Goal: Communication & Community: Answer question/provide support

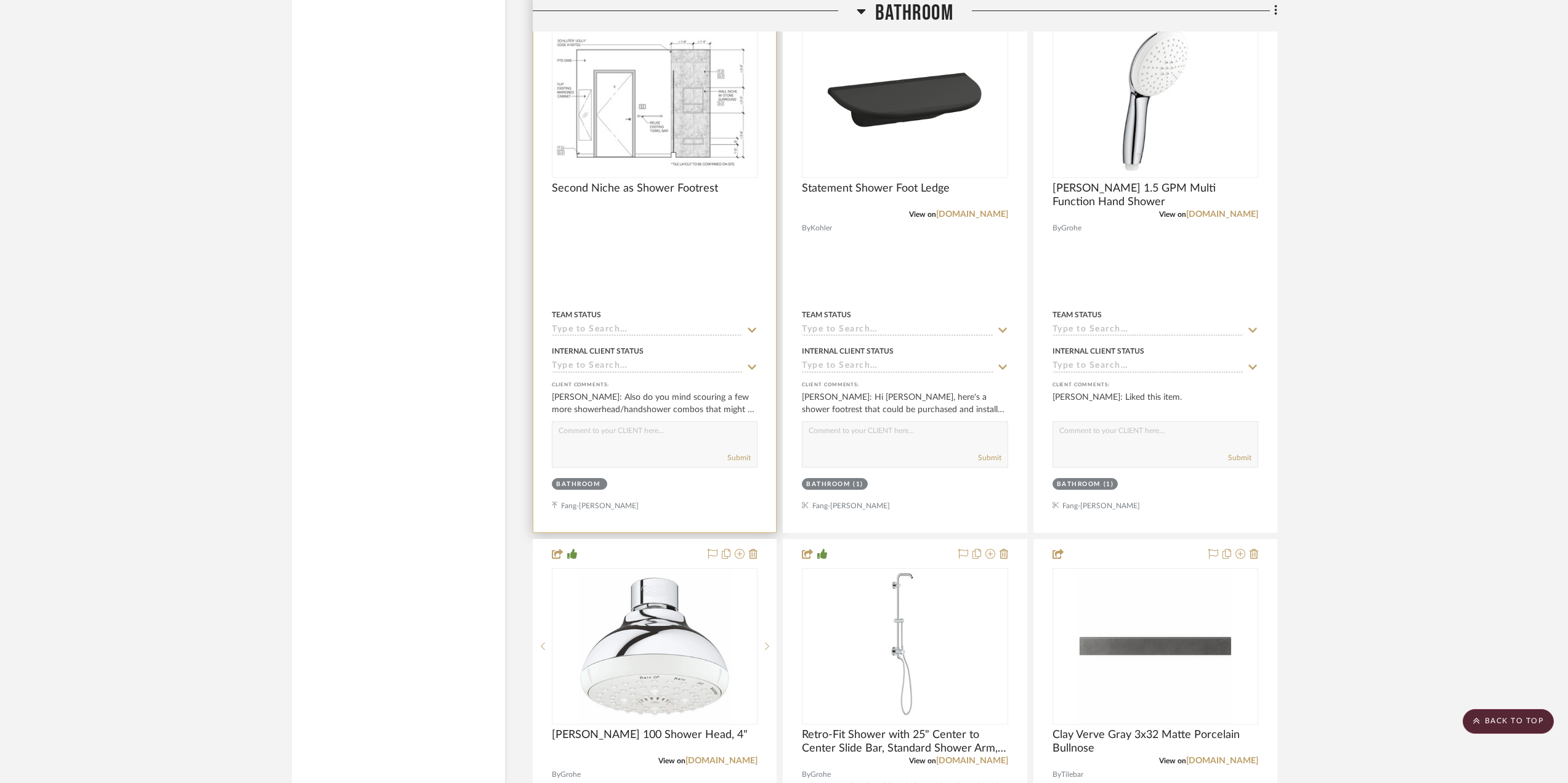
scroll to position [2091, 0]
click at [0, 0] on img at bounding box center [0, 0] width 0 height 0
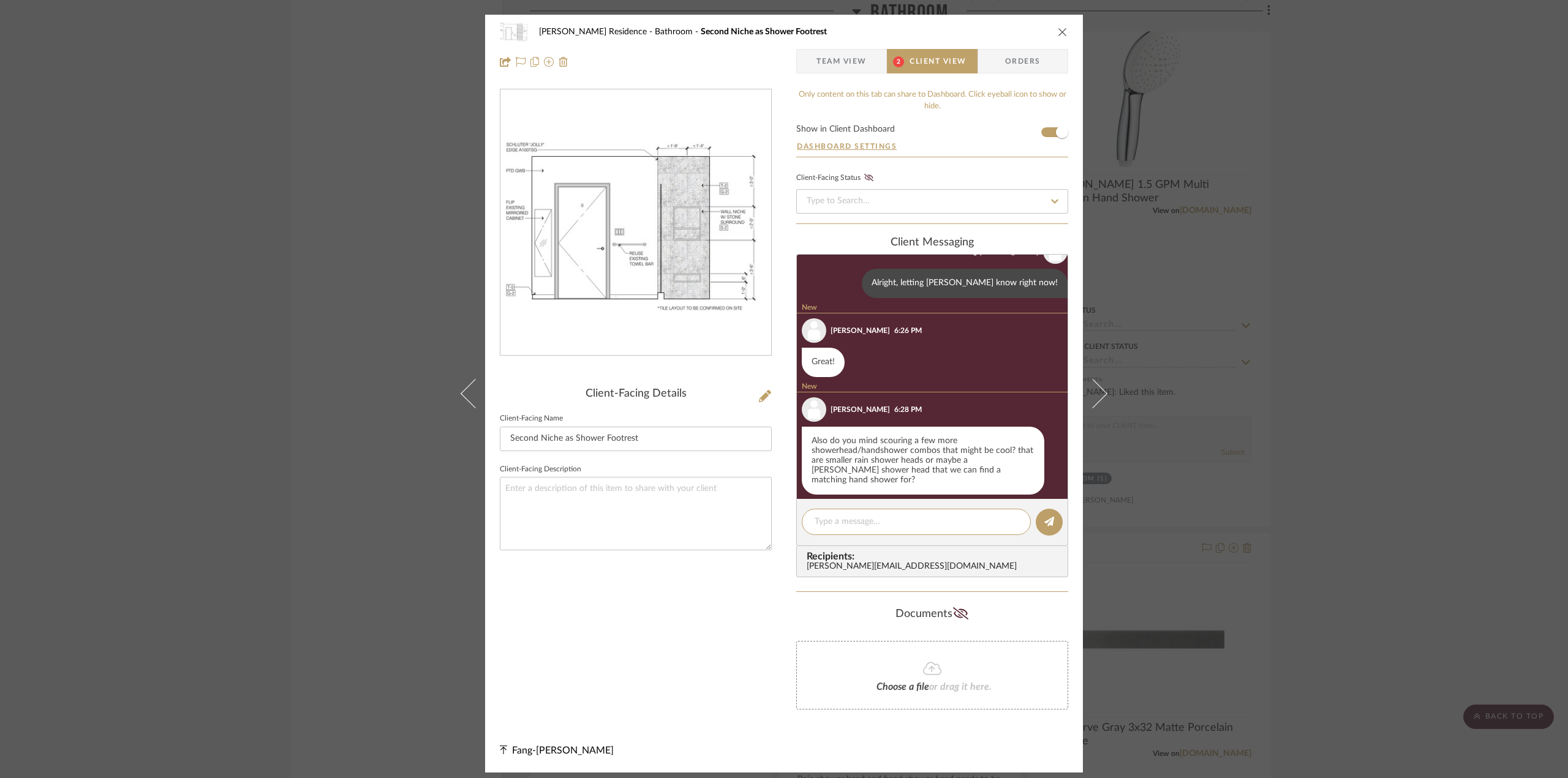
scroll to position [211, 0]
click at [1382, 434] on div "Kauffman Residence Bathroom Second Niche as Shower Footrest Team View 2 Client …" at bounding box center [784, 389] width 1568 height 778
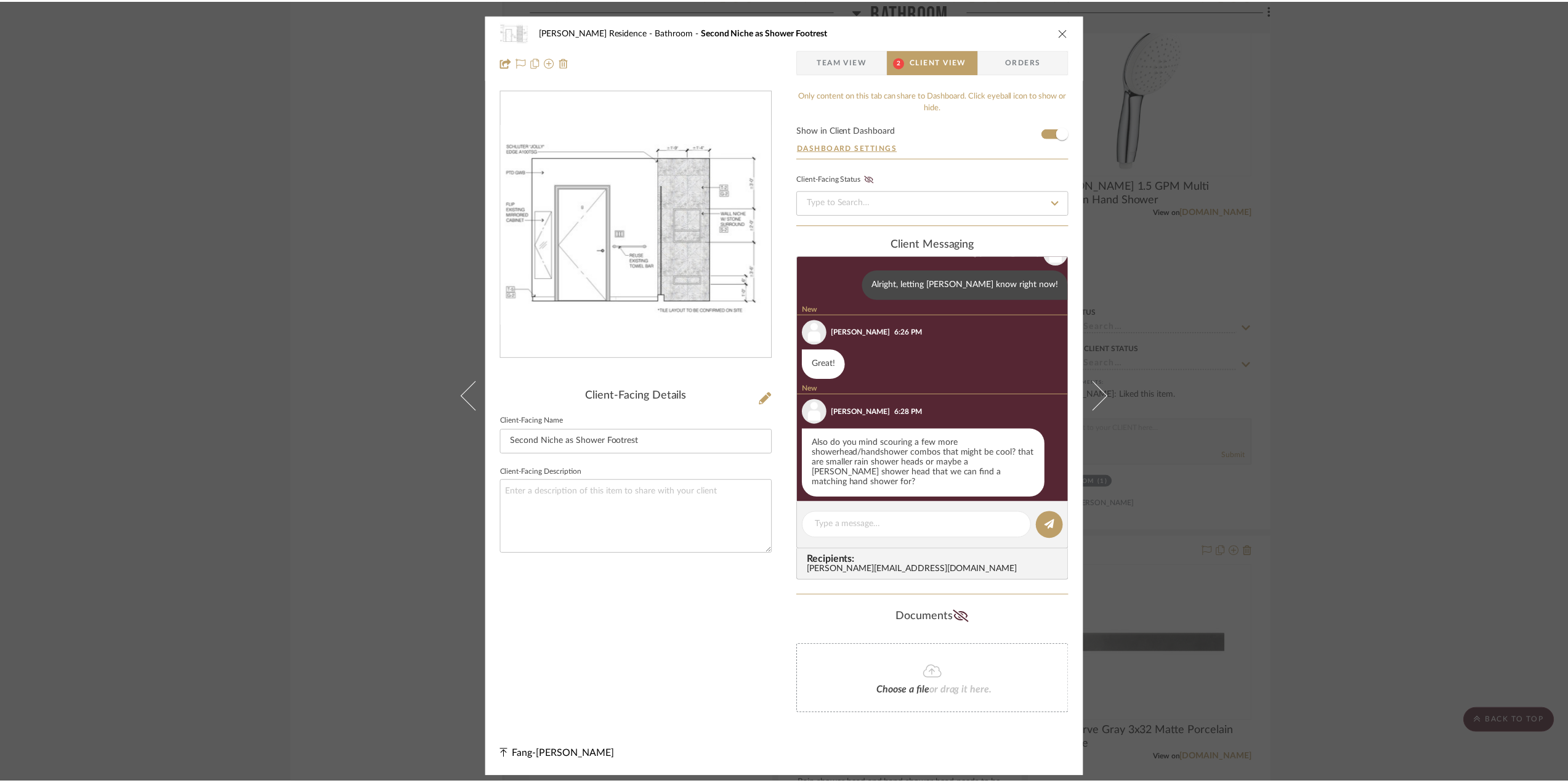
scroll to position [2091, 0]
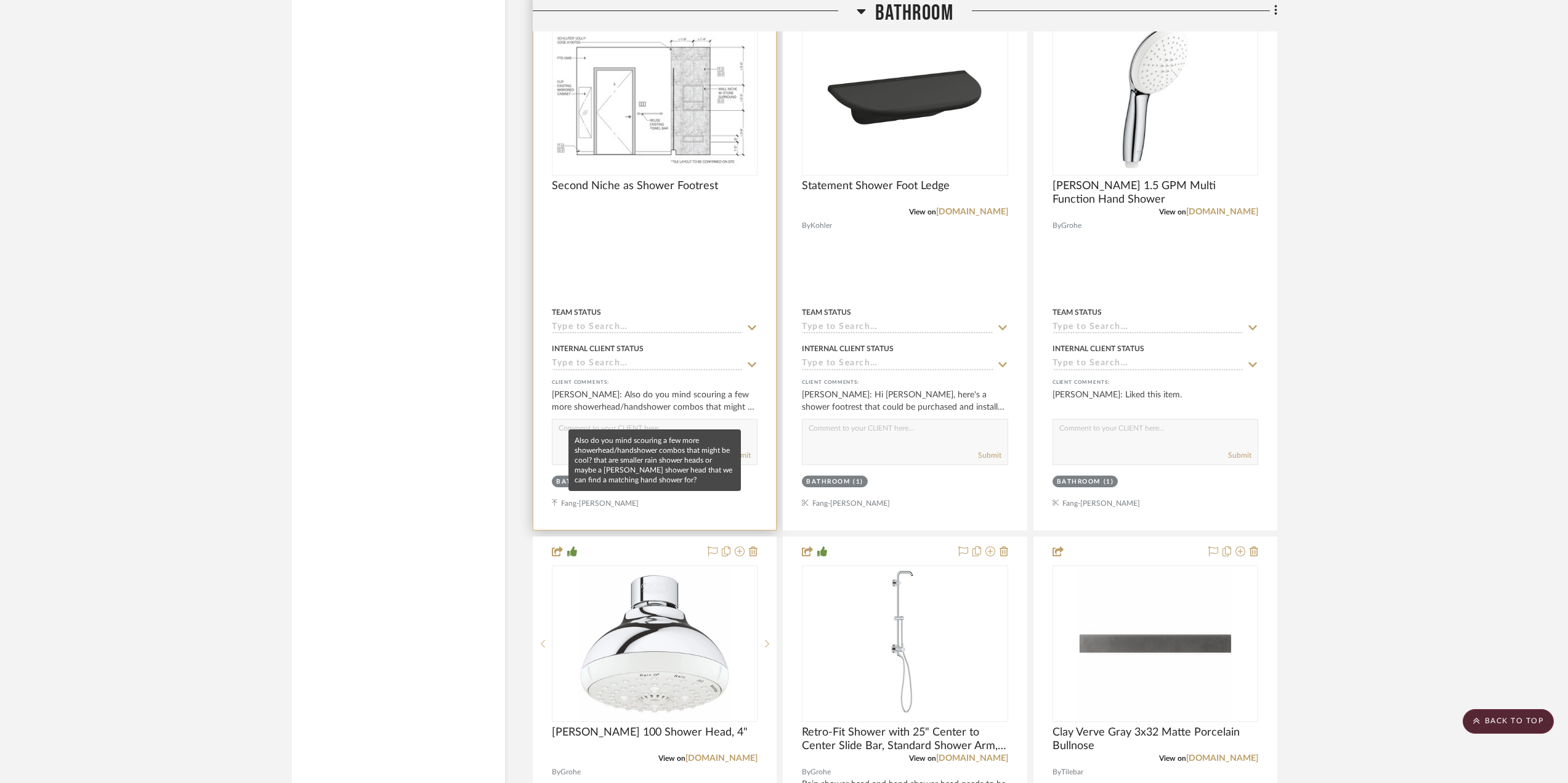
click at [639, 414] on div "[PERSON_NAME]: Also do you mind scouring a few more showerhead/handshower combo…" at bounding box center [655, 401] width 206 height 25
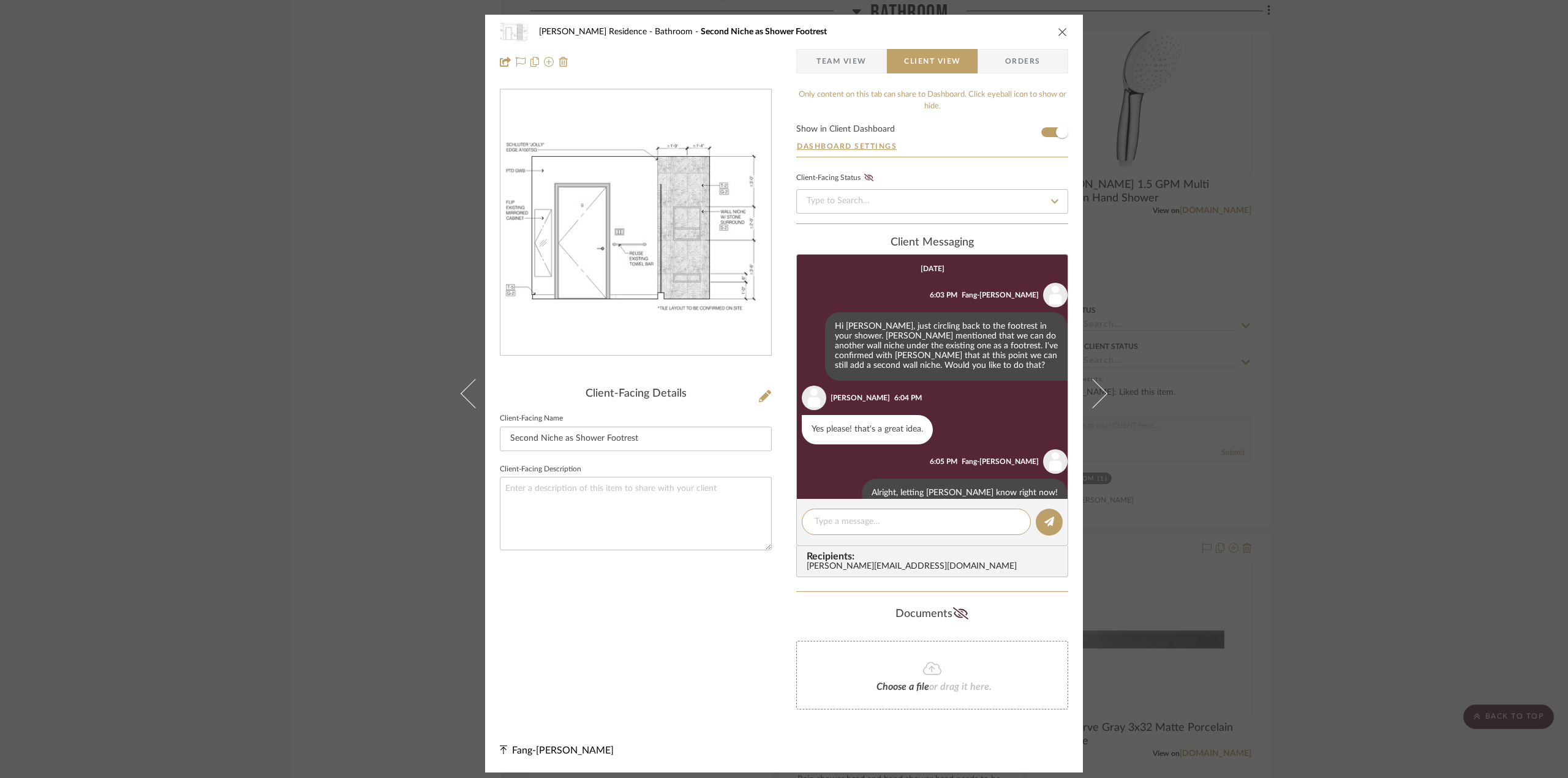
scroll to position [180, 0]
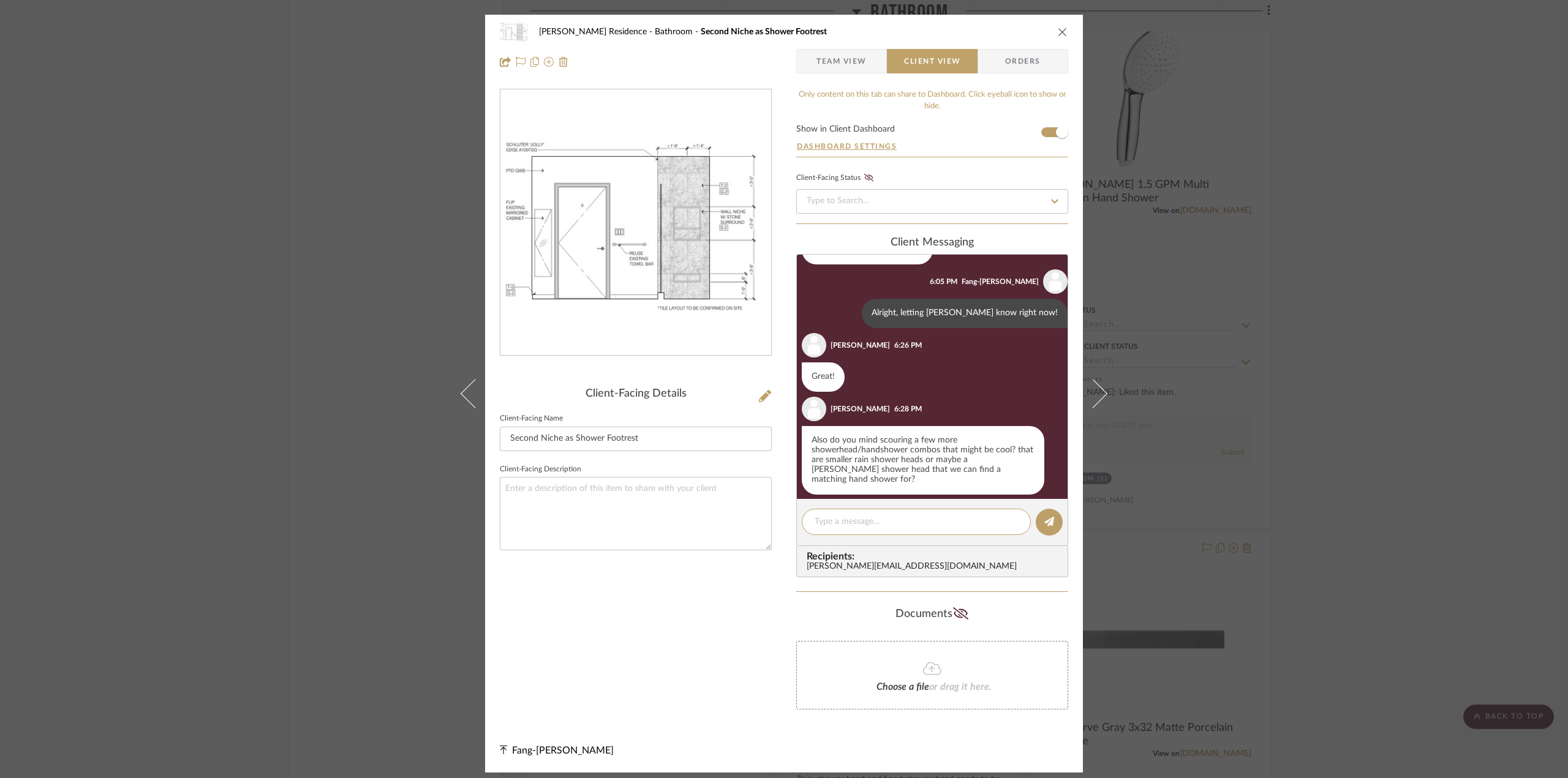
click at [1307, 383] on div "Kauffman Residence Bathroom Second Niche as Shower Footrest Team View Client Vi…" at bounding box center [784, 389] width 1568 height 778
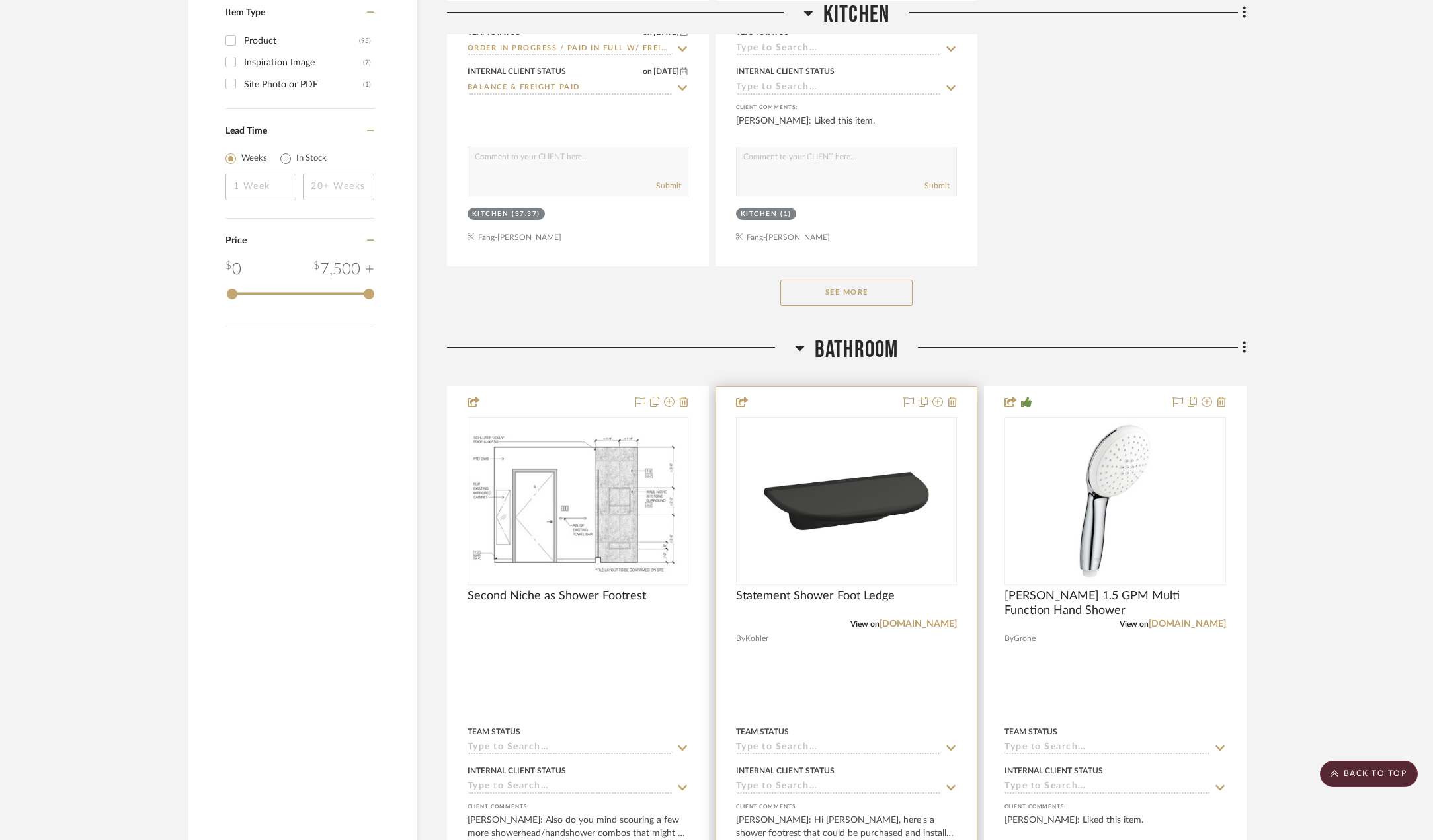
scroll to position [2177, 0]
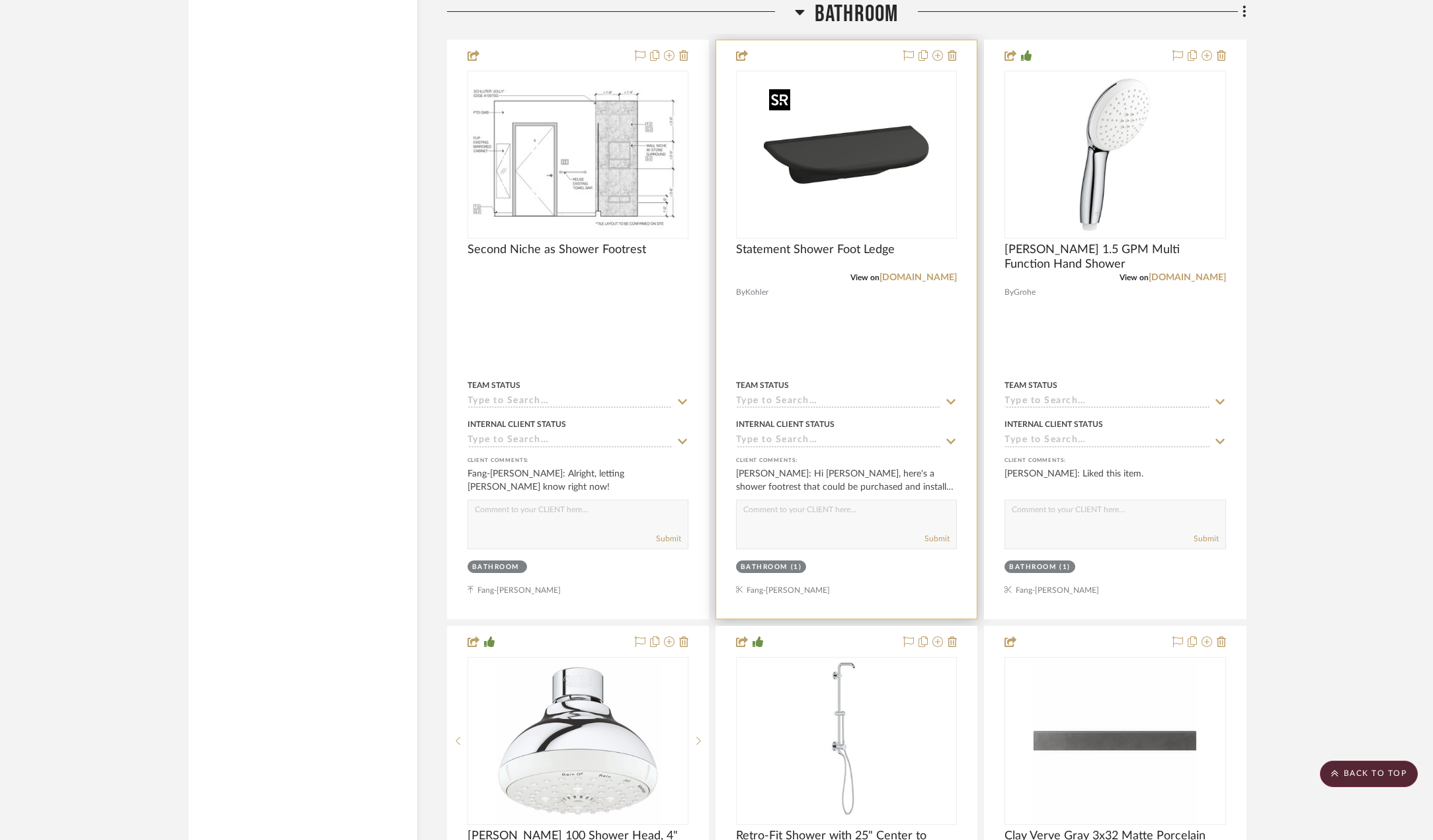
click at [847, 176] on img "0" at bounding box center [846, 154] width 165 height 165
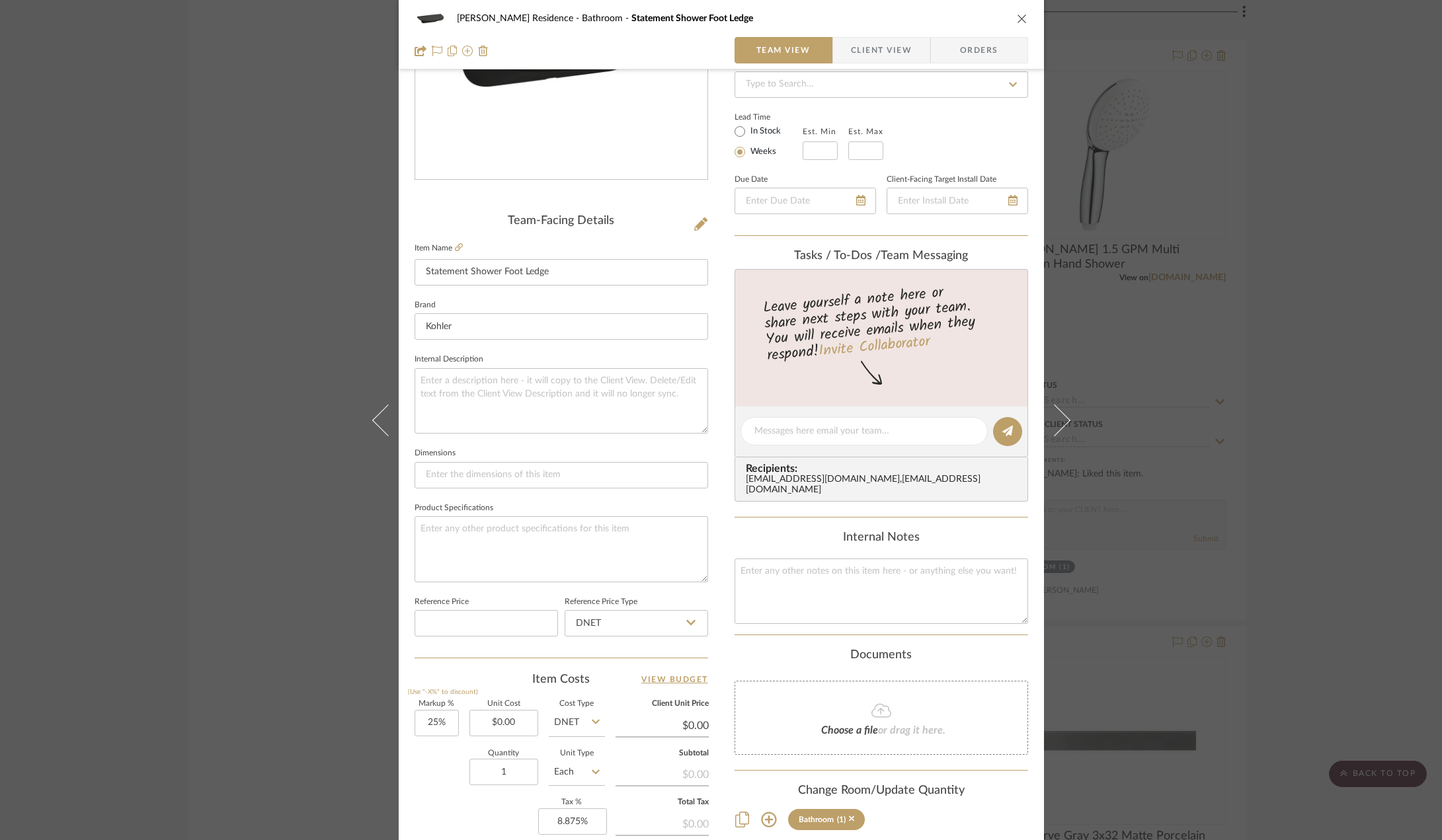
scroll to position [265, 0]
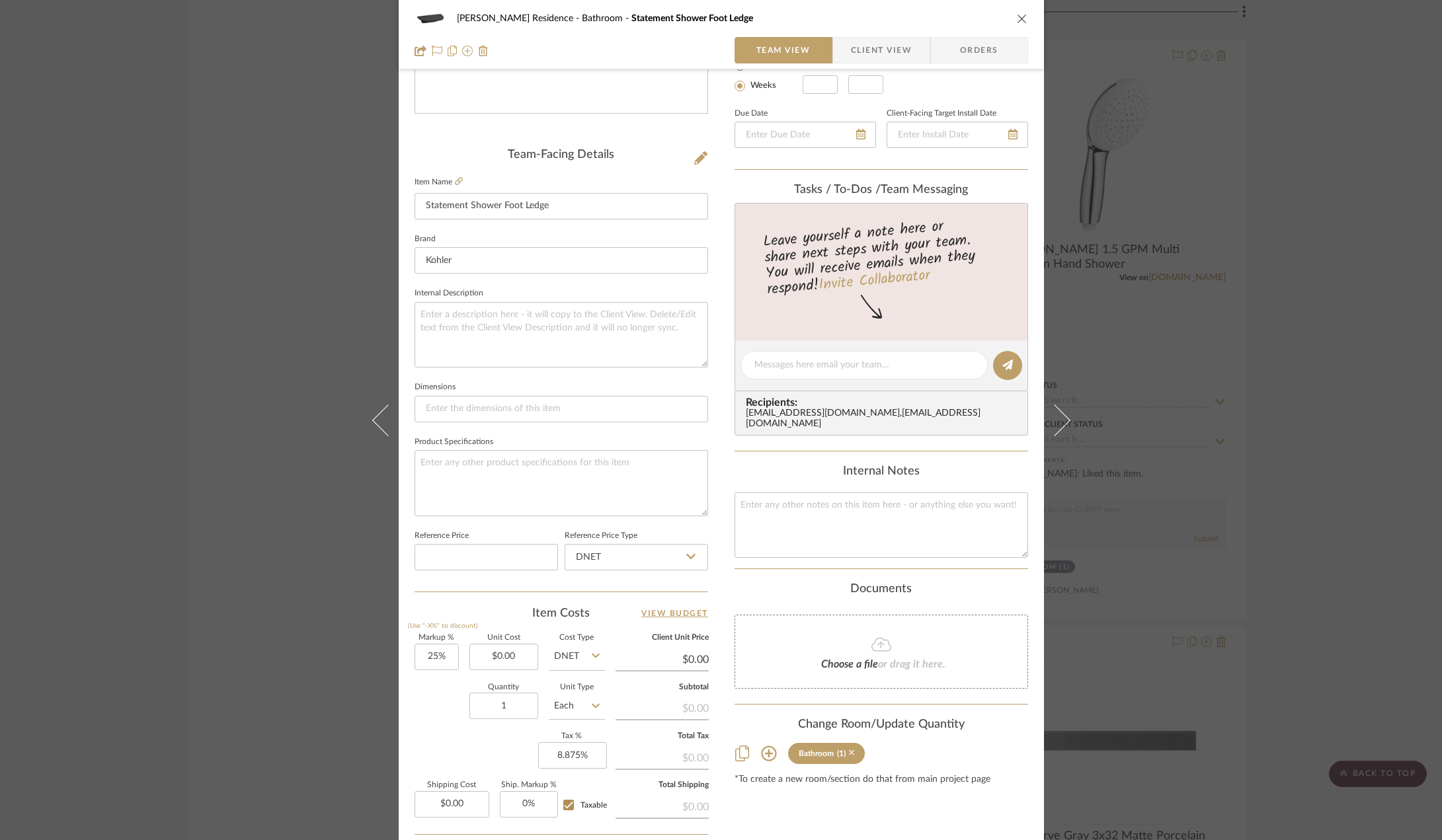
click at [848, 751] on icon at bounding box center [851, 753] width 6 height 6
click at [315, 594] on div "Kauffman Residence Bathroom Statement Shower Foot Ledge Team View Client View O…" at bounding box center [721, 420] width 1442 height 840
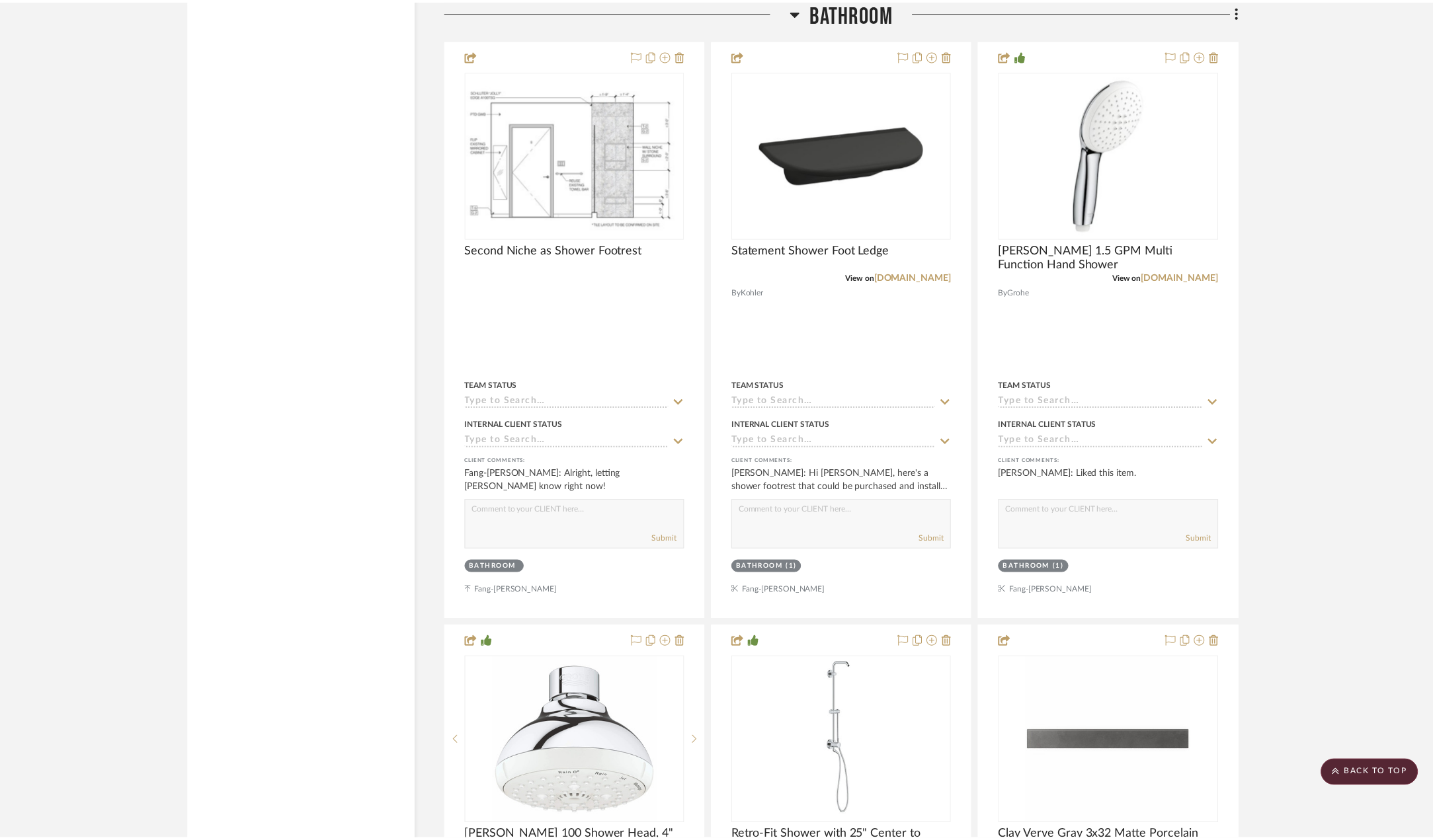
scroll to position [2193, 0]
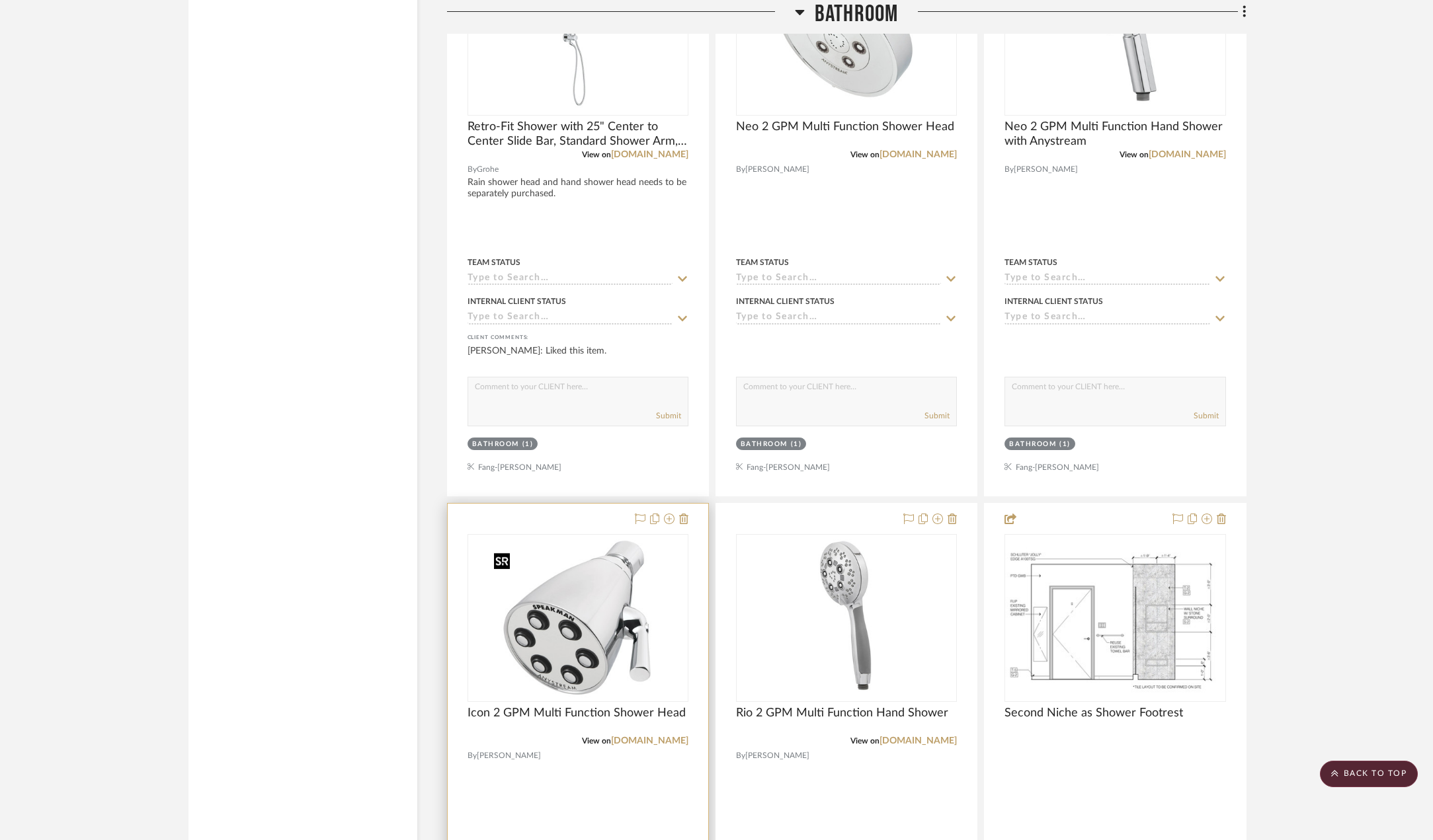
scroll to position [2379, 0]
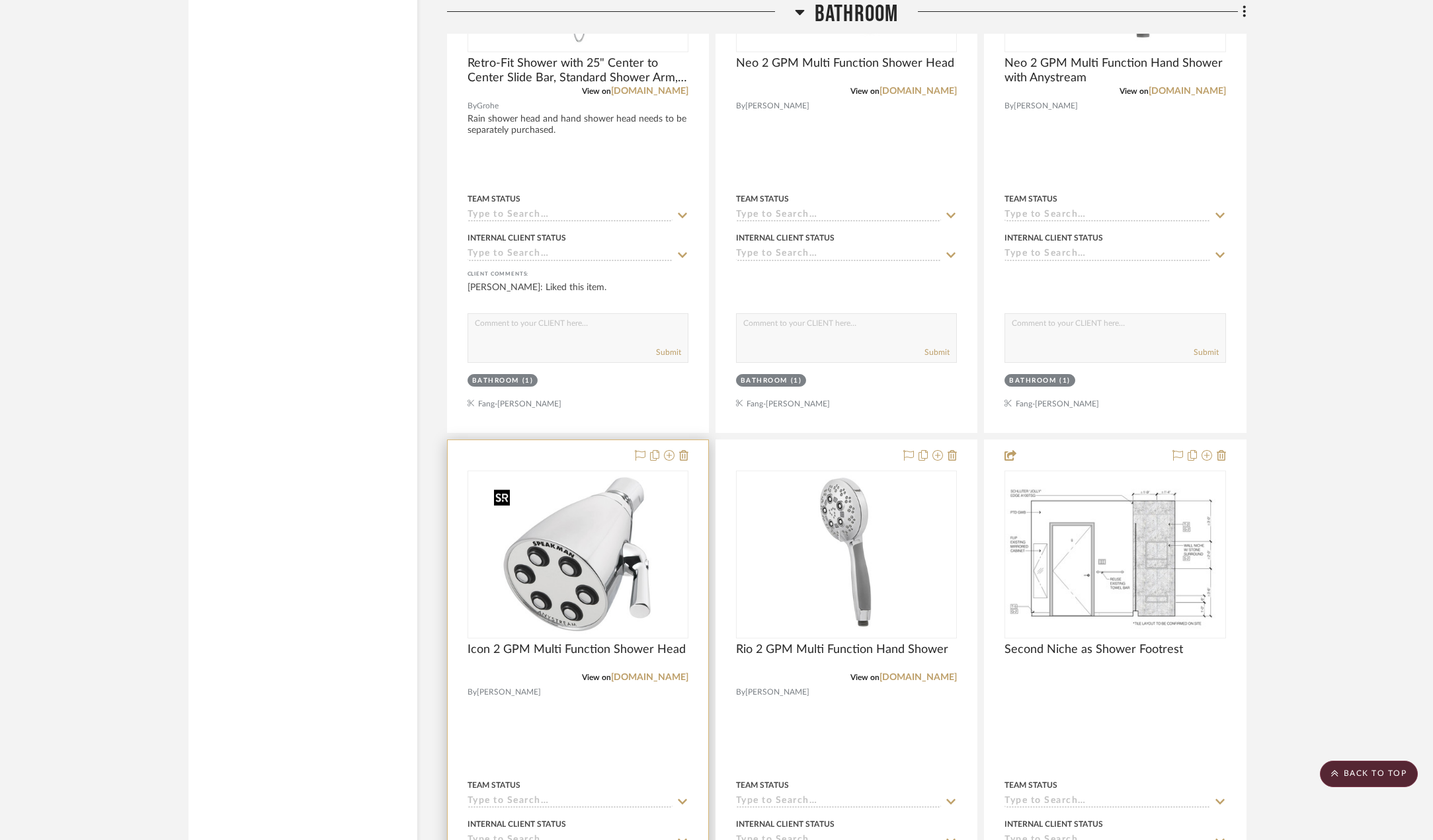
click at [569, 582] on img "0" at bounding box center [577, 554] width 177 height 165
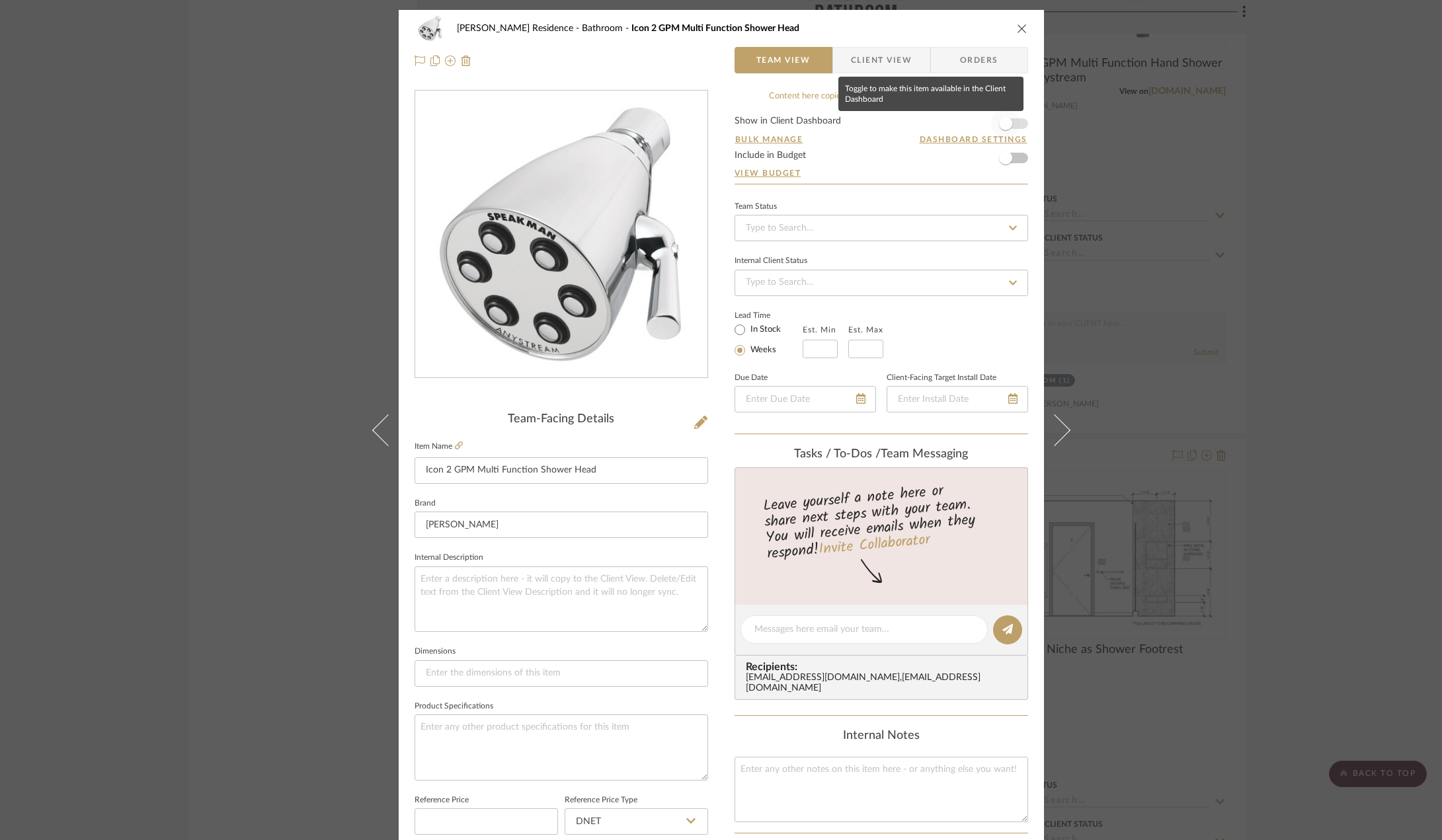
click at [1010, 118] on span "button" at bounding box center [1005, 123] width 29 height 29
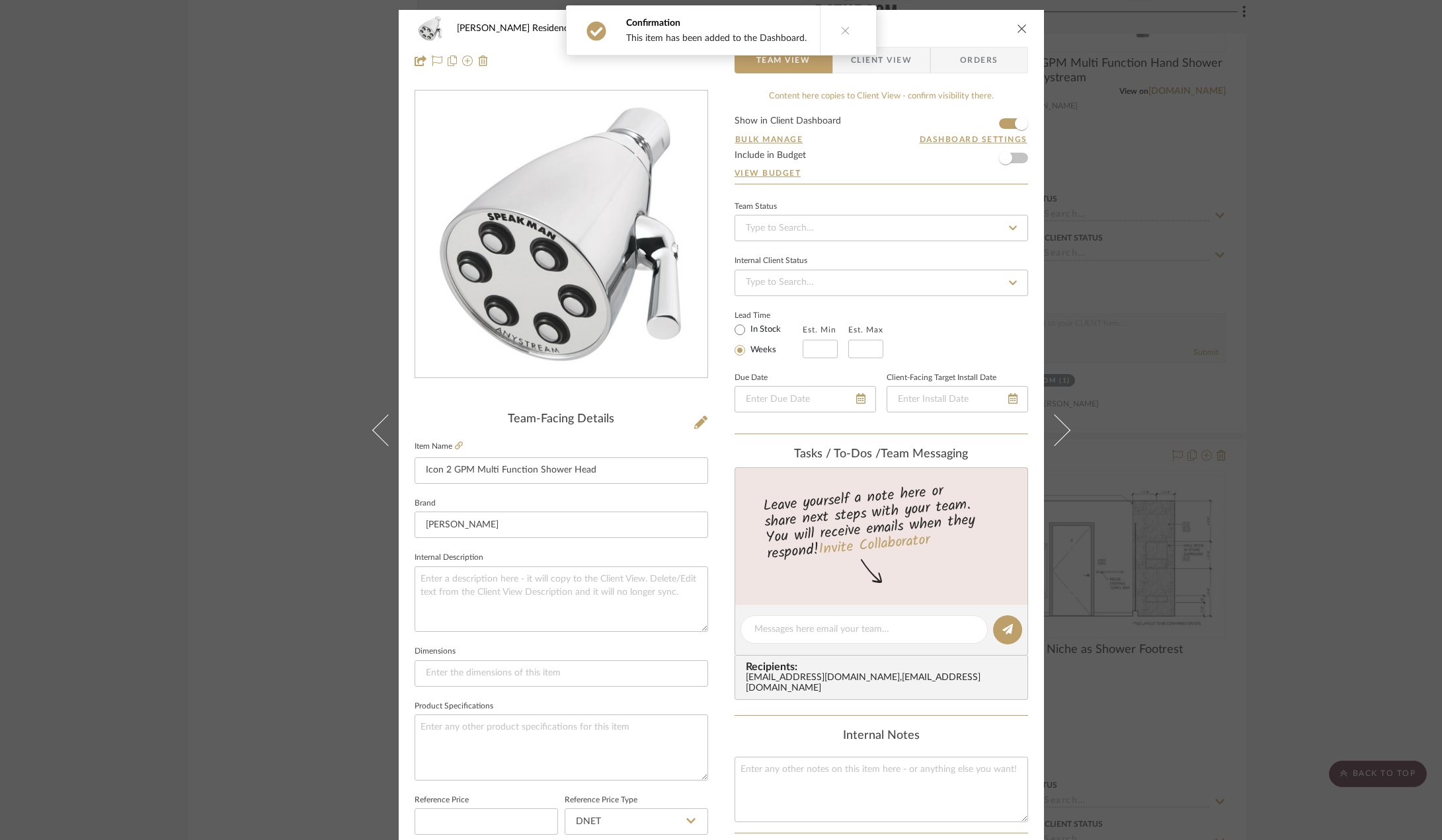
click at [875, 68] on span "Client View" at bounding box center [881, 59] width 61 height 26
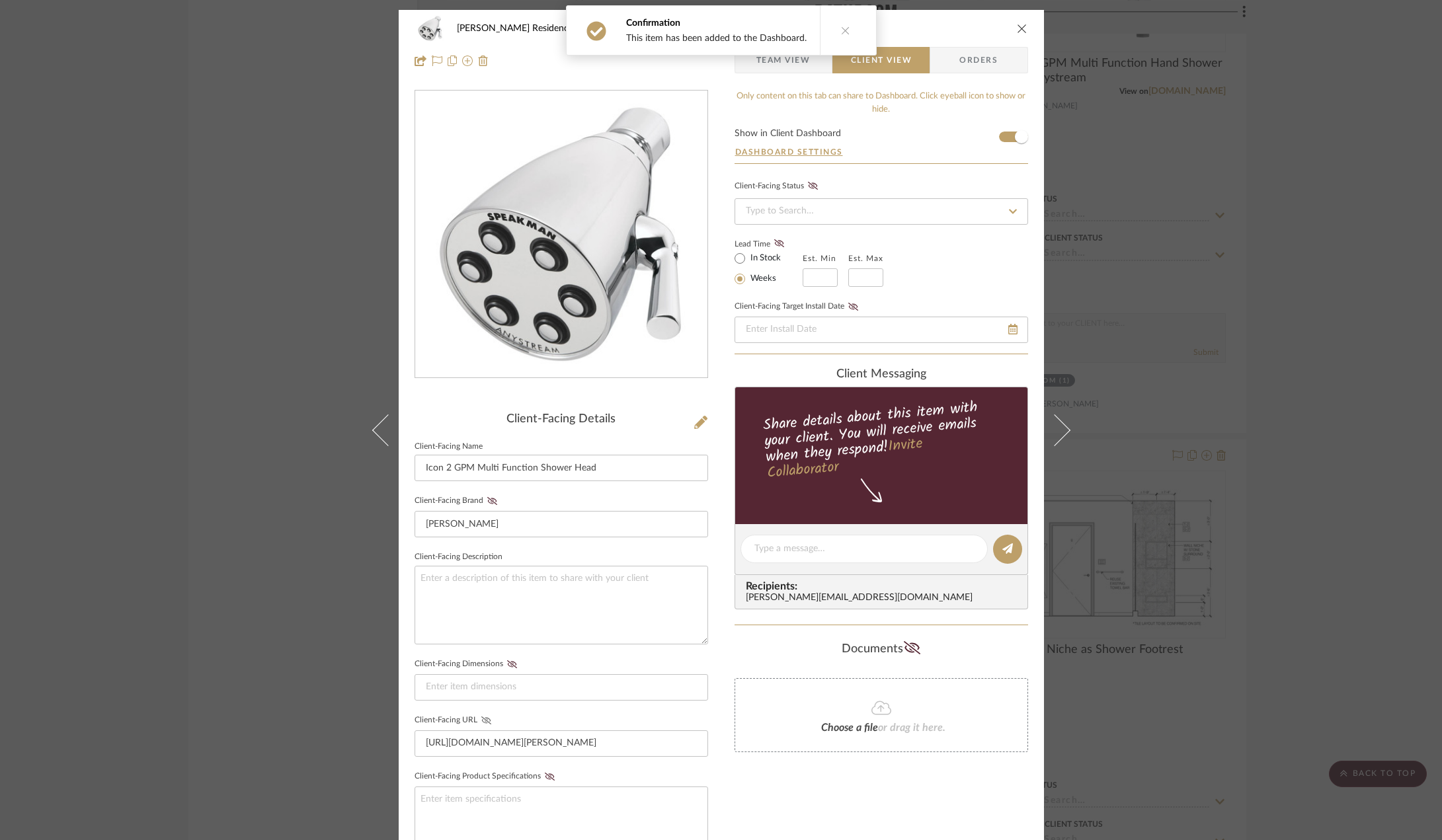
click at [482, 721] on icon at bounding box center [486, 720] width 10 height 8
click at [793, 551] on textarea at bounding box center [864, 549] width 219 height 14
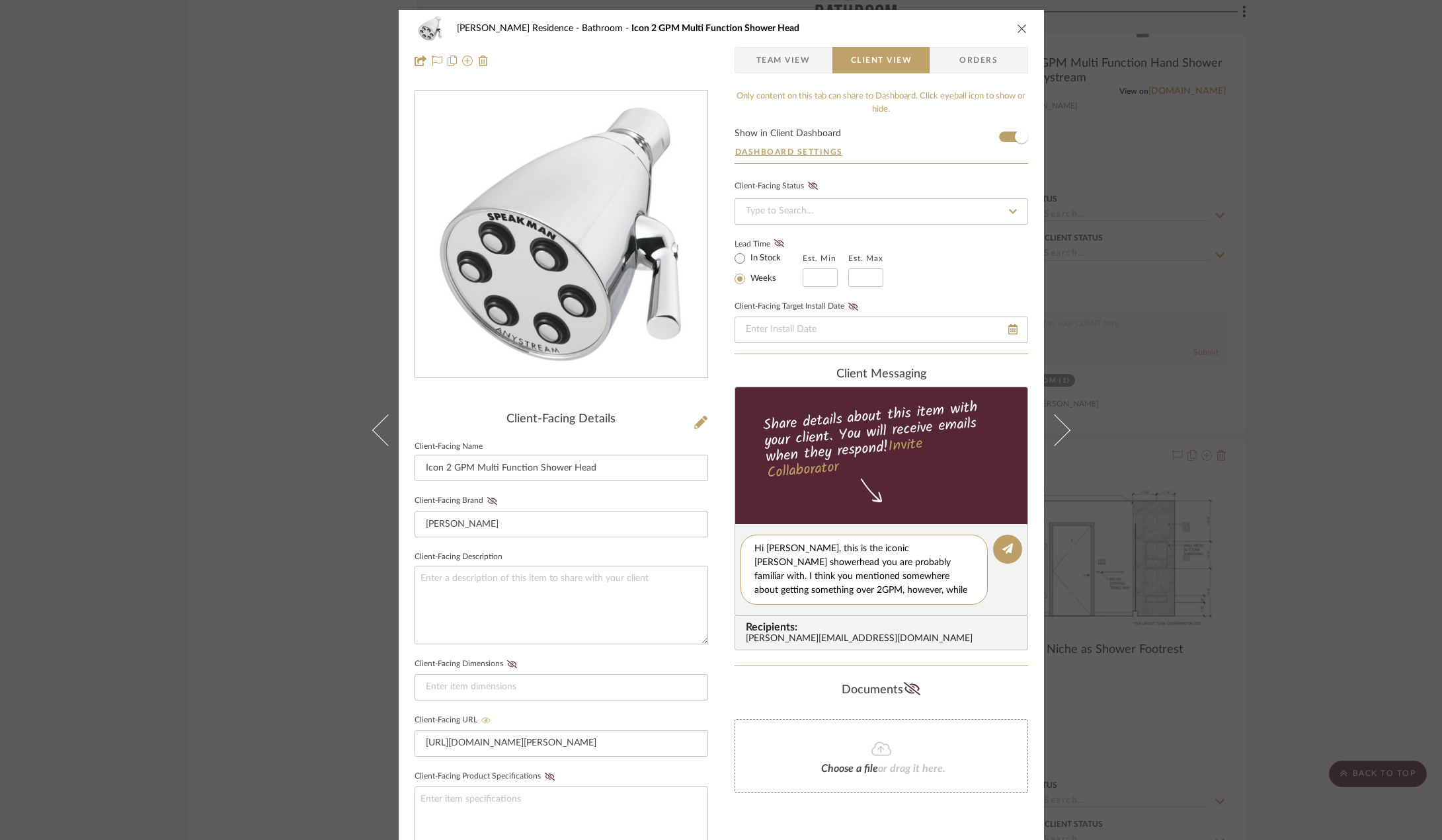
drag, startPoint x: 805, startPoint y: 593, endPoint x: 722, endPoint y: 538, distance: 99.6
click at [722, 538] on div "Kauffman Residence Bathroom Icon 2 GPM Multi Function Shower Head Team View Cli…" at bounding box center [721, 560] width 645 height 1100
click at [885, 580] on textarea "Hi Anne, this is the iconic Speakman showerhead you are probably familiar with.…" at bounding box center [868, 570] width 229 height 56
click at [891, 578] on textarea "Hi Anne, this is the iconic Speakman showerhead you are probably familiar with.…" at bounding box center [868, 570] width 229 height 56
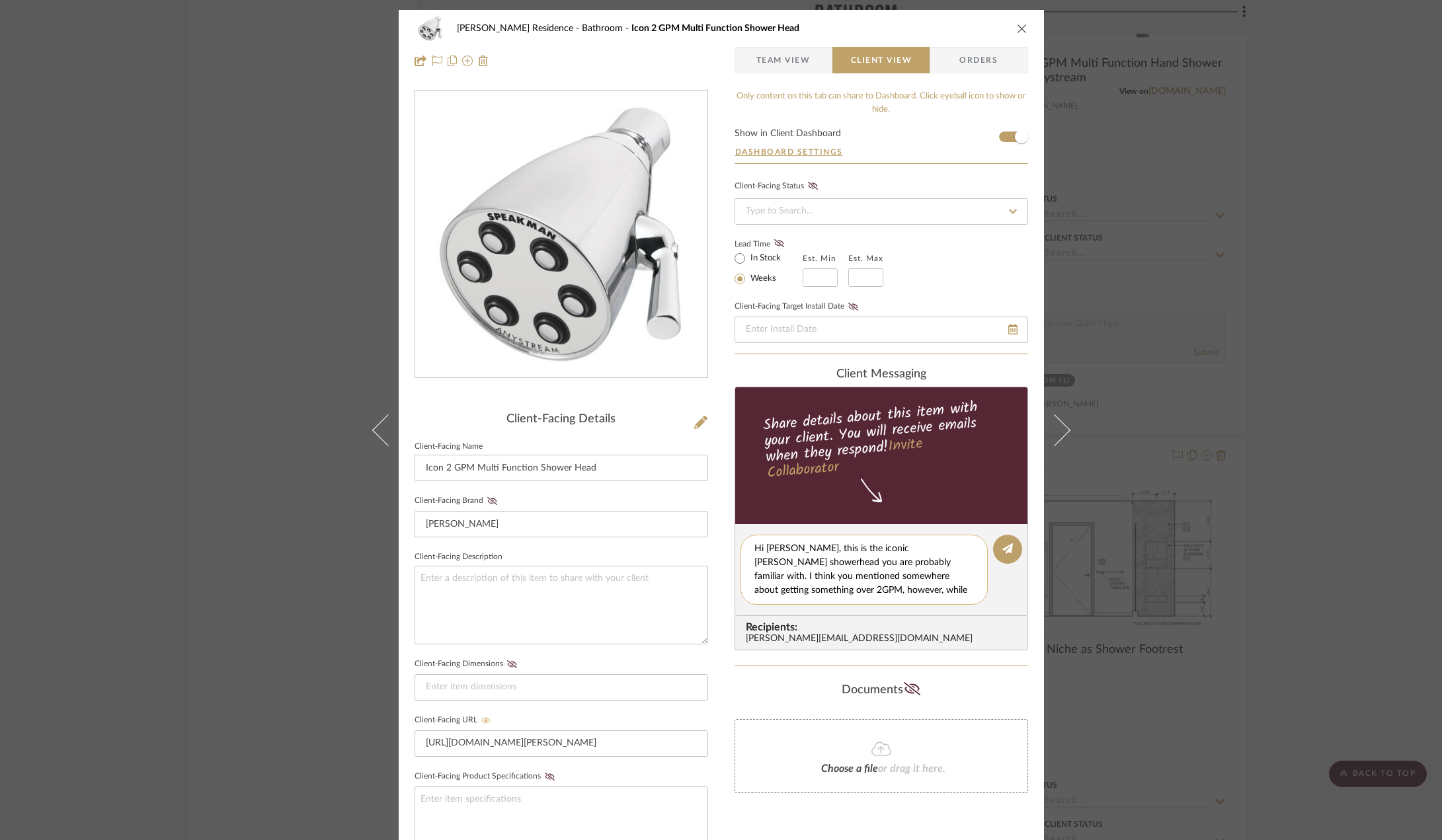
click at [891, 578] on textarea "Hi Anne, this is the iconic Speakman showerhead you are probably familiar with.…" at bounding box center [868, 570] width 229 height 56
paste textarea "This is the classic Speakman showerhead you may already be familiar with. I rec…"
click at [799, 554] on textarea "Hi Anne, This is the classic Speakman showerhead you may already be familiar wi…" at bounding box center [868, 570] width 229 height 56
click at [787, 563] on textarea "Hi Anne! This is the classic Speakman showerhead you may already be familiar wi…" at bounding box center [868, 570] width 229 height 56
drag, startPoint x: 923, startPoint y: 562, endPoint x: 944, endPoint y: 563, distance: 21.0
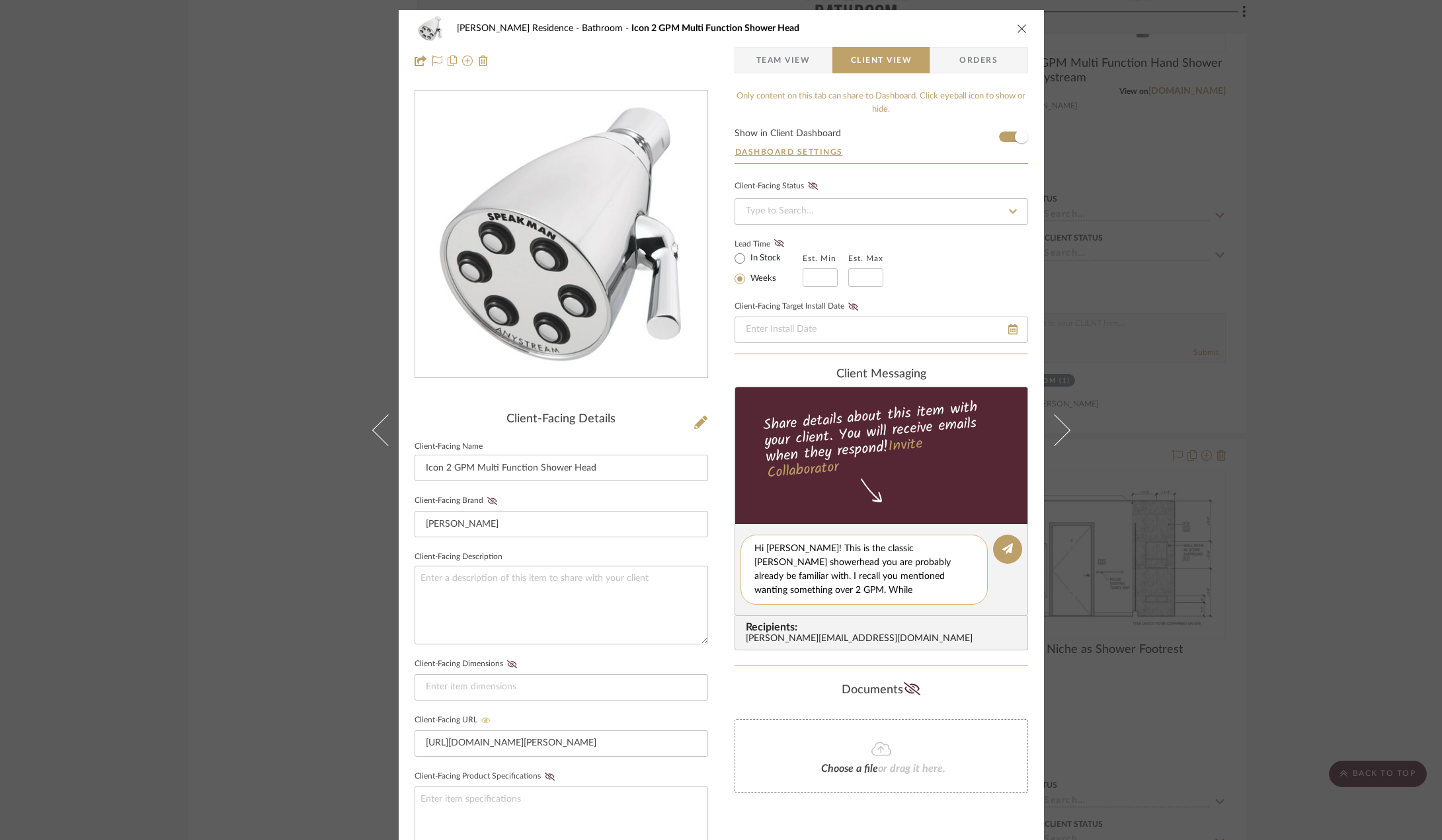
click at [944, 563] on textarea "Hi Anne! This is the classic Speakman showerhead you are probably already be fa…" at bounding box center [868, 570] width 229 height 56
click at [853, 588] on textarea "Hi Anne! This is the classic Speakman showerhead you are probably already be fa…" at bounding box center [868, 570] width 229 height 56
click at [842, 587] on textarea "Hi Anne! This is the classic Speakman showerhead you are probably already be fa…" at bounding box center [868, 570] width 229 height 56
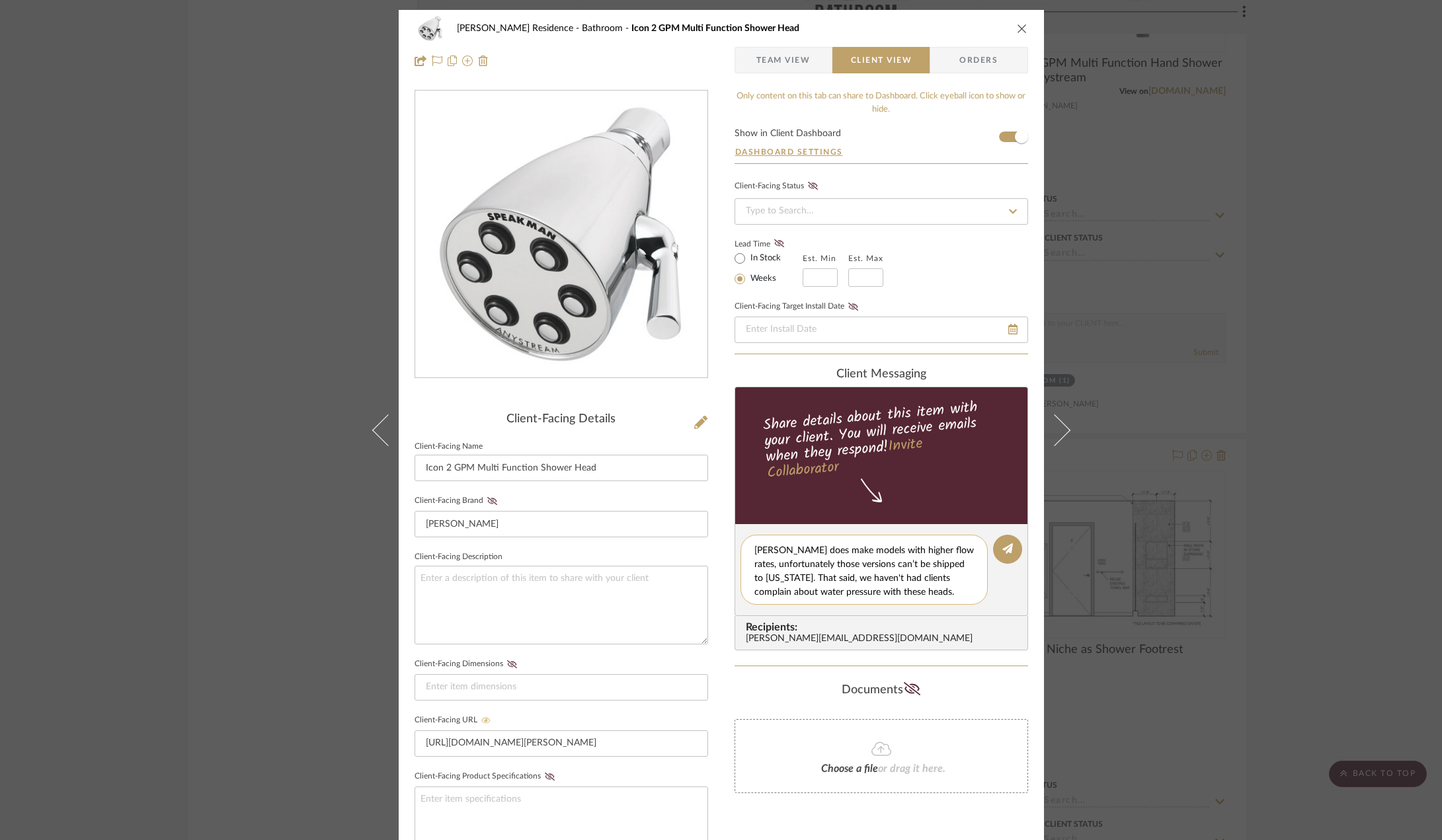
click at [754, 590] on textarea "Hi Anne! This is the classic Speakman showerhead you are probably already be fa…" at bounding box center [868, 570] width 229 height 56
drag, startPoint x: 844, startPoint y: 593, endPoint x: 840, endPoint y: 568, distance: 25.3
click at [840, 568] on textarea "Hi Anne! This is the classic Speakman showerhead you are probably already be fa…" at bounding box center [868, 570] width 229 height 56
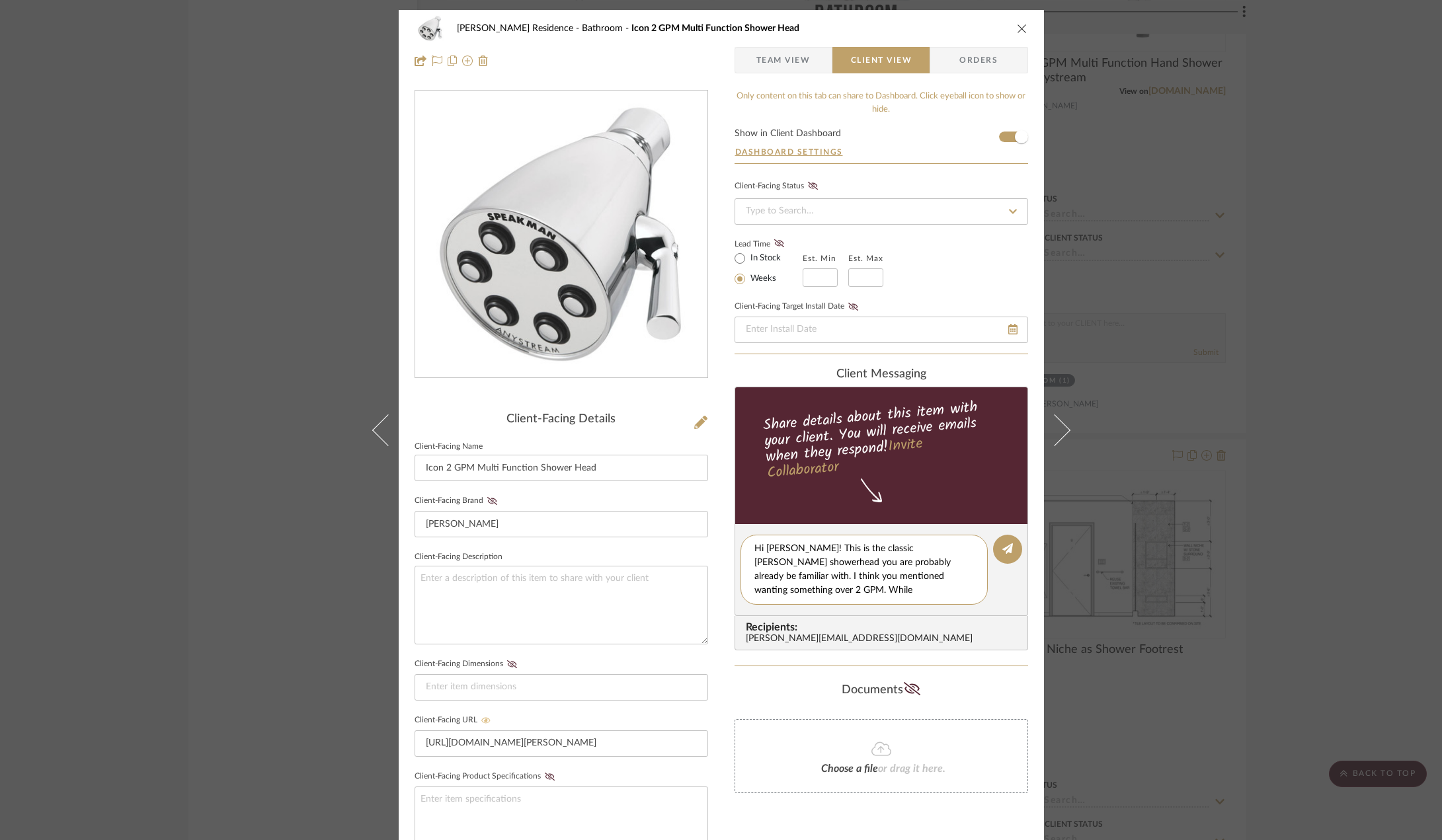
drag, startPoint x: 867, startPoint y: 590, endPoint x: 732, endPoint y: 528, distance: 148.6
click at [734, 528] on editor-of-message "Hi Anne! This is the classic Speakman showerhead you are probably already be fa…" at bounding box center [880, 570] width 293 height 92
click at [829, 586] on textarea "Hi Anne! This is the classic Speakman showerhead you are probably already be fa…" at bounding box center [868, 570] width 229 height 56
drag, startPoint x: 949, startPoint y: 590, endPoint x: 890, endPoint y: 588, distance: 59.0
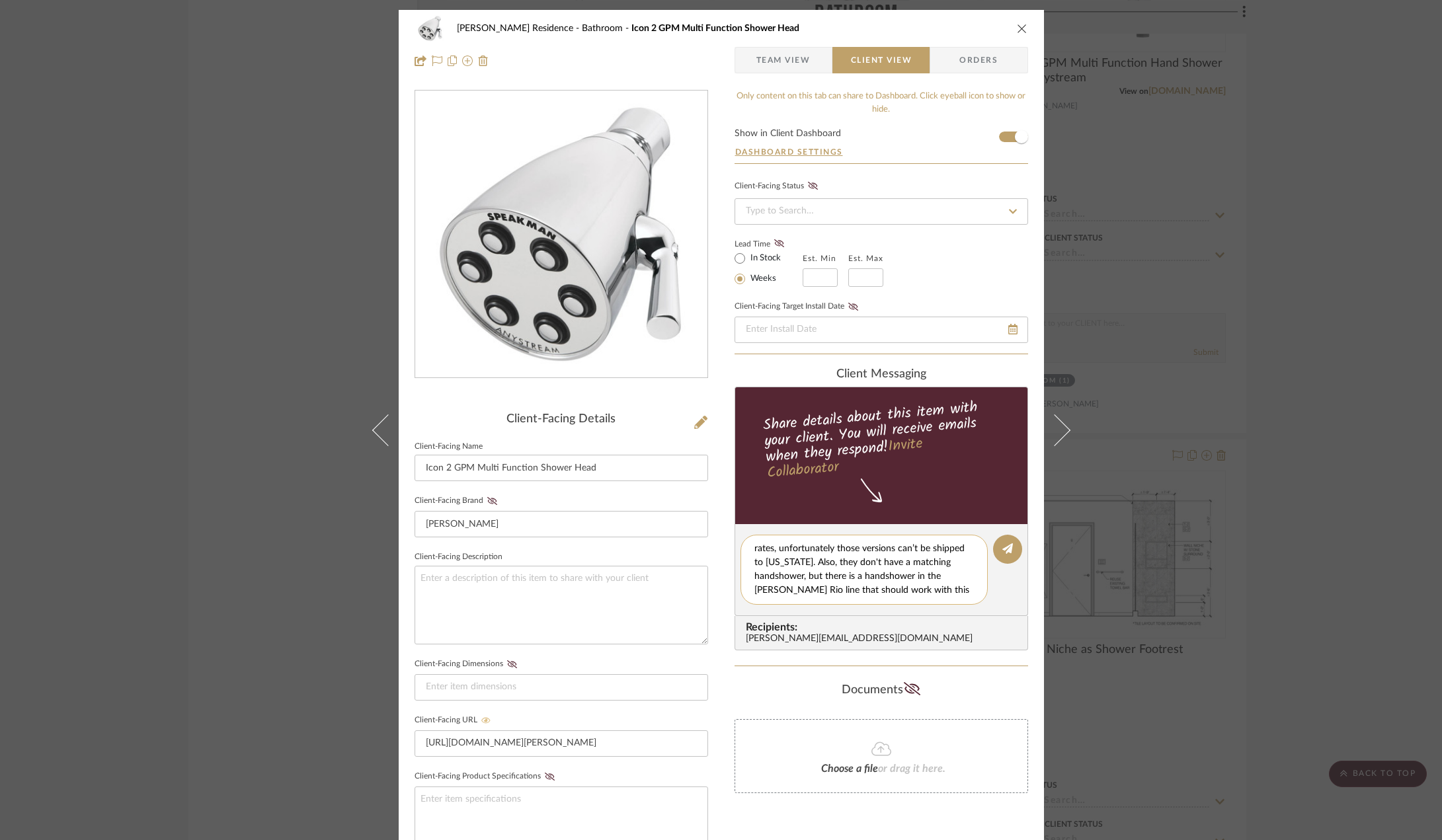
click at [890, 588] on textarea "Hi Anne! This is the classic Speakman showerhead you are probably already be fa…" at bounding box center [868, 570] width 229 height 56
click at [885, 588] on textarea "Hi Anne! This is the classic Speakman showerhead you are probably already be fa…" at bounding box center [868, 570] width 229 height 56
drag, startPoint x: 837, startPoint y: 550, endPoint x: 862, endPoint y: 592, distance: 48.9
click at [862, 592] on textarea "Hi Anne! This is the classic Speakman showerhead you are probably already be fa…" at bounding box center [868, 570] width 229 height 56
paste textarea "They also don’t have a matching handshower, but the Speakman Rio line includes …"
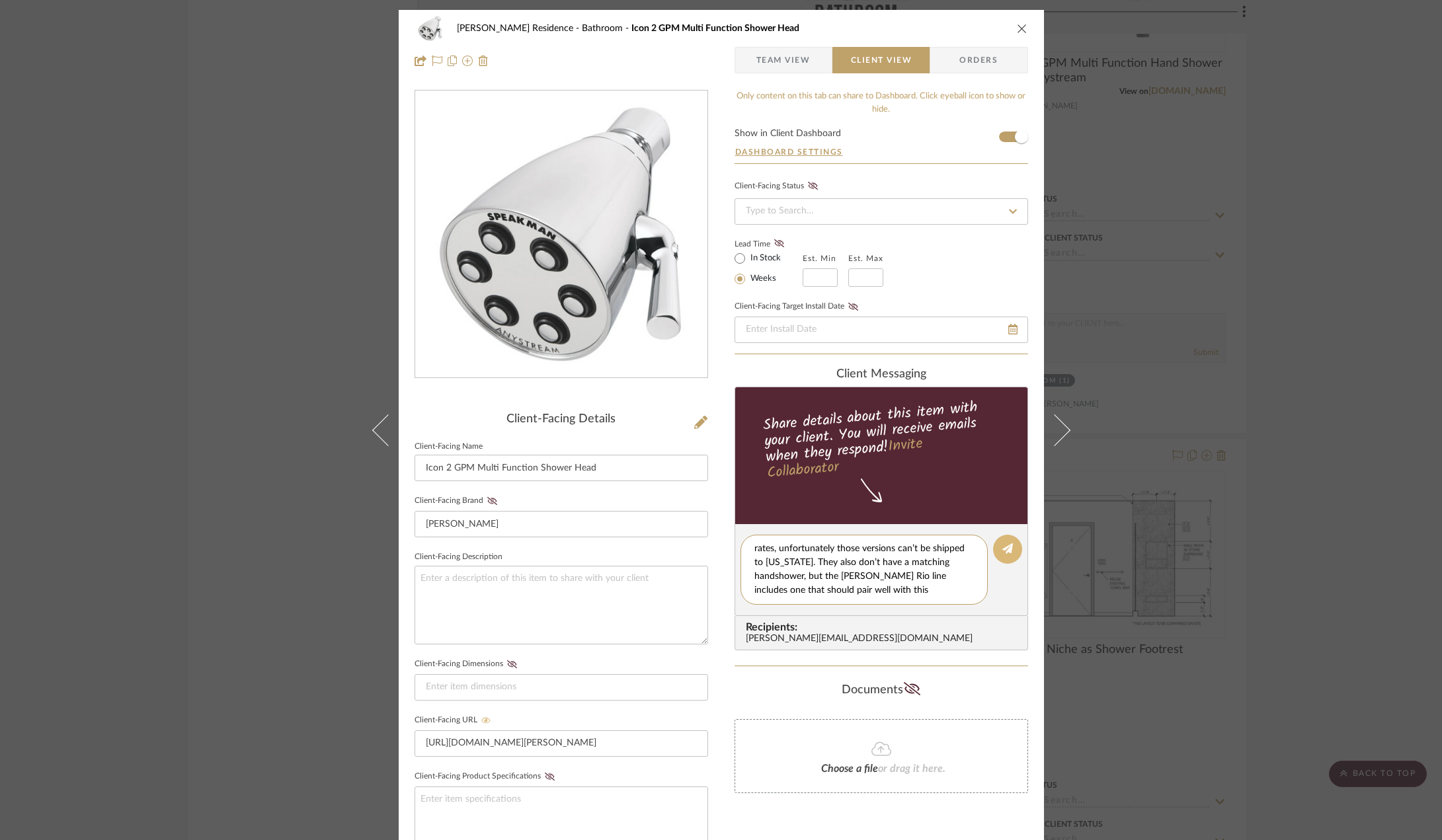
type textarea "Hi [PERSON_NAME]! This is the classic [PERSON_NAME] showerhead you are probably…"
click at [1003, 551] on icon at bounding box center [1007, 549] width 11 height 11
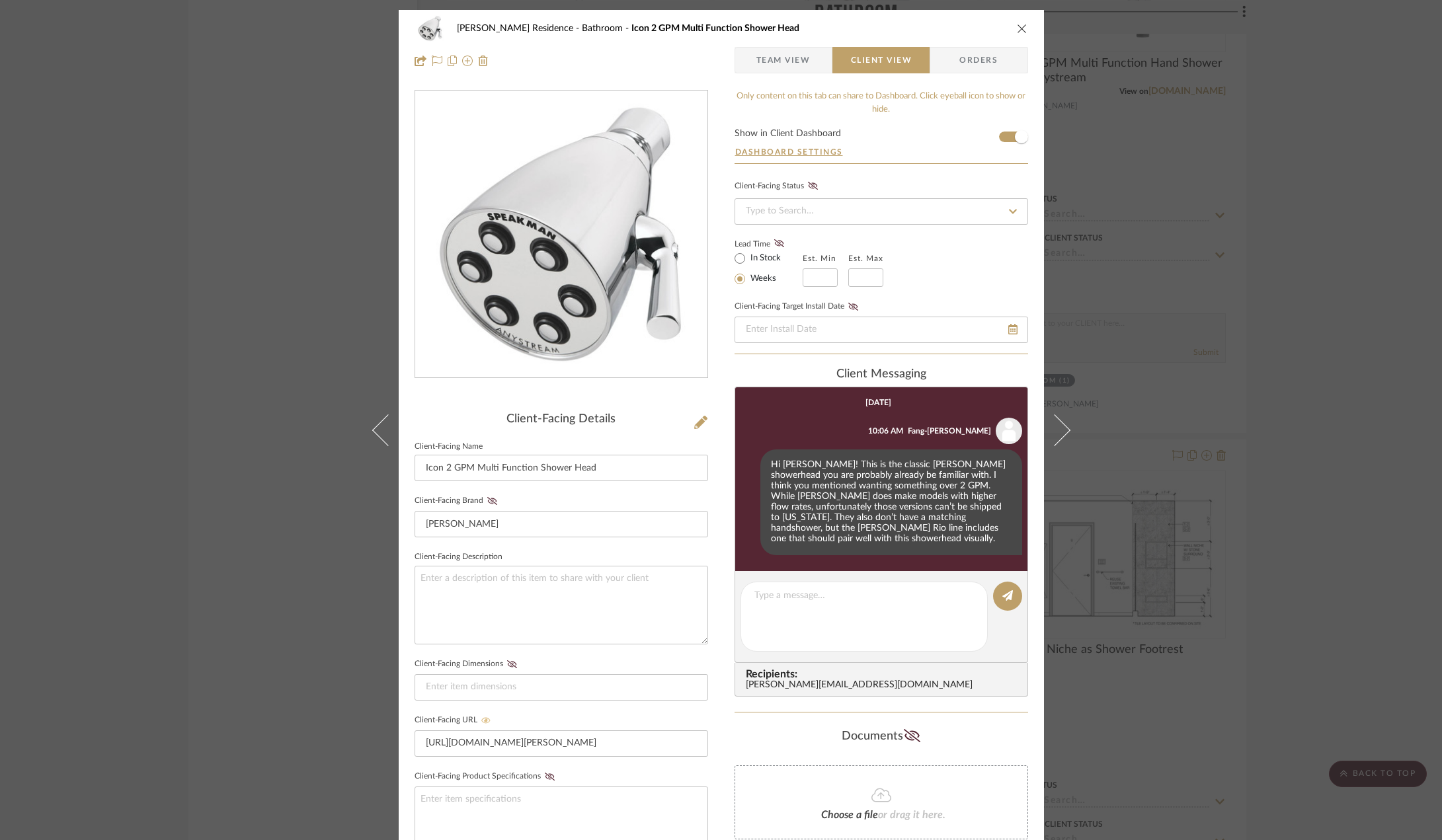
click at [1325, 436] on div "Kauffman Residence Bathroom Icon 2 GPM Multi Function Shower Head Team View Cli…" at bounding box center [721, 420] width 1442 height 840
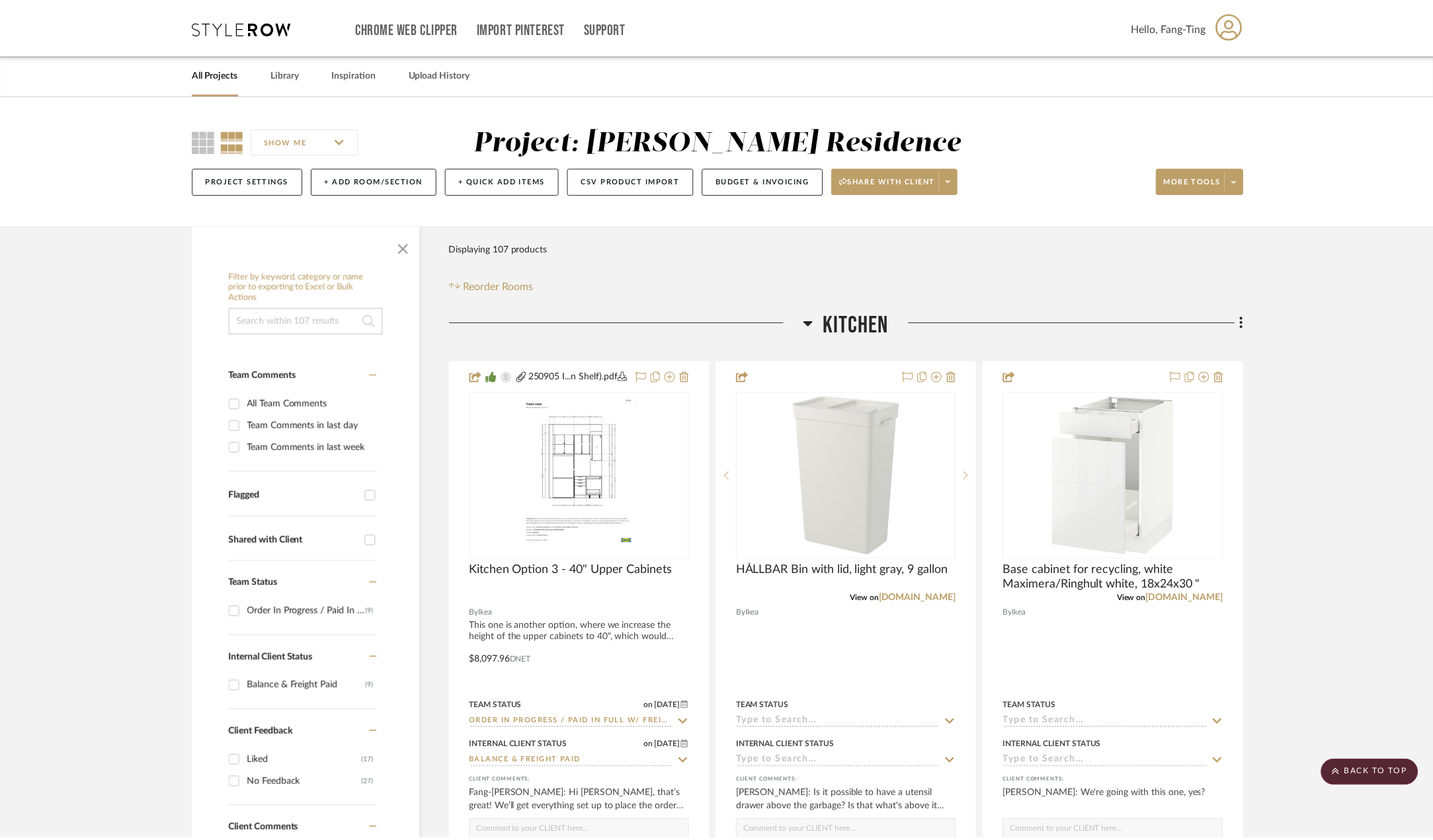
scroll to position [2379, 0]
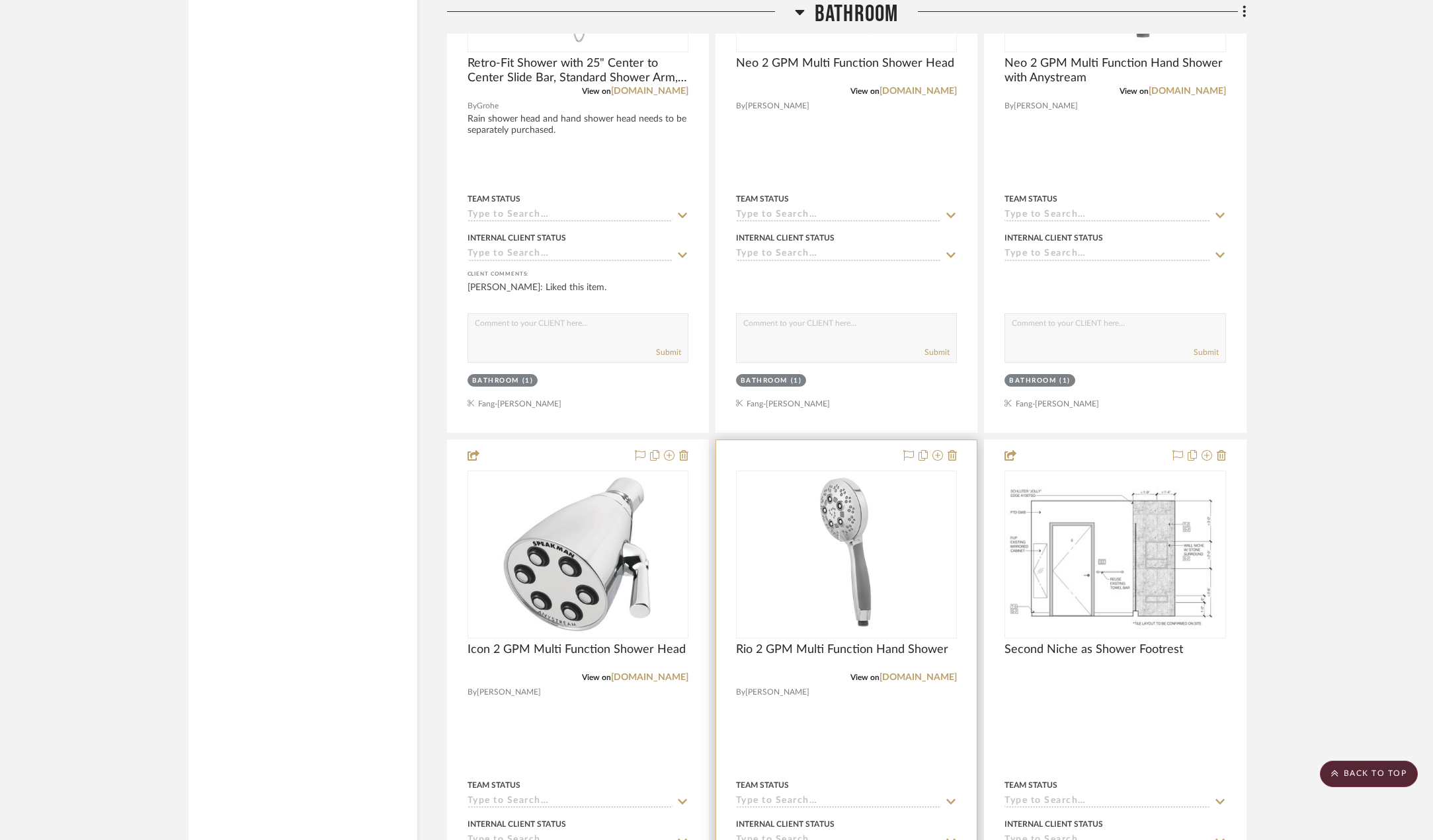
click at [835, 571] on img "0" at bounding box center [846, 554] width 87 height 165
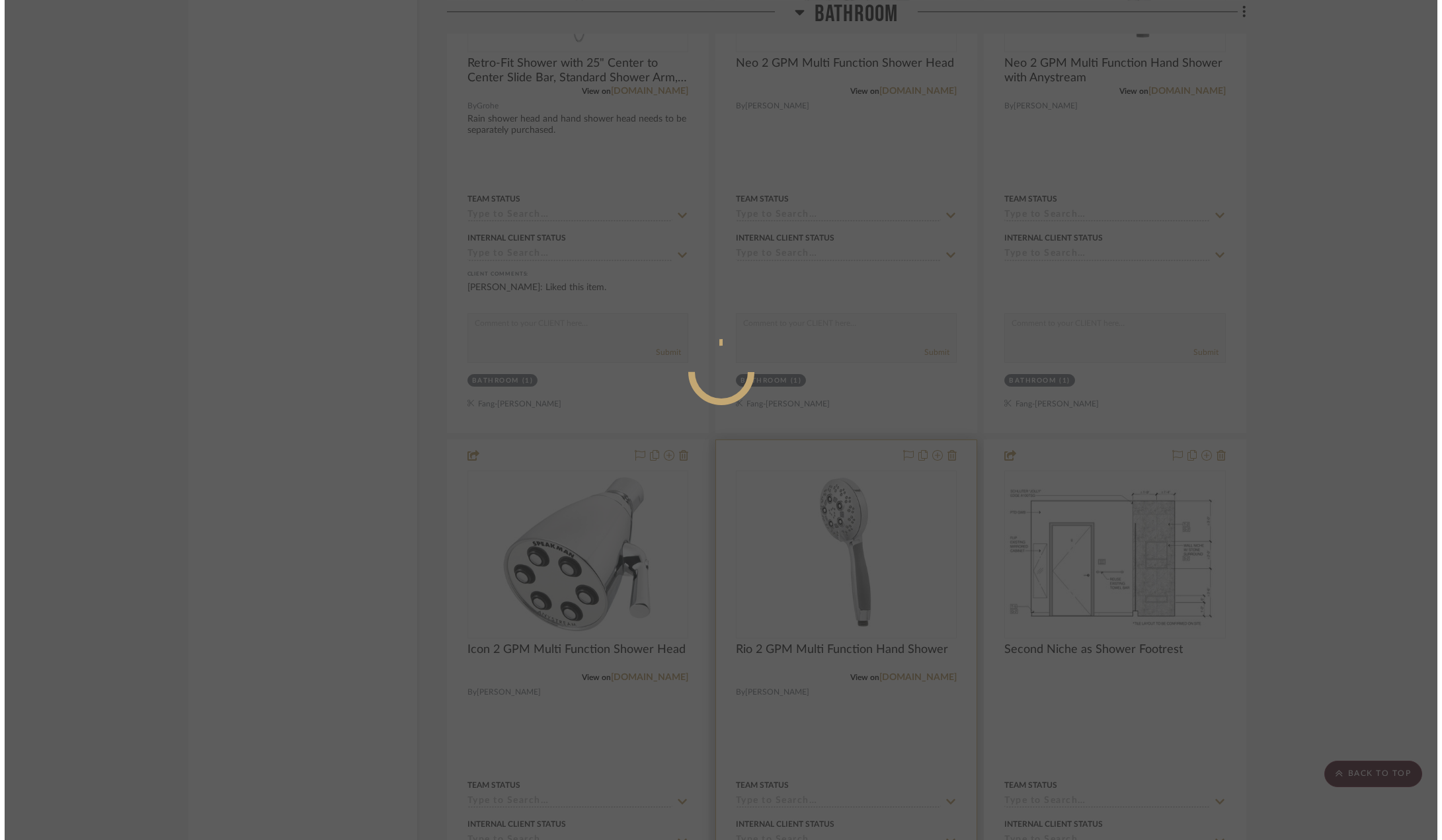
scroll to position [0, 0]
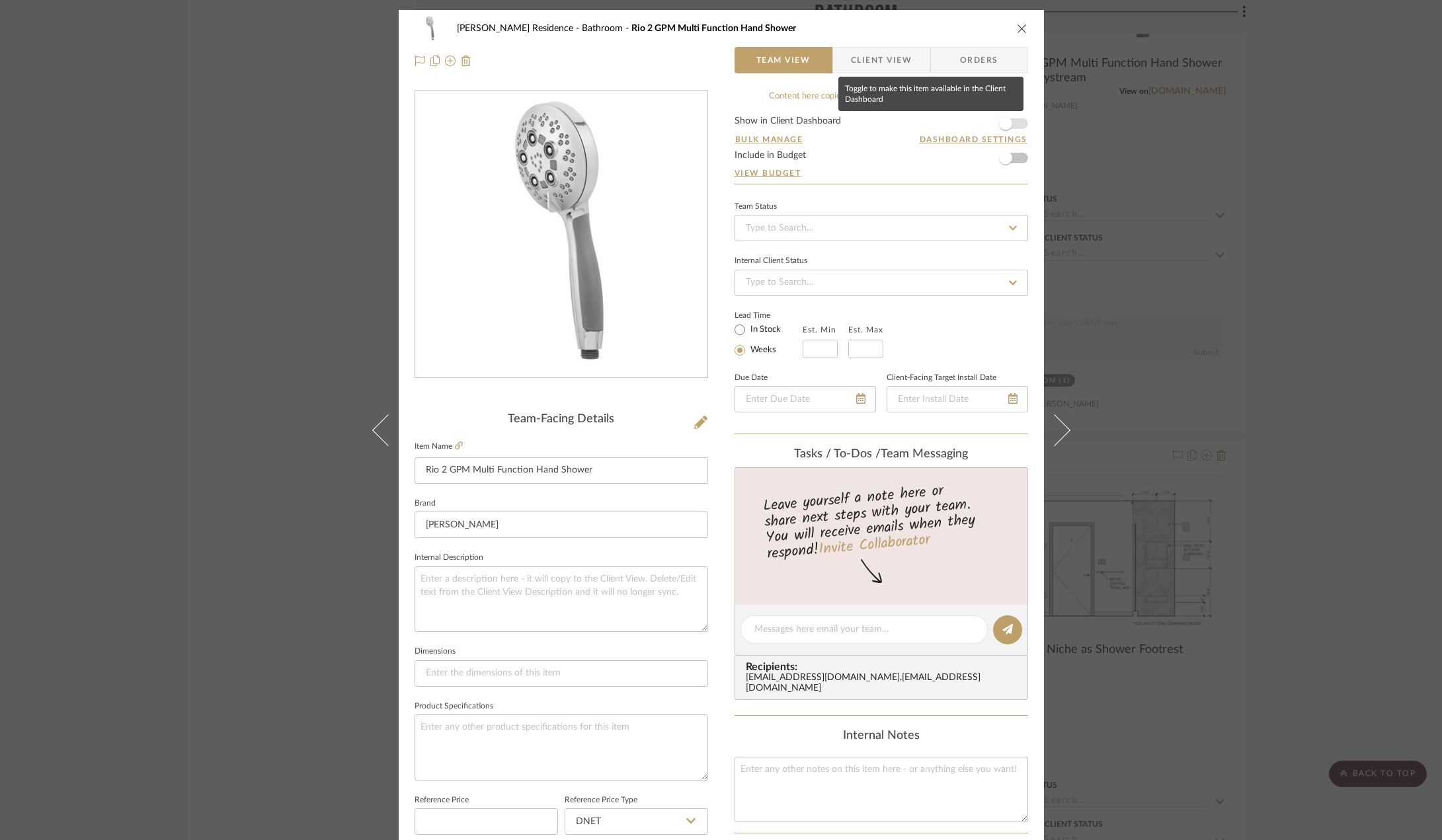
click at [1005, 125] on span "button" at bounding box center [1005, 123] width 13 height 13
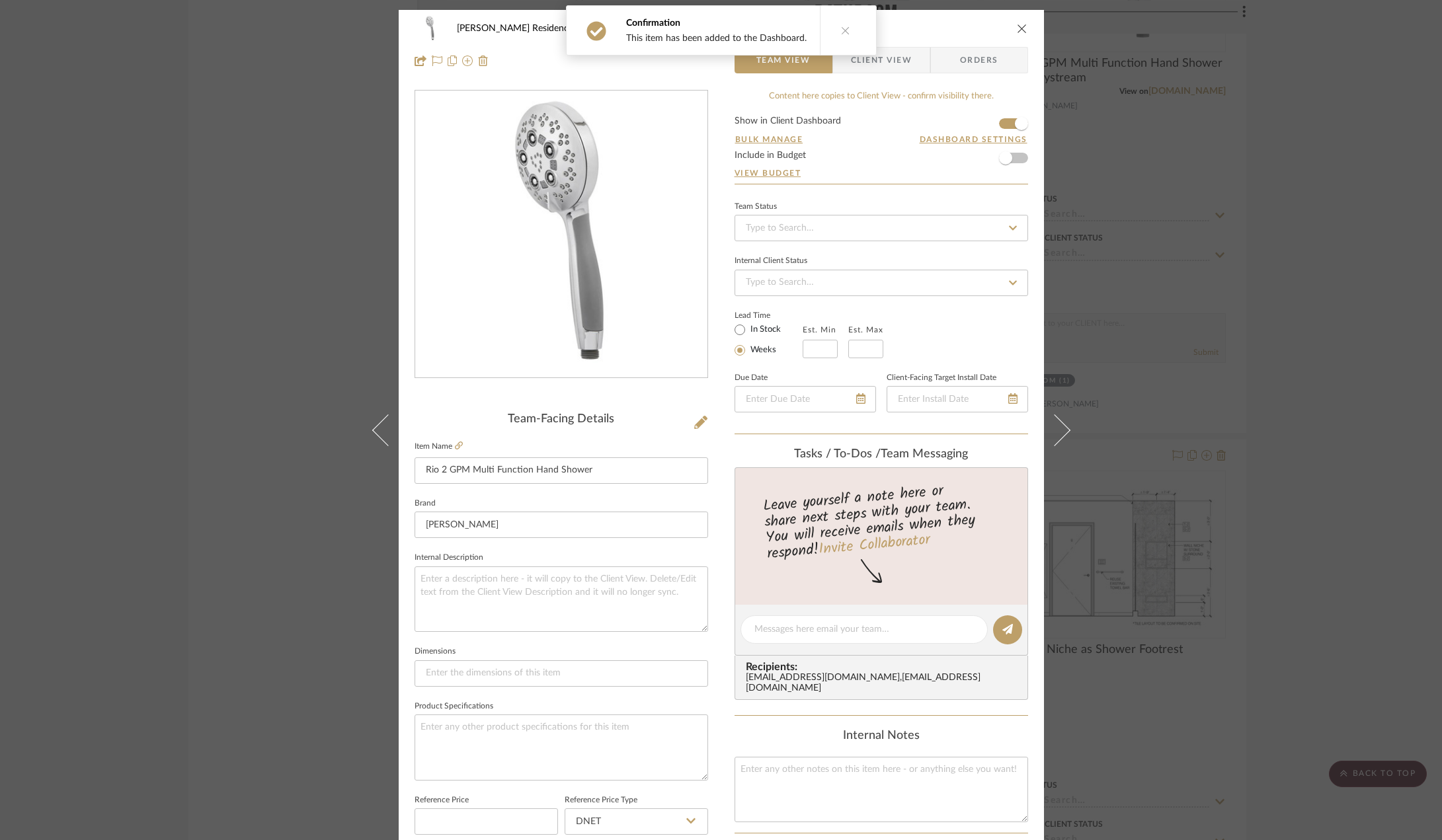
click at [868, 58] on div "Confirmation This item has been added to the Dashboard." at bounding box center [721, 30] width 321 height 61
click at [899, 58] on span "Client View" at bounding box center [881, 59] width 61 height 26
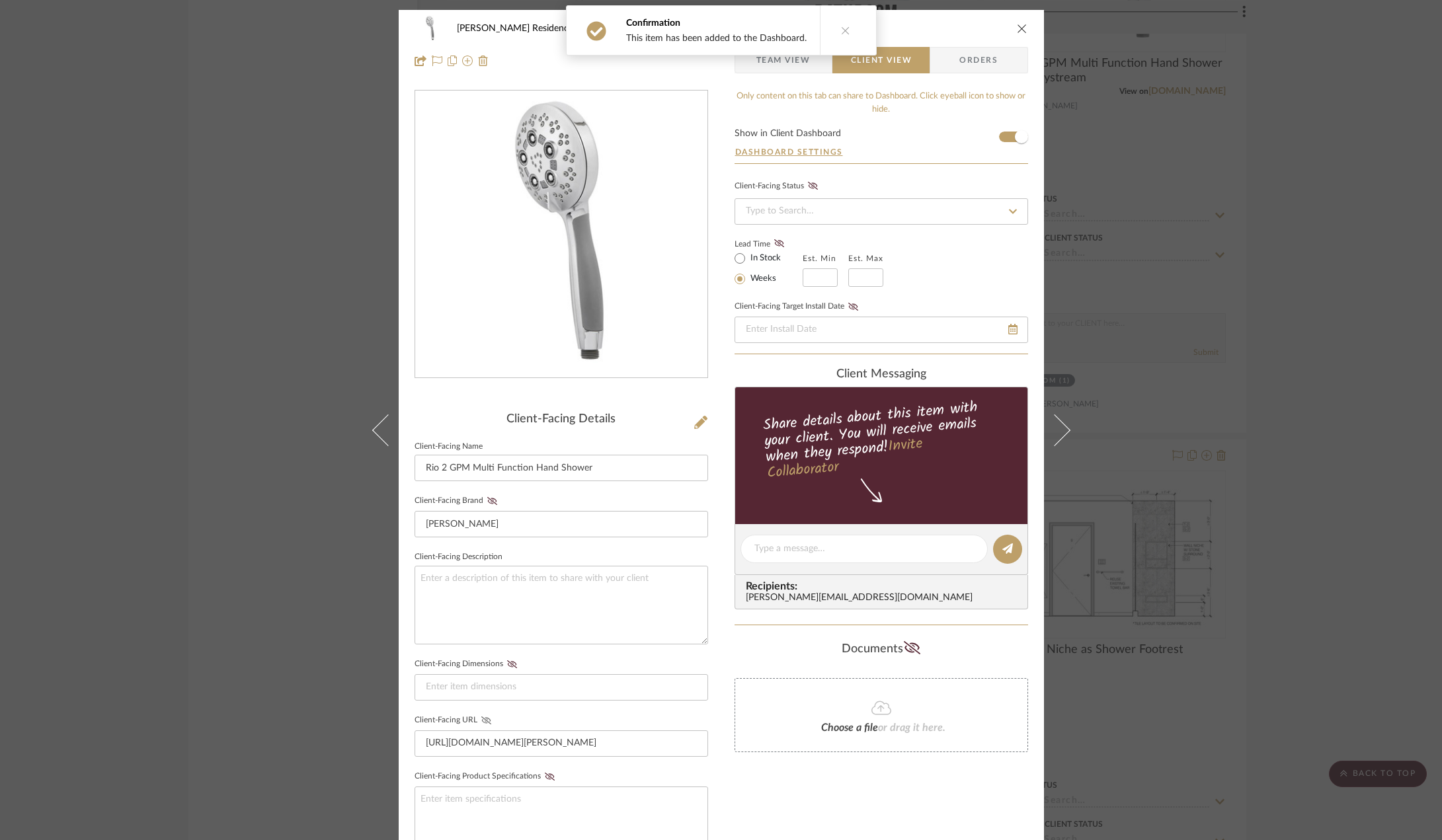
click at [482, 716] on button "Client-Facing URL" at bounding box center [487, 720] width 18 height 9
click at [487, 499] on icon at bounding box center [491, 500] width 10 height 8
click at [1345, 451] on div "Kauffman Residence Bathroom Rio 2 GPM Multi Function Hand Shower Team View Clie…" at bounding box center [721, 420] width 1442 height 840
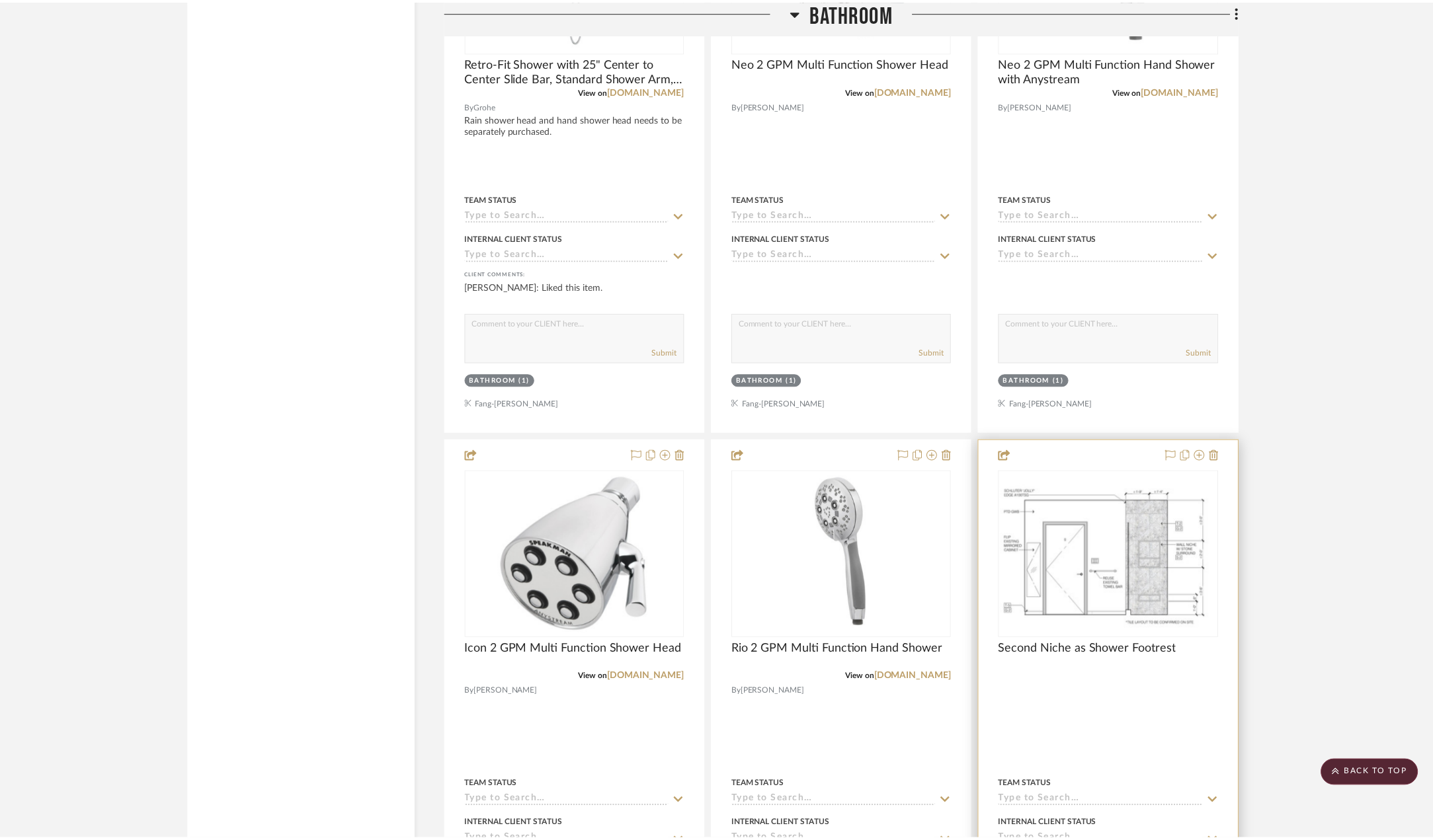
scroll to position [2379, 0]
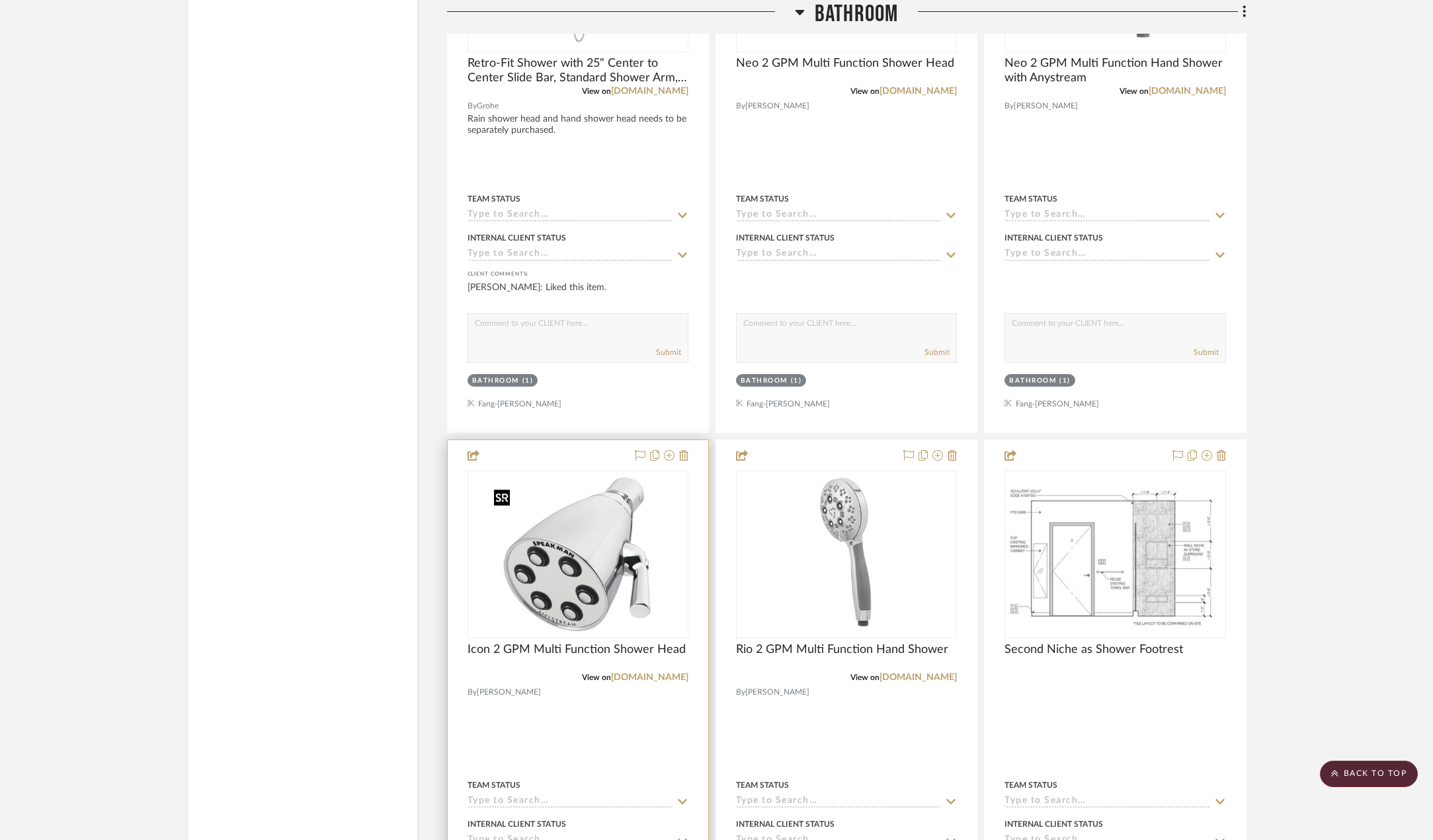
click at [623, 569] on img "0" at bounding box center [577, 554] width 177 height 165
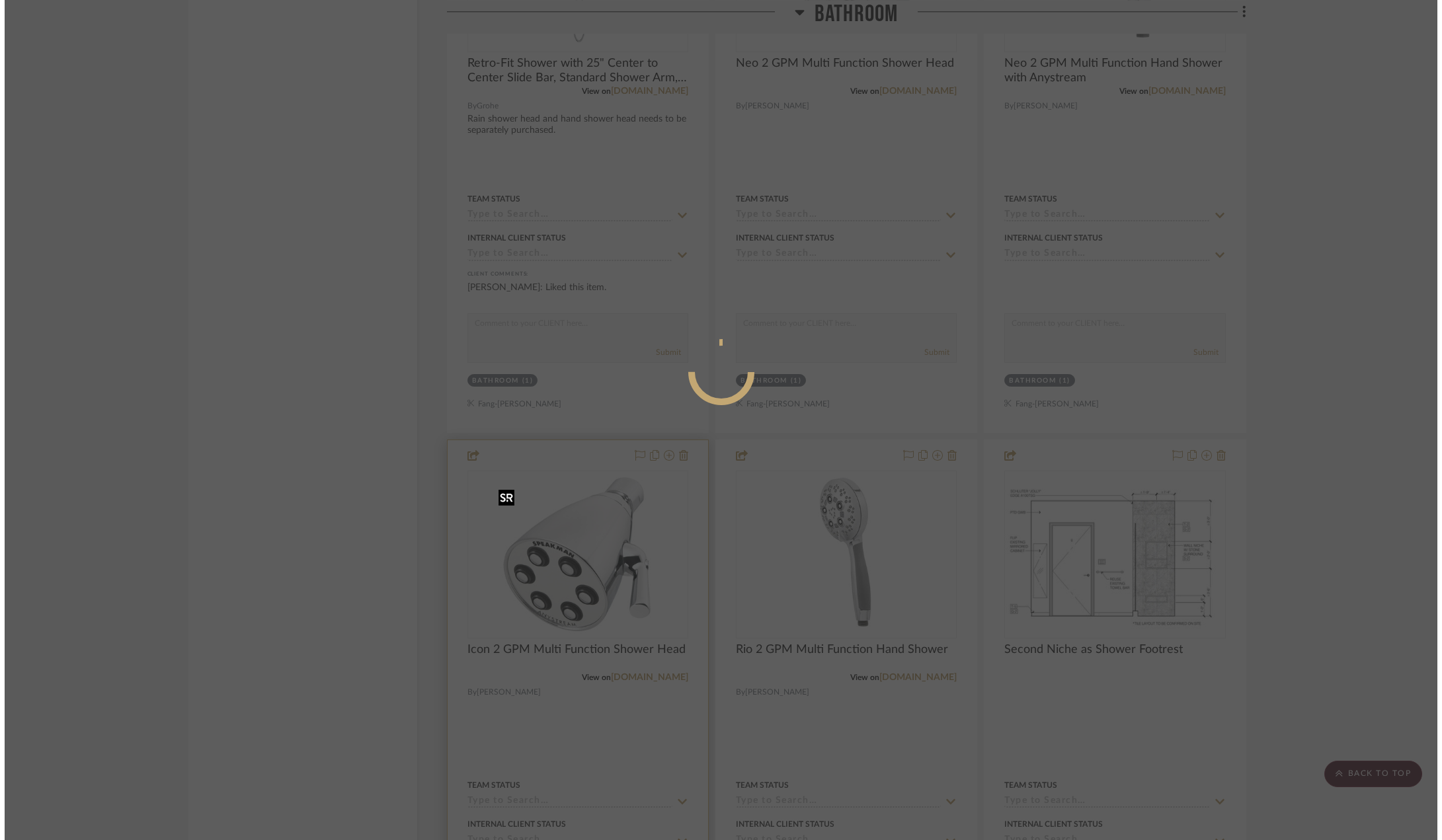
scroll to position [0, 0]
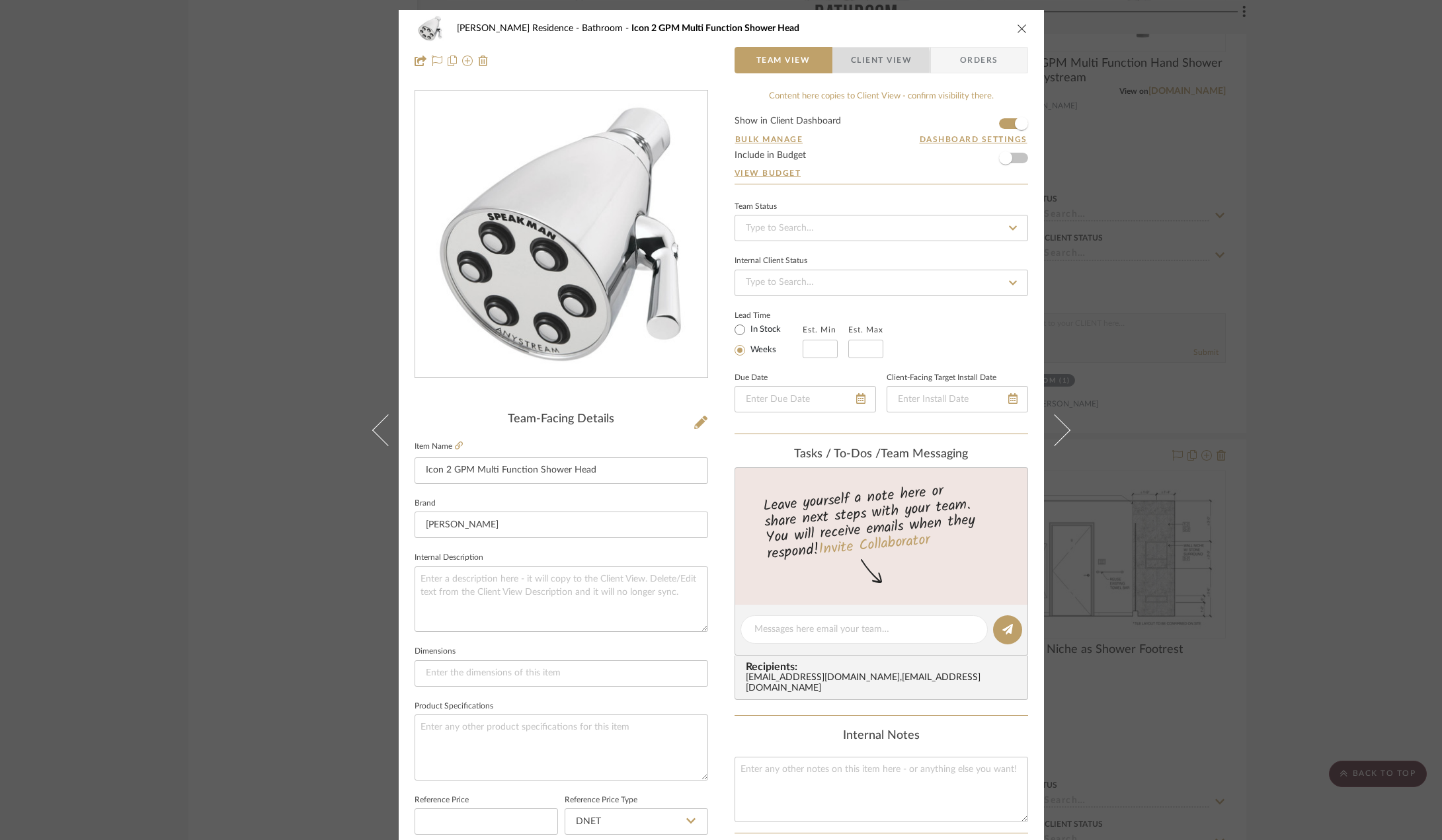
click at [851, 61] on span "Client View" at bounding box center [881, 59] width 61 height 26
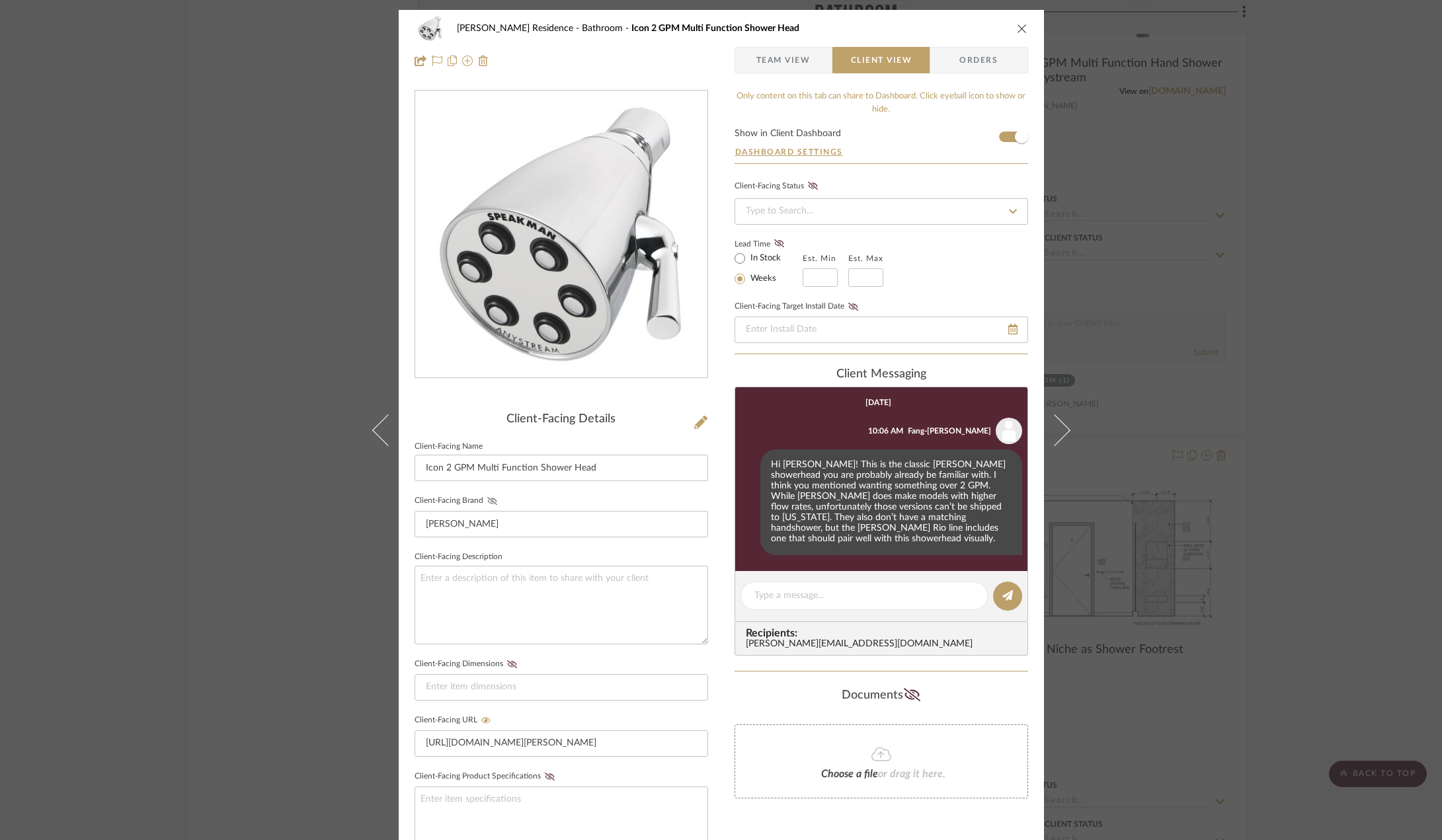
click at [488, 498] on icon at bounding box center [491, 500] width 10 height 8
click at [1307, 490] on div "Kauffman Residence Bathroom Icon 2 GPM Multi Function Shower Head Team View Cli…" at bounding box center [721, 420] width 1442 height 840
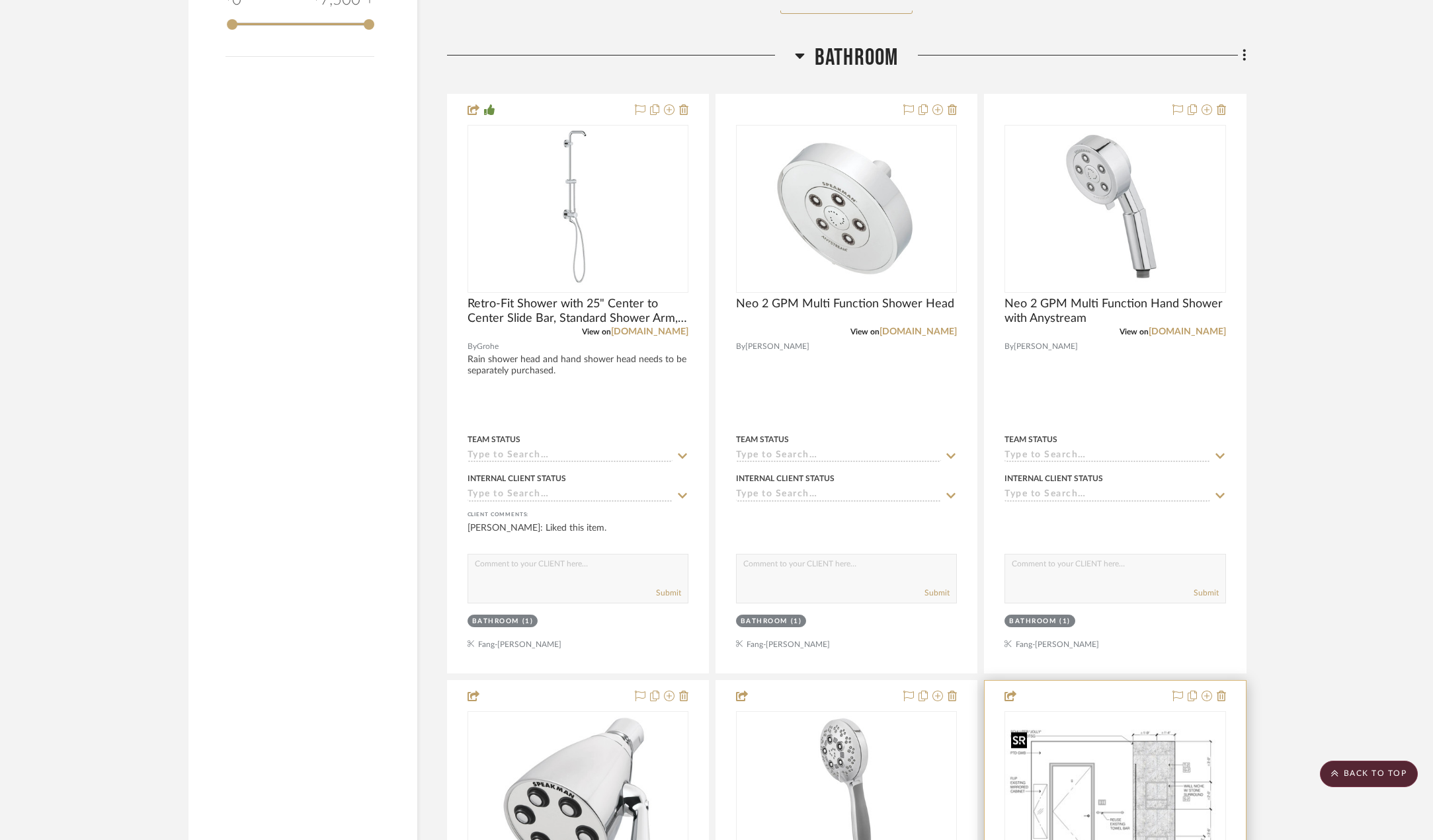
scroll to position [2115, 0]
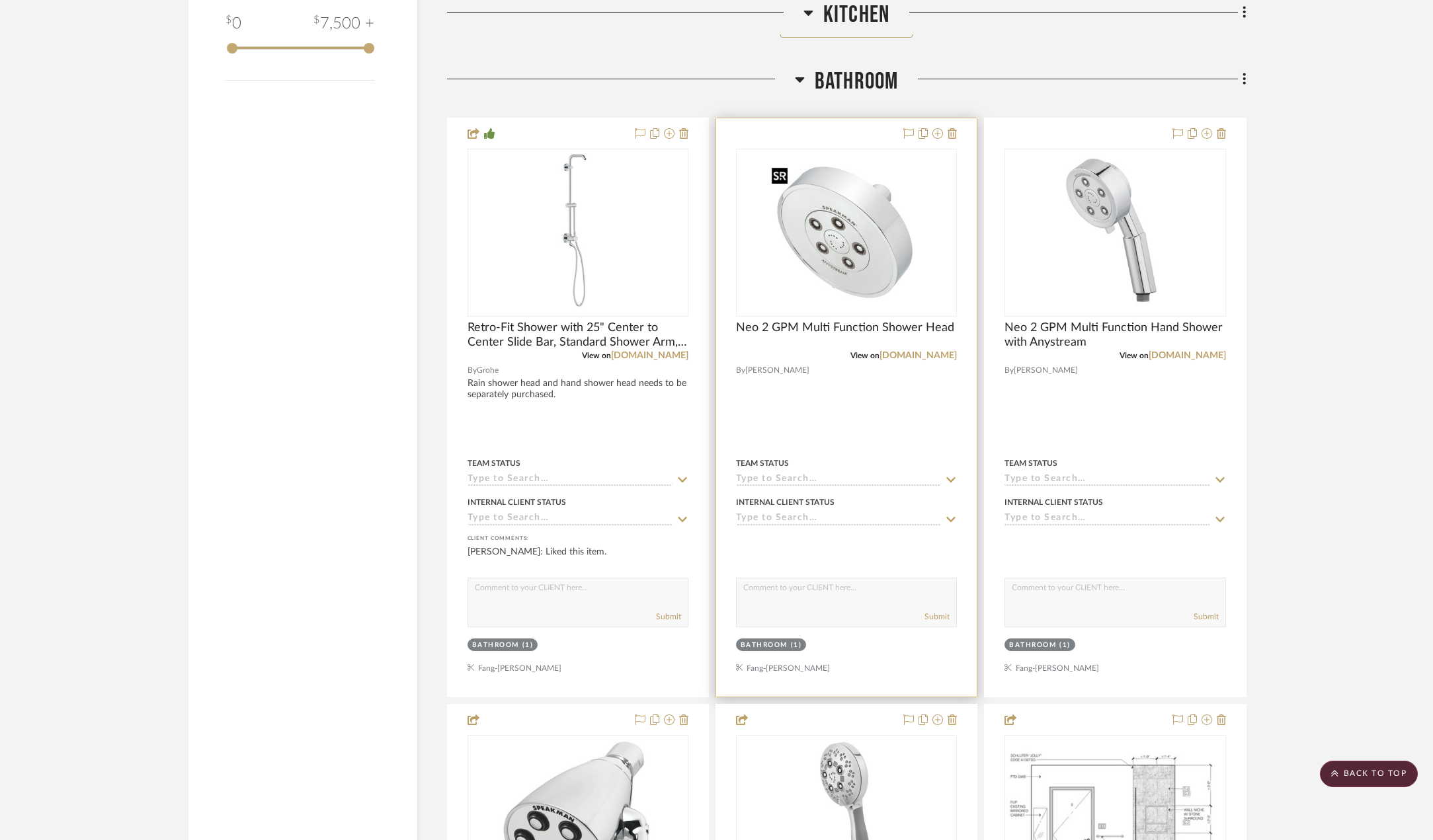
click at [0, 0] on img at bounding box center [0, 0] width 0 height 0
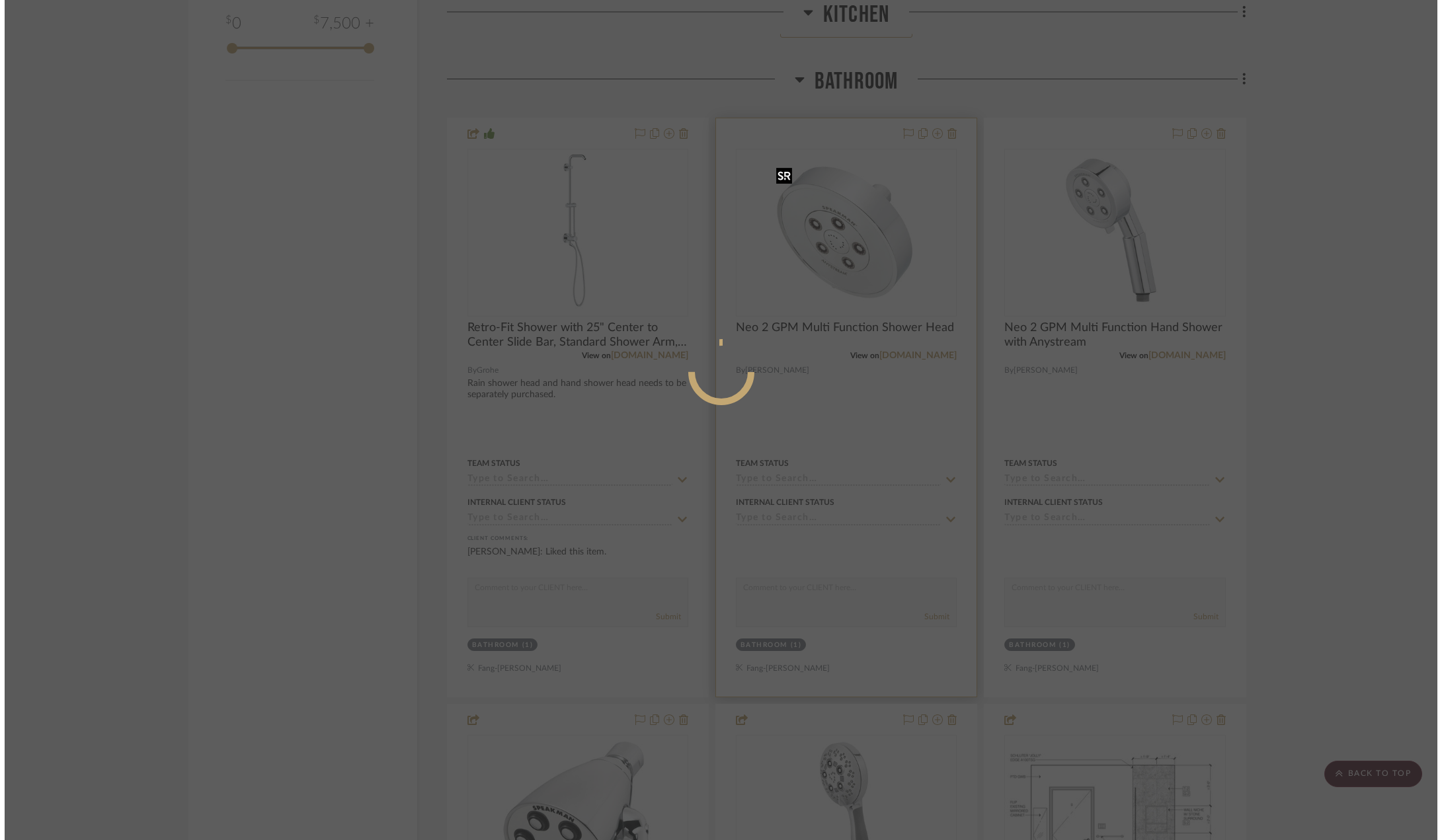
scroll to position [0, 0]
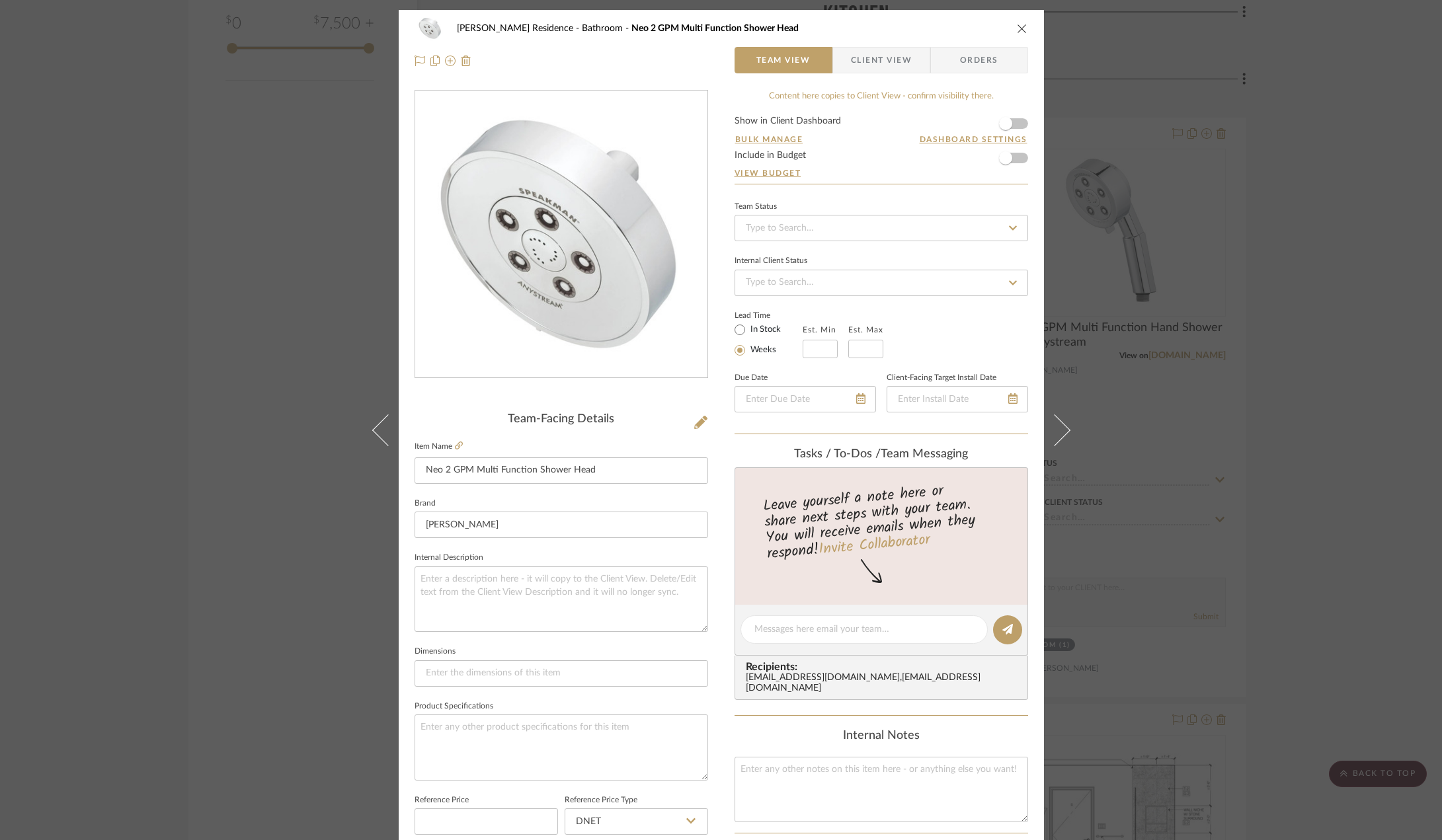
click at [885, 62] on span "Client View" at bounding box center [881, 59] width 61 height 26
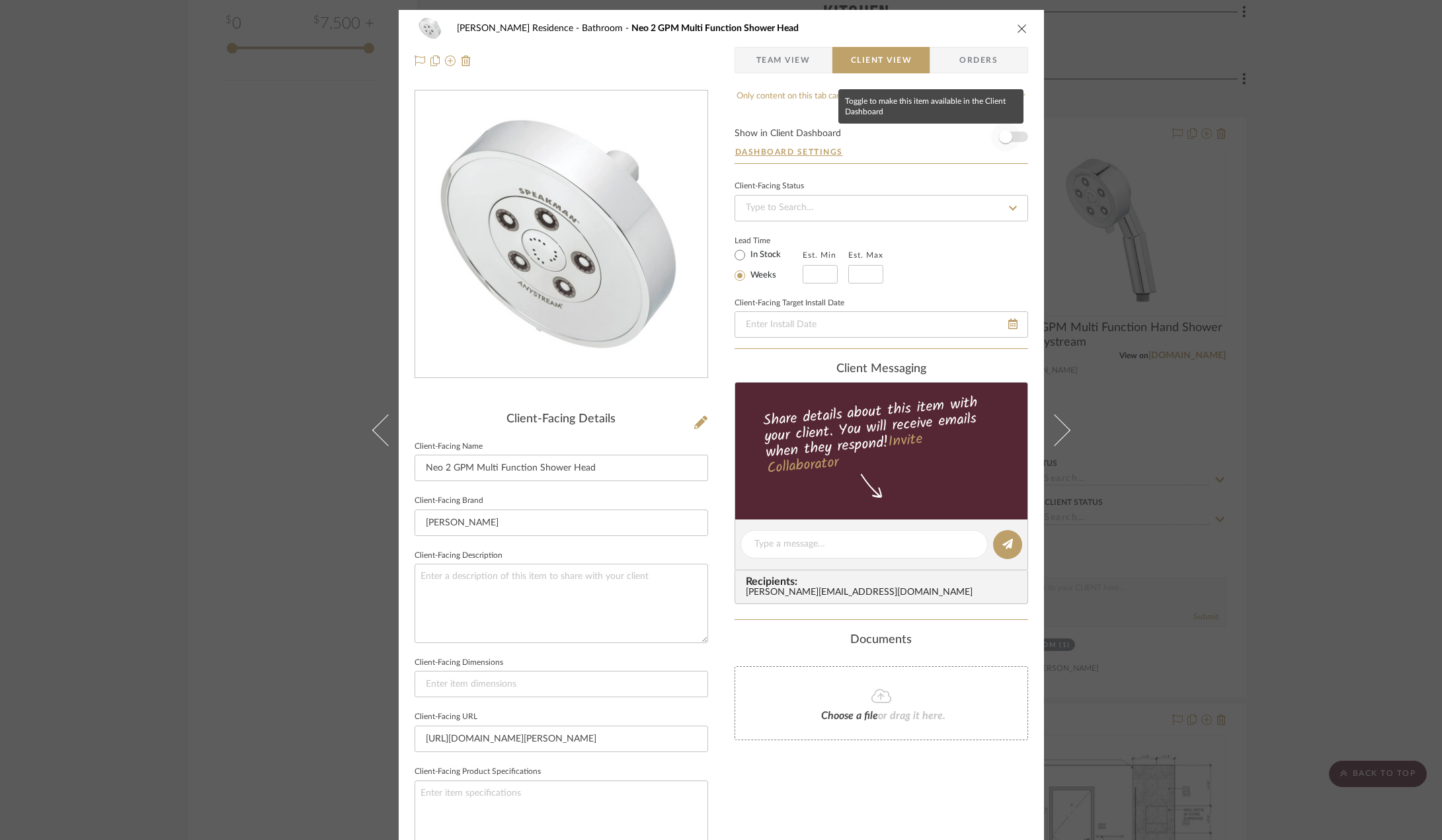
click at [1008, 131] on span "button" at bounding box center [1005, 137] width 29 height 29
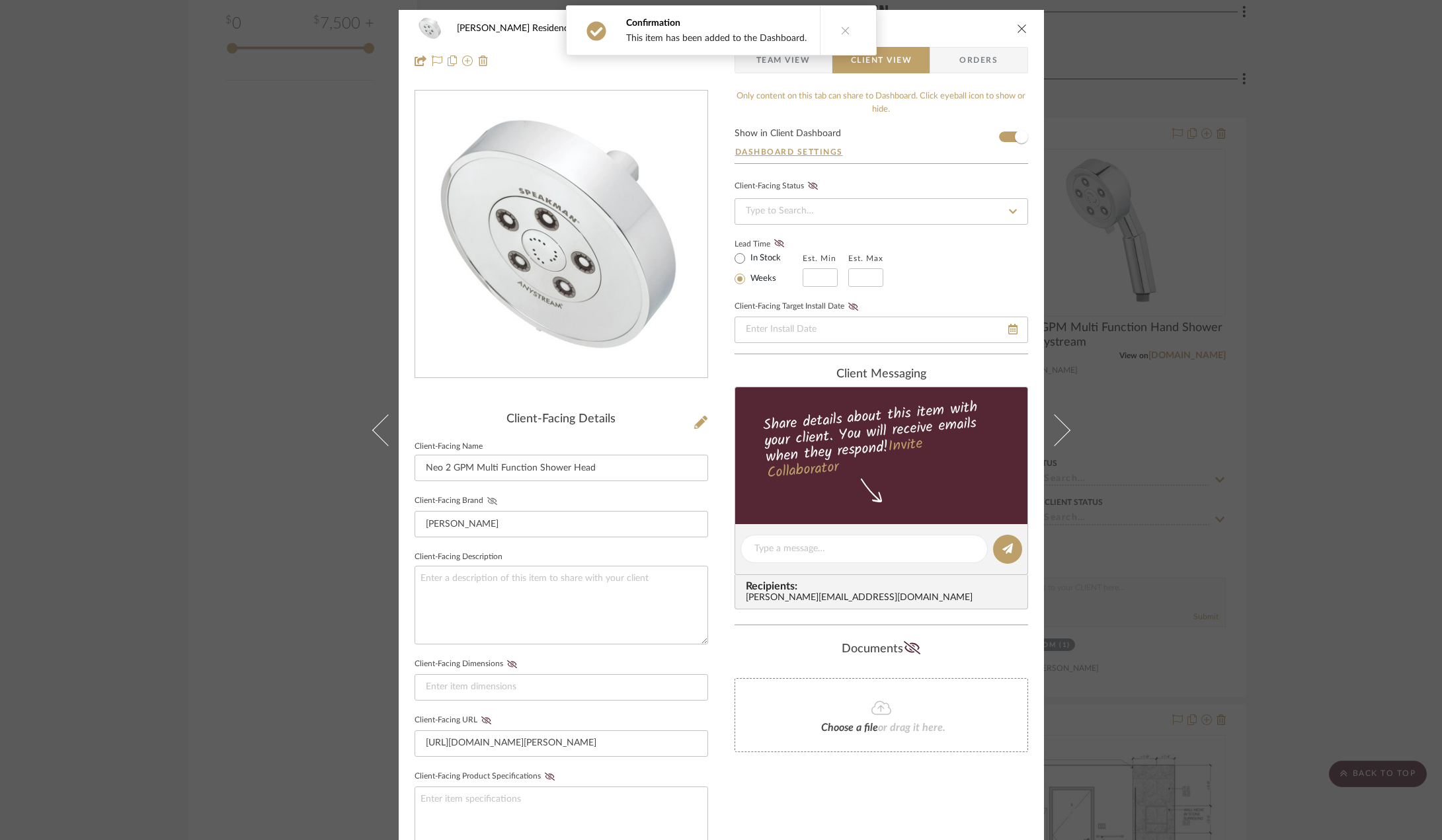
click at [487, 502] on icon at bounding box center [491, 500] width 10 height 8
click at [483, 719] on icon at bounding box center [486, 720] width 10 height 8
click at [807, 550] on textarea at bounding box center [864, 549] width 219 height 14
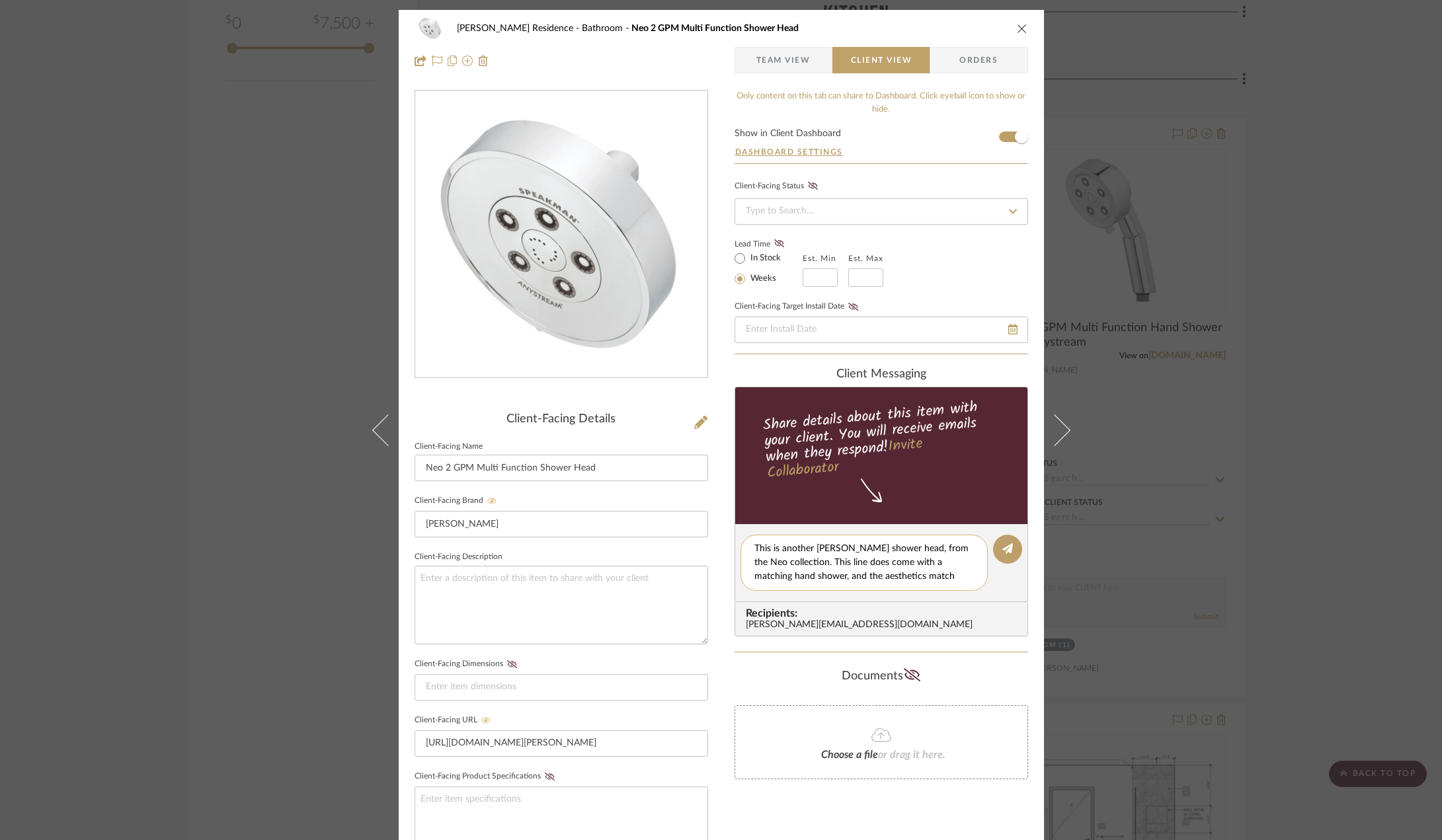
click at [875, 567] on textarea "This is another Speakman shower head, from the Neo collection. This line does c…" at bounding box center [864, 563] width 219 height 42
click at [873, 572] on textarea "This is another Speakman shower head, from the Neo collection. This line does c…" at bounding box center [864, 563] width 219 height 42
click at [860, 573] on textarea "This is another Speakman shower head, from the Neo collection. This line does c…" at bounding box center [864, 563] width 219 height 42
click at [911, 573] on textarea "This is another Speakman shower head, from the Neo collection. This line does c…" at bounding box center [864, 563] width 219 height 42
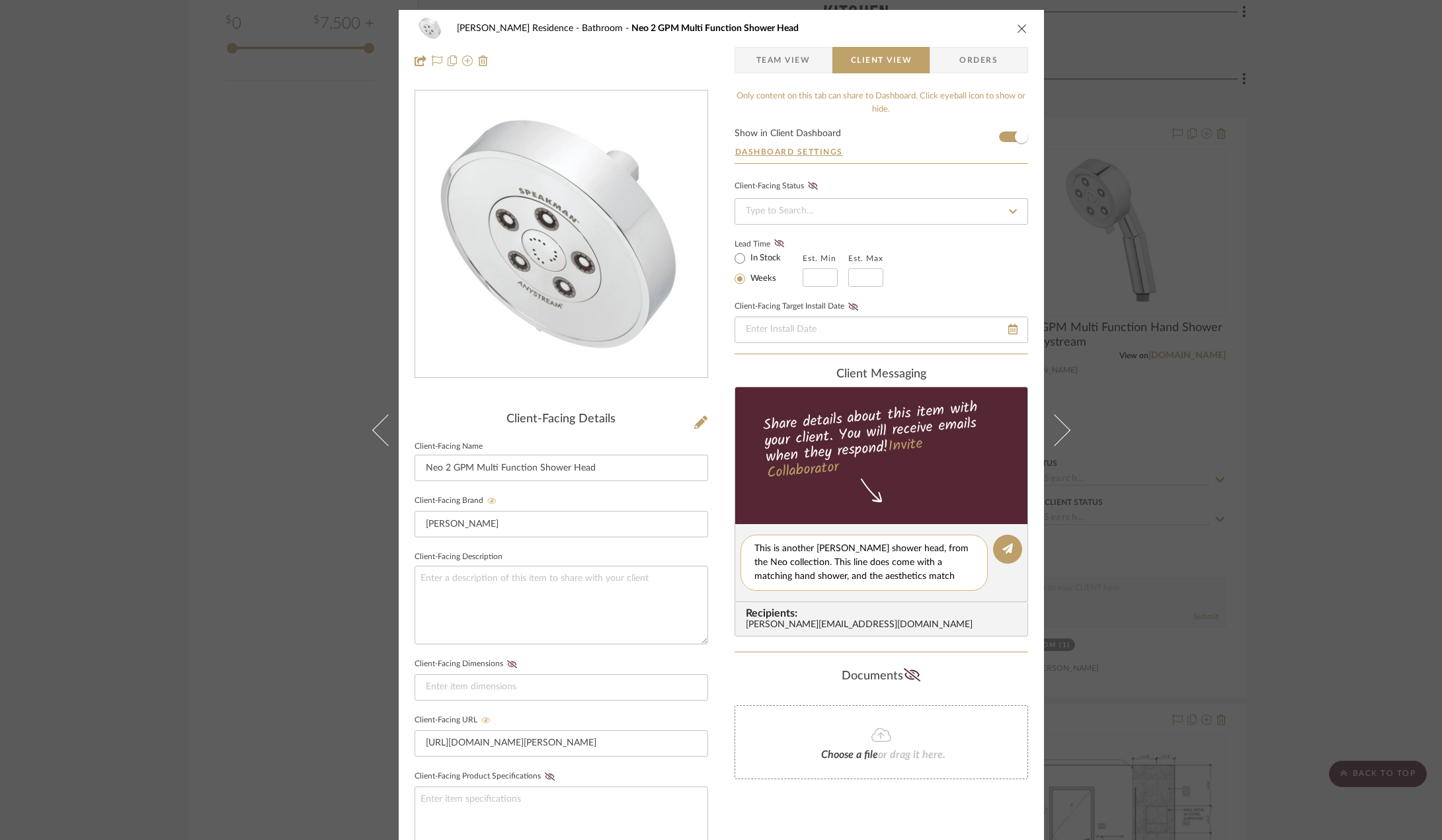
click at [904, 579] on textarea "This is another Speakman shower head, from the Neo collection. This line does c…" at bounding box center [864, 563] width 219 height 42
drag, startPoint x: 858, startPoint y: 581, endPoint x: 992, endPoint y: 581, distance: 134.0
click at [992, 581] on editor-of-message "This is another Speakman shower head, from the Neo collection. This line does c…" at bounding box center [880, 562] width 293 height 78
type textarea "This is another [PERSON_NAME] shower head, from the Neo collection. This line d…"
click at [999, 556] on button at bounding box center [1007, 550] width 29 height 29
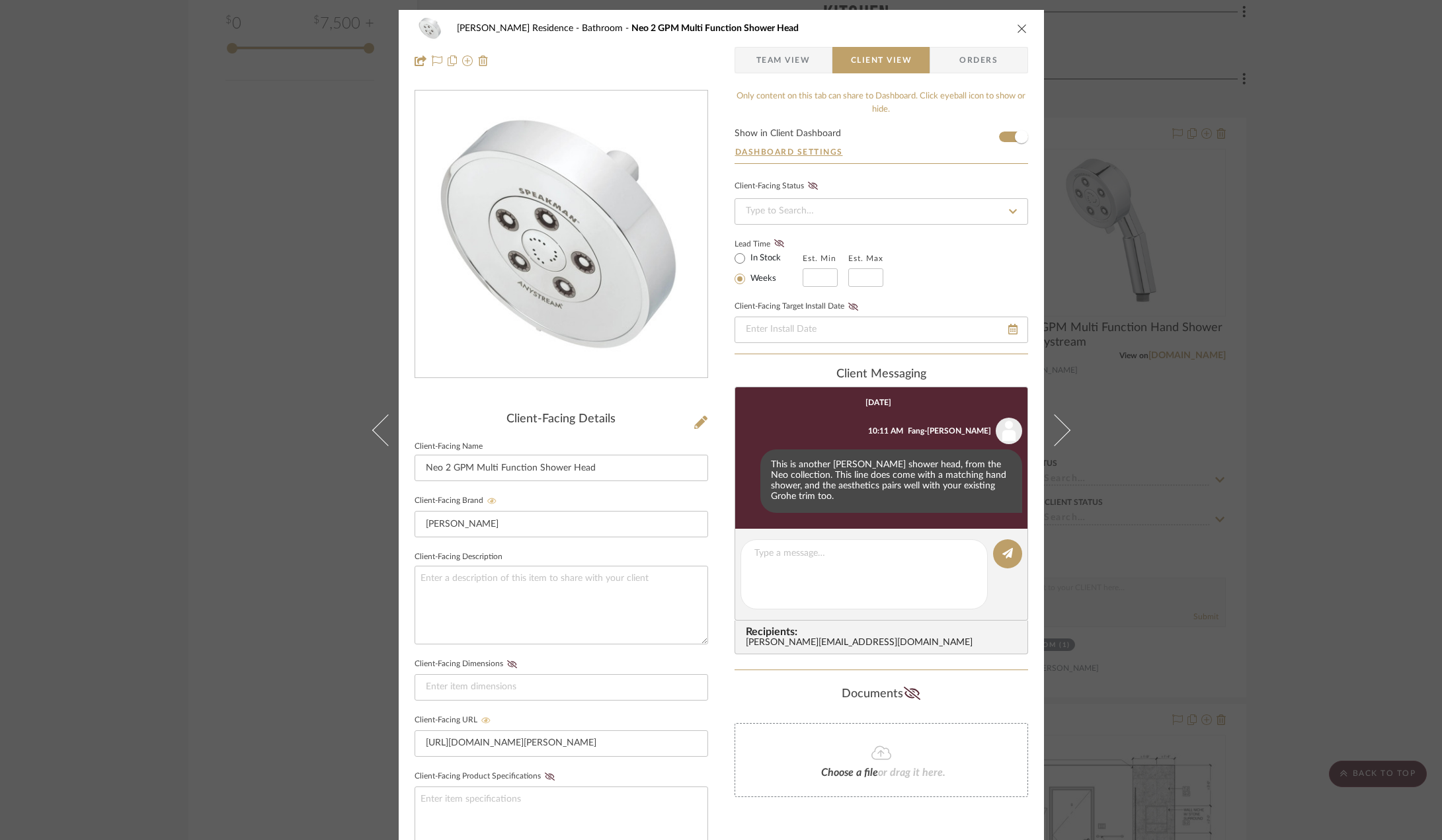
click at [1330, 290] on div "Kauffman Residence Bathroom Neo 2 GPM Multi Function Shower Head Team View Clie…" at bounding box center [721, 420] width 1442 height 840
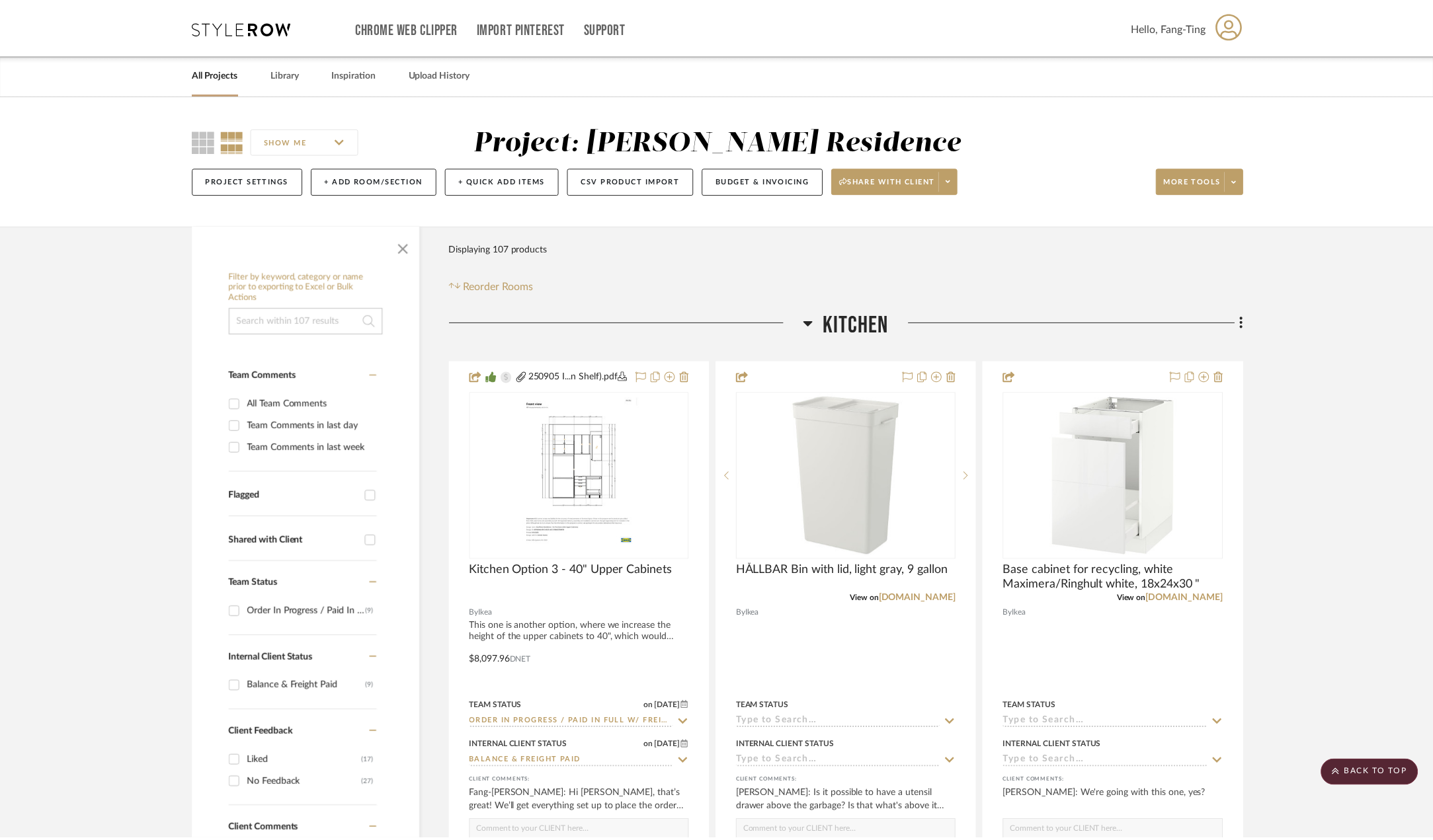
scroll to position [2115, 0]
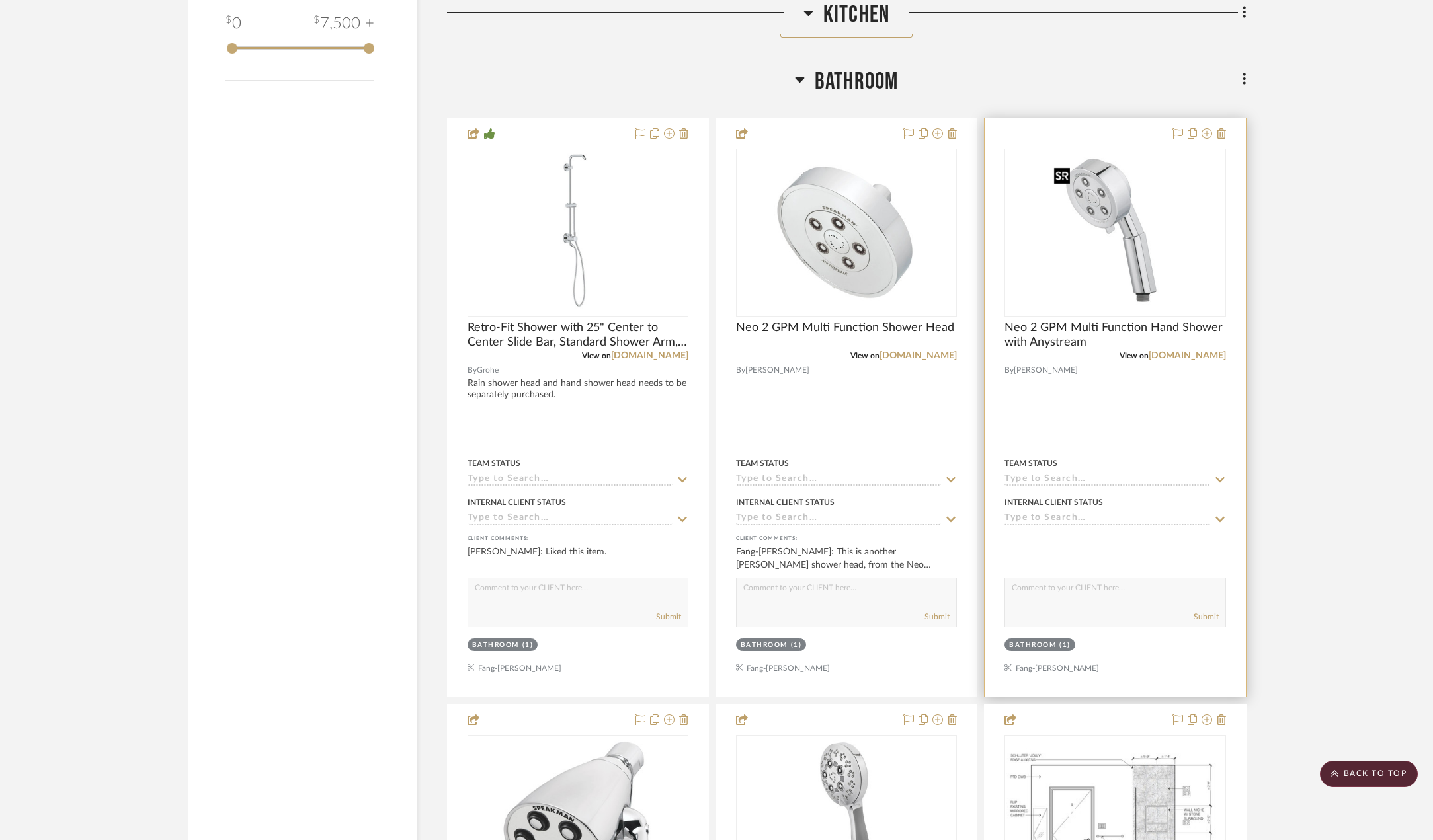
click at [1131, 268] on img "0" at bounding box center [1114, 232] width 132 height 165
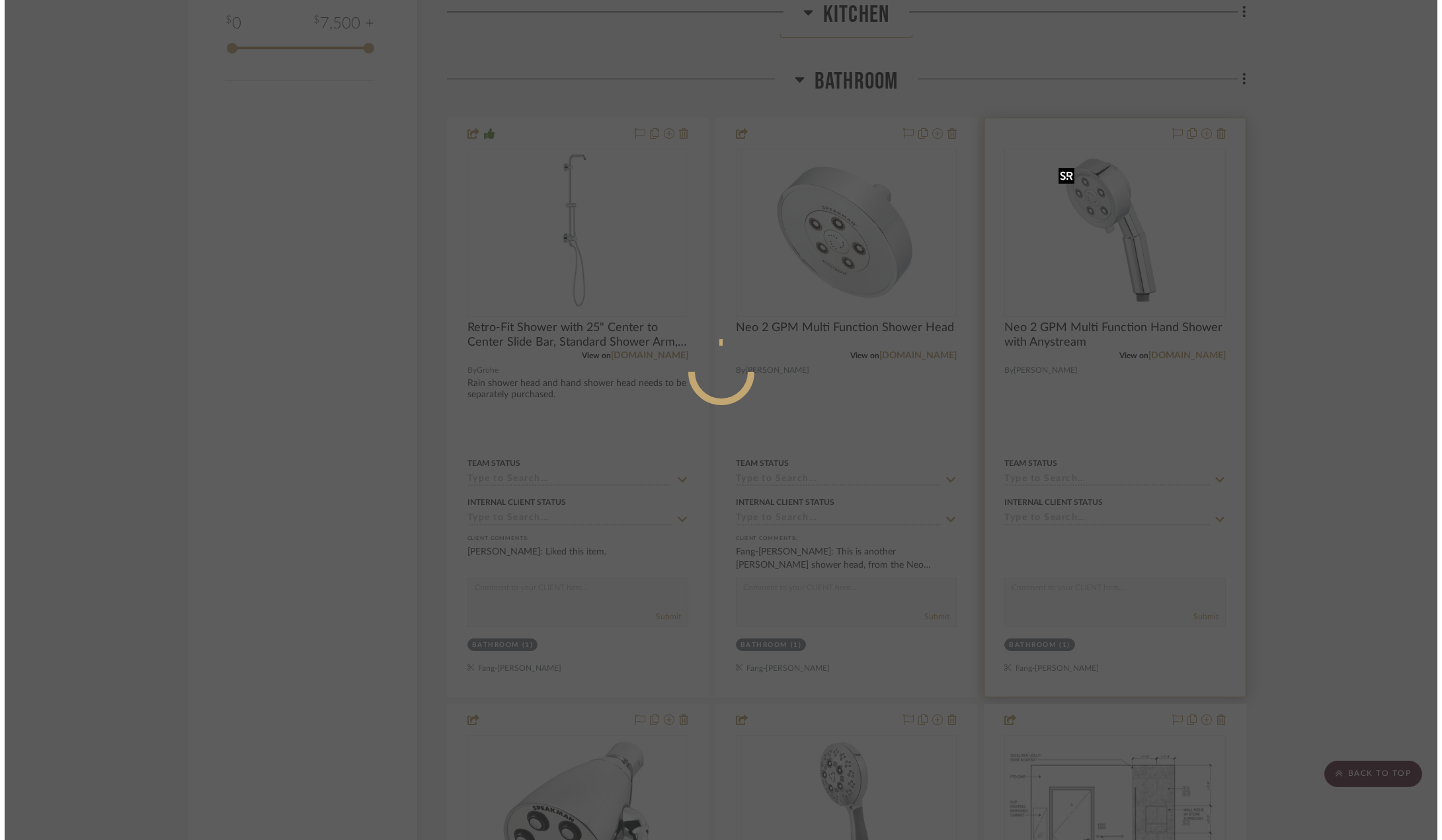
scroll to position [0, 0]
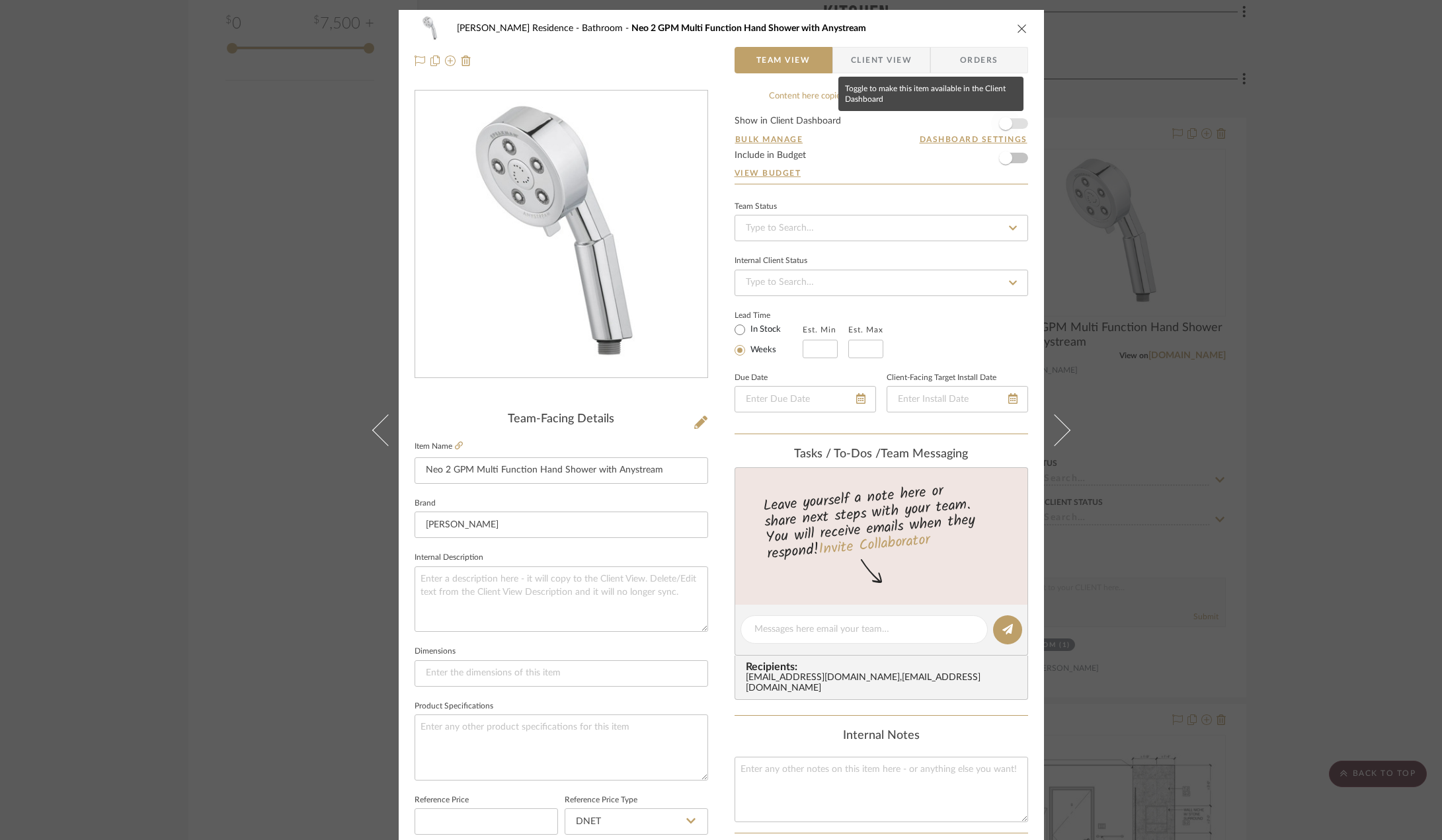
click at [1008, 125] on span "button" at bounding box center [1005, 123] width 29 height 29
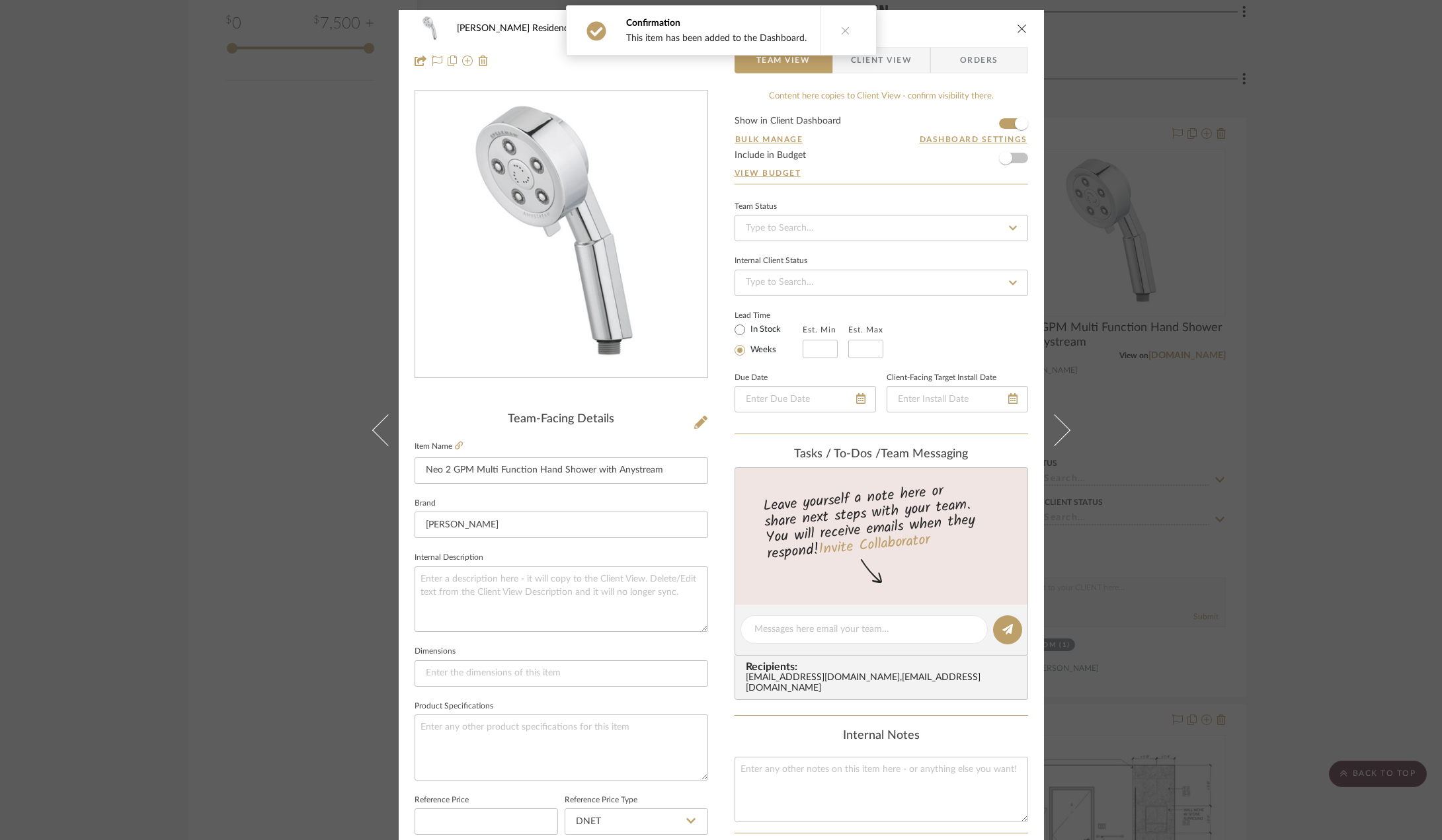
click at [885, 54] on span "Client View" at bounding box center [881, 59] width 61 height 26
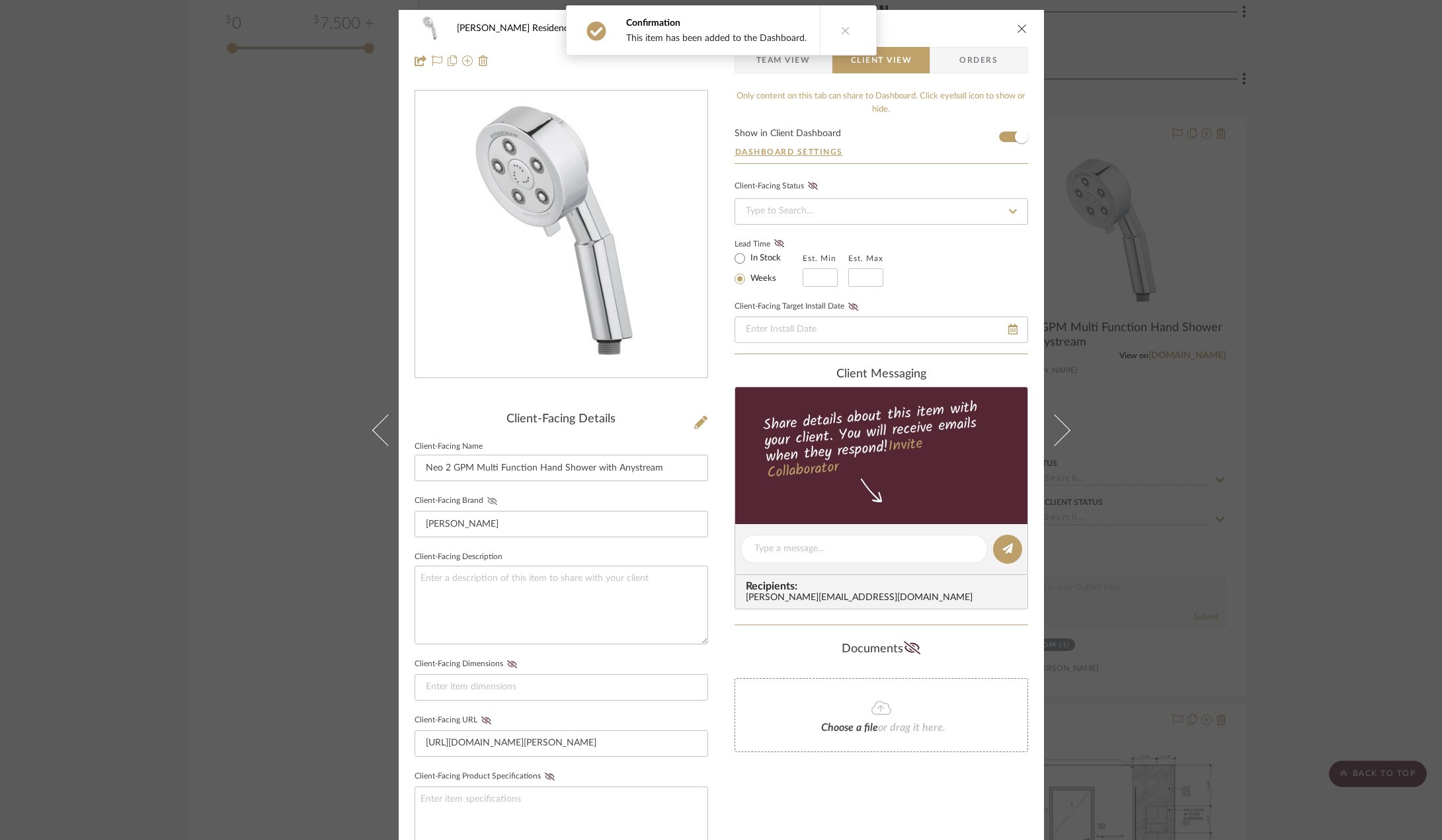
click at [488, 499] on icon at bounding box center [491, 500] width 10 height 8
click at [480, 719] on icon at bounding box center [485, 720] width 10 height 8
drag, startPoint x: 1351, startPoint y: 519, endPoint x: 1332, endPoint y: 506, distance: 23.0
click at [1351, 520] on div "Kauffman Residence Bathroom Neo 2 GPM Multi Function Hand Shower with Anystream…" at bounding box center [721, 420] width 1442 height 840
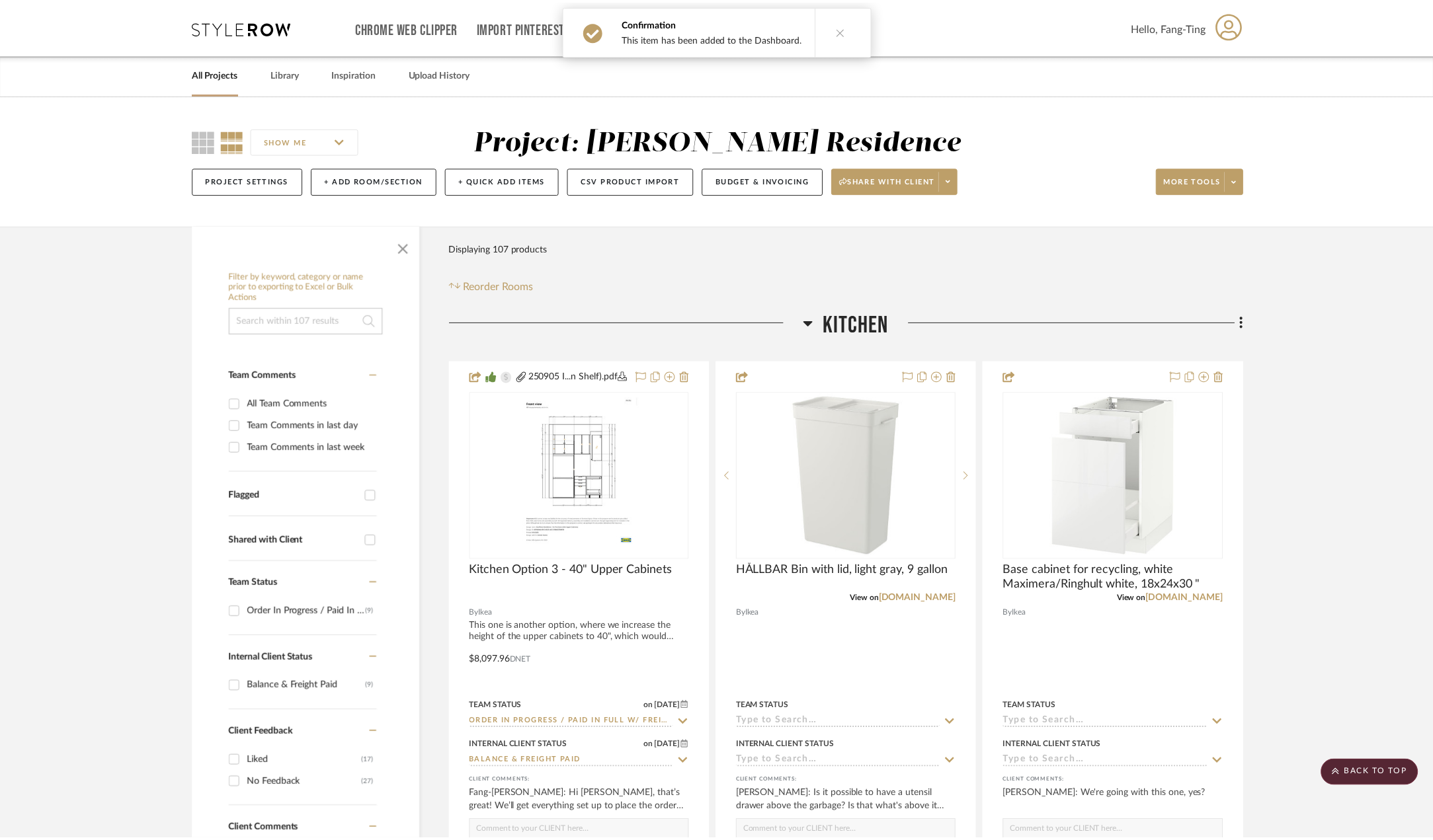
scroll to position [2115, 0]
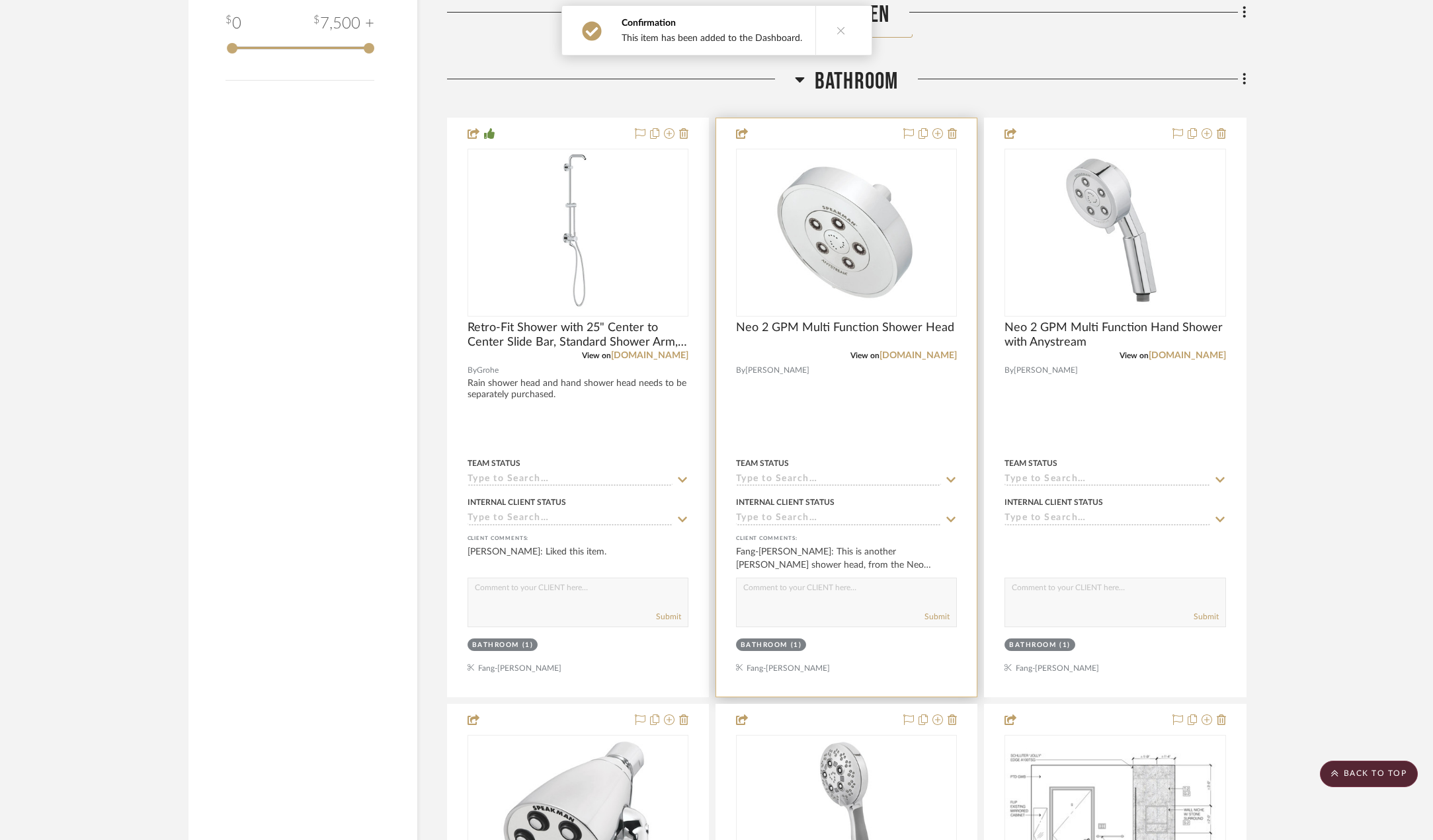
click at [863, 245] on img "0" at bounding box center [847, 232] width 161 height 165
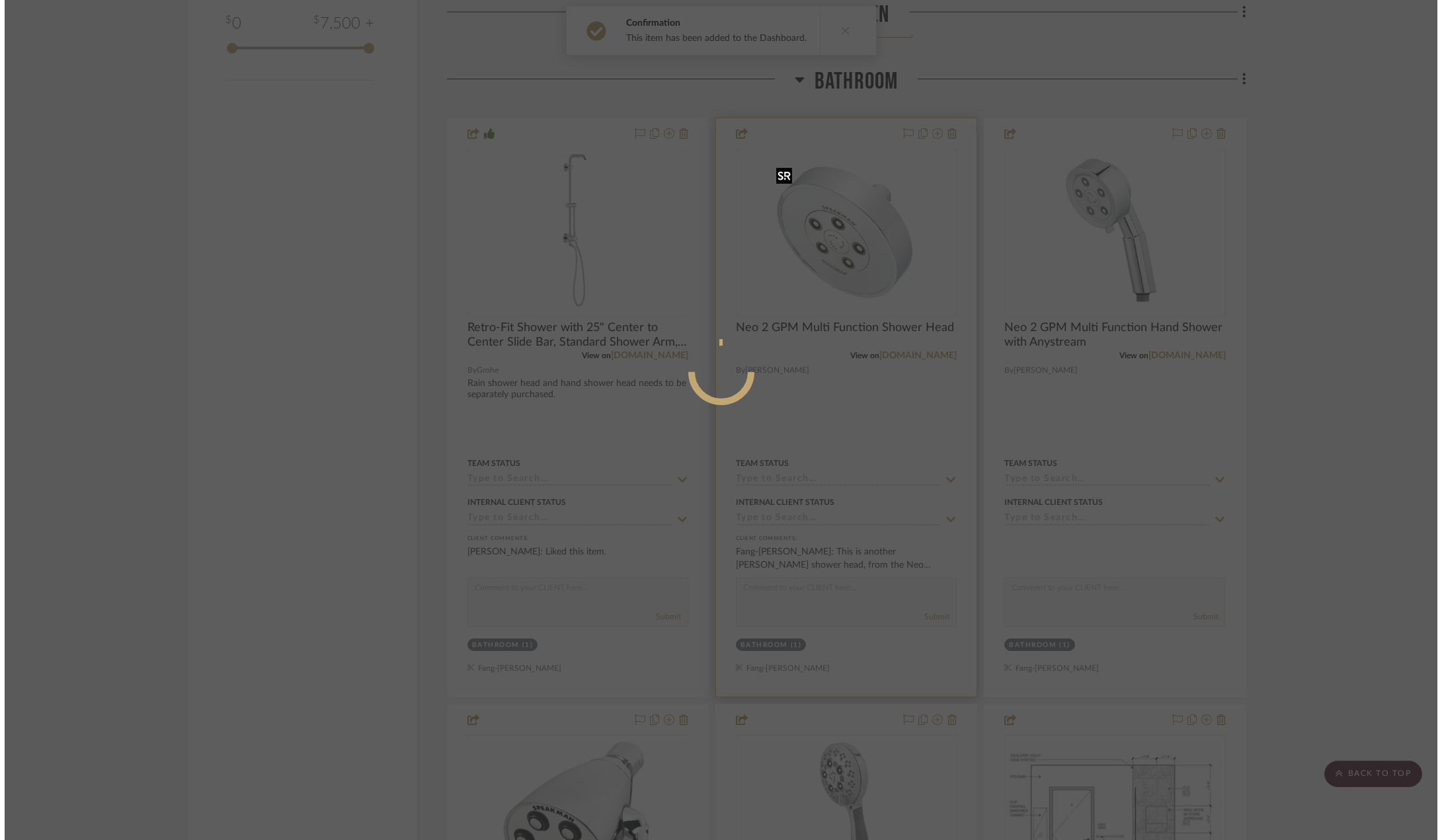
scroll to position [0, 0]
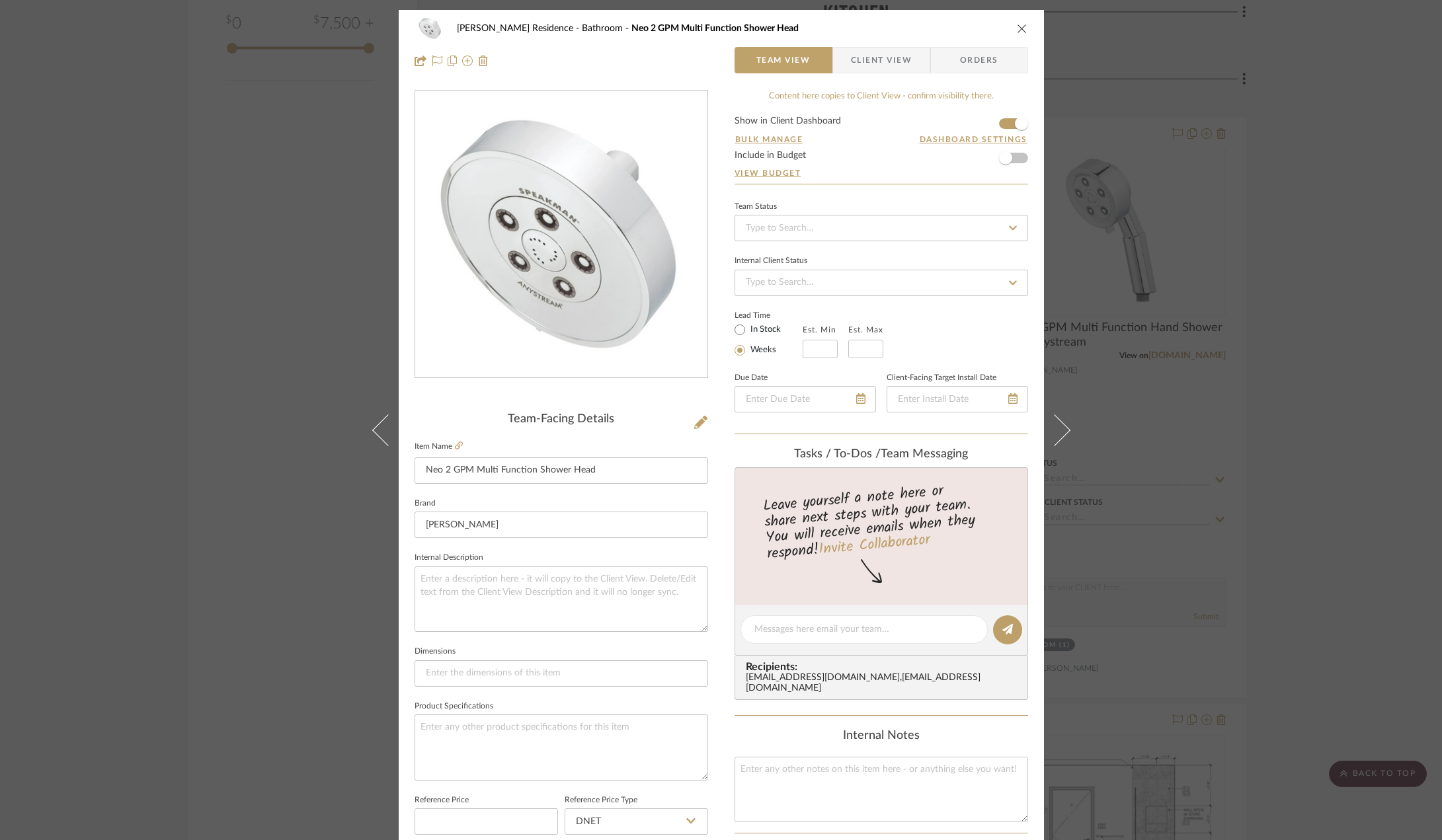
click at [868, 59] on span "Client View" at bounding box center [881, 59] width 61 height 26
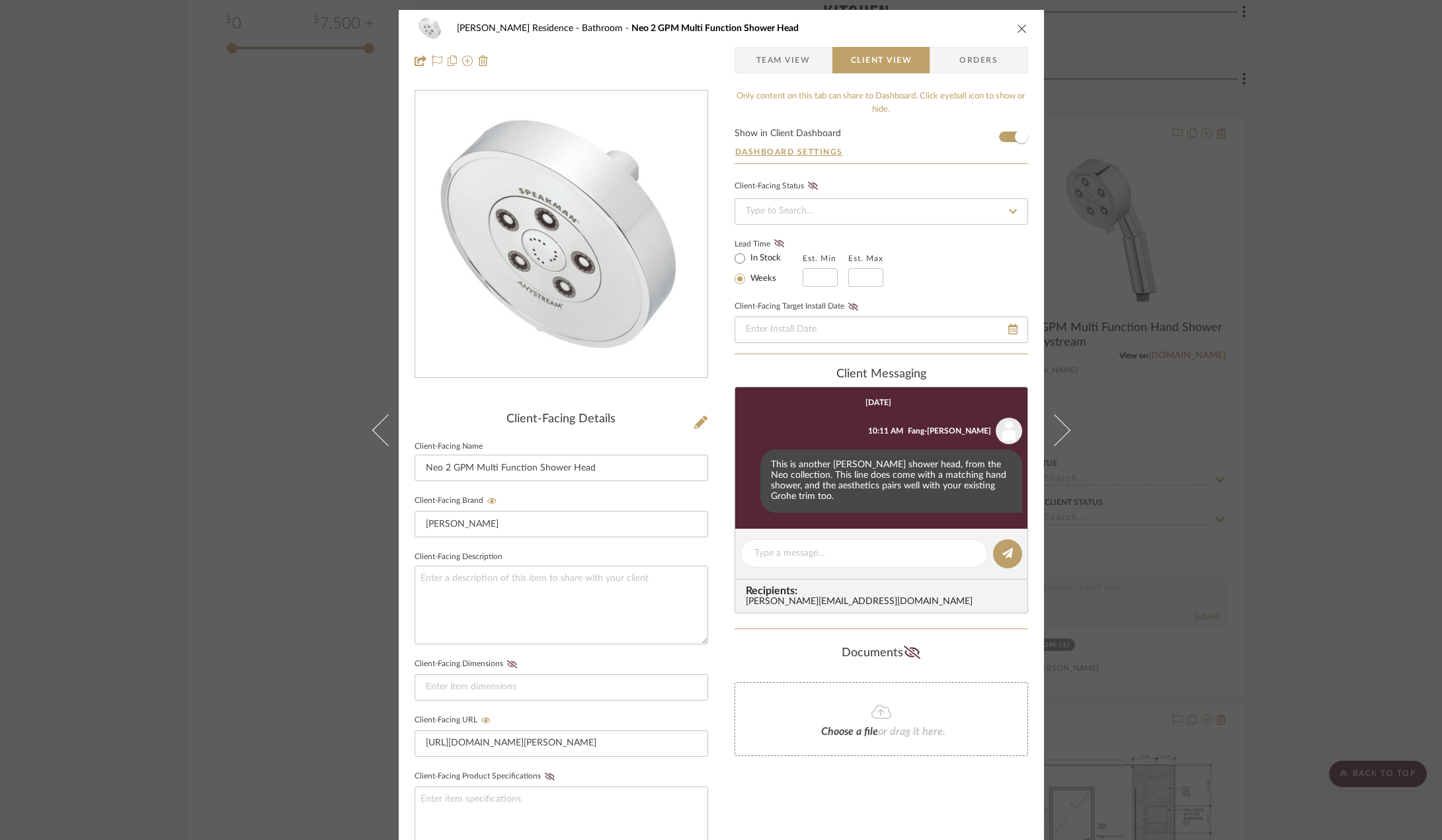
click at [1179, 573] on div "Kauffman Residence Bathroom Neo 2 GPM Multi Function Shower Head Team View Clie…" at bounding box center [721, 420] width 1442 height 840
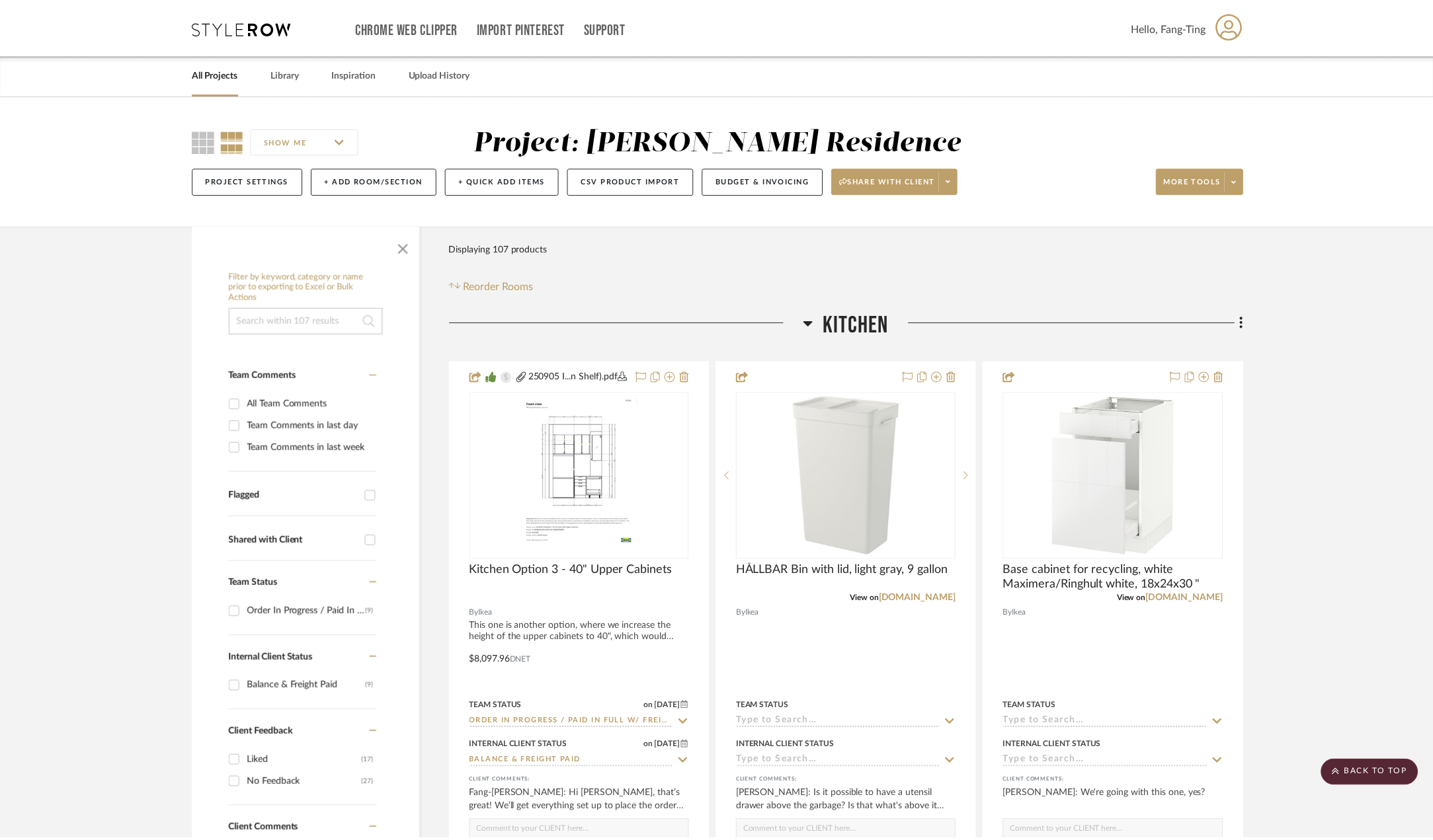
scroll to position [2115, 0]
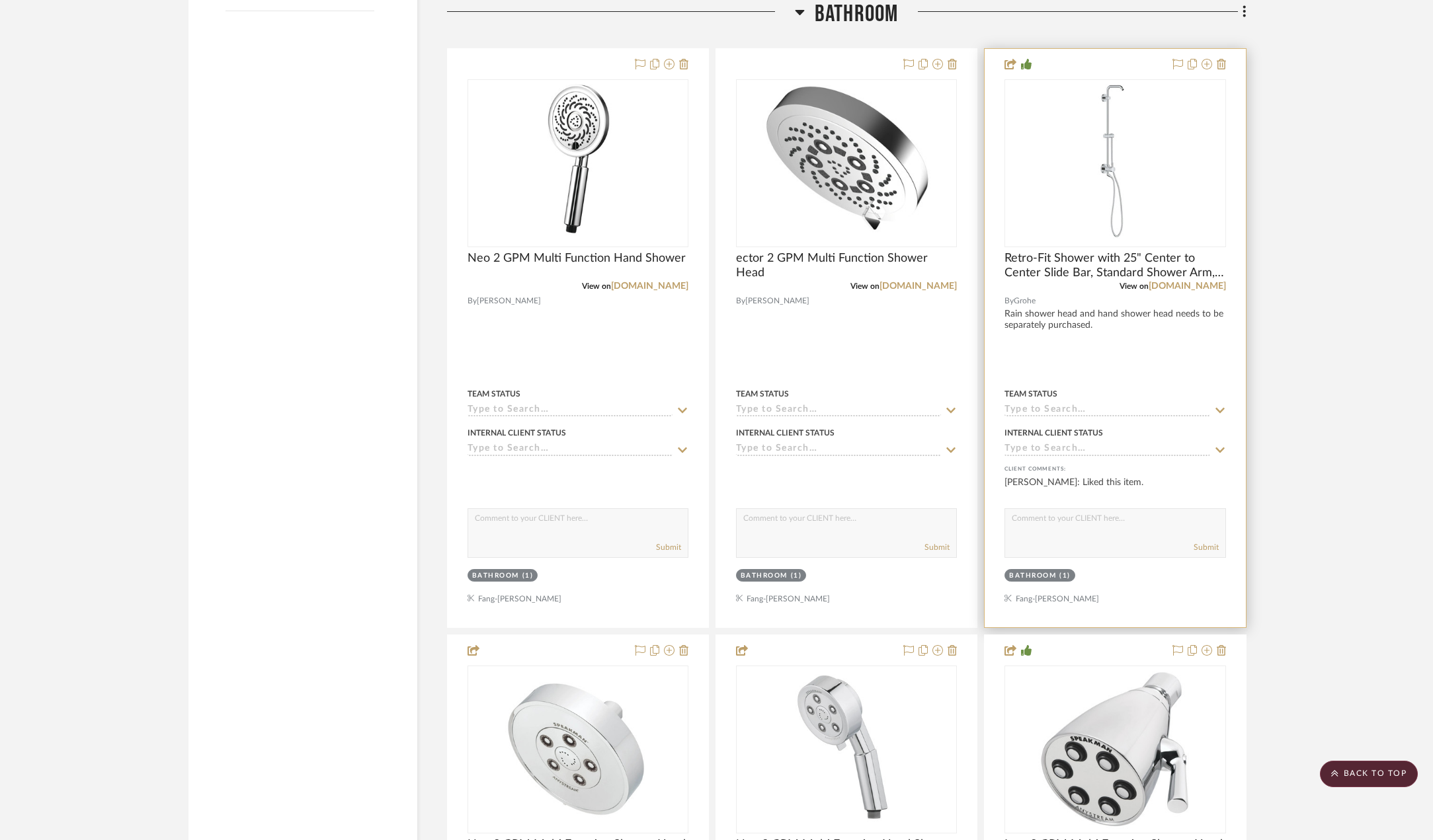
scroll to position [2115, 0]
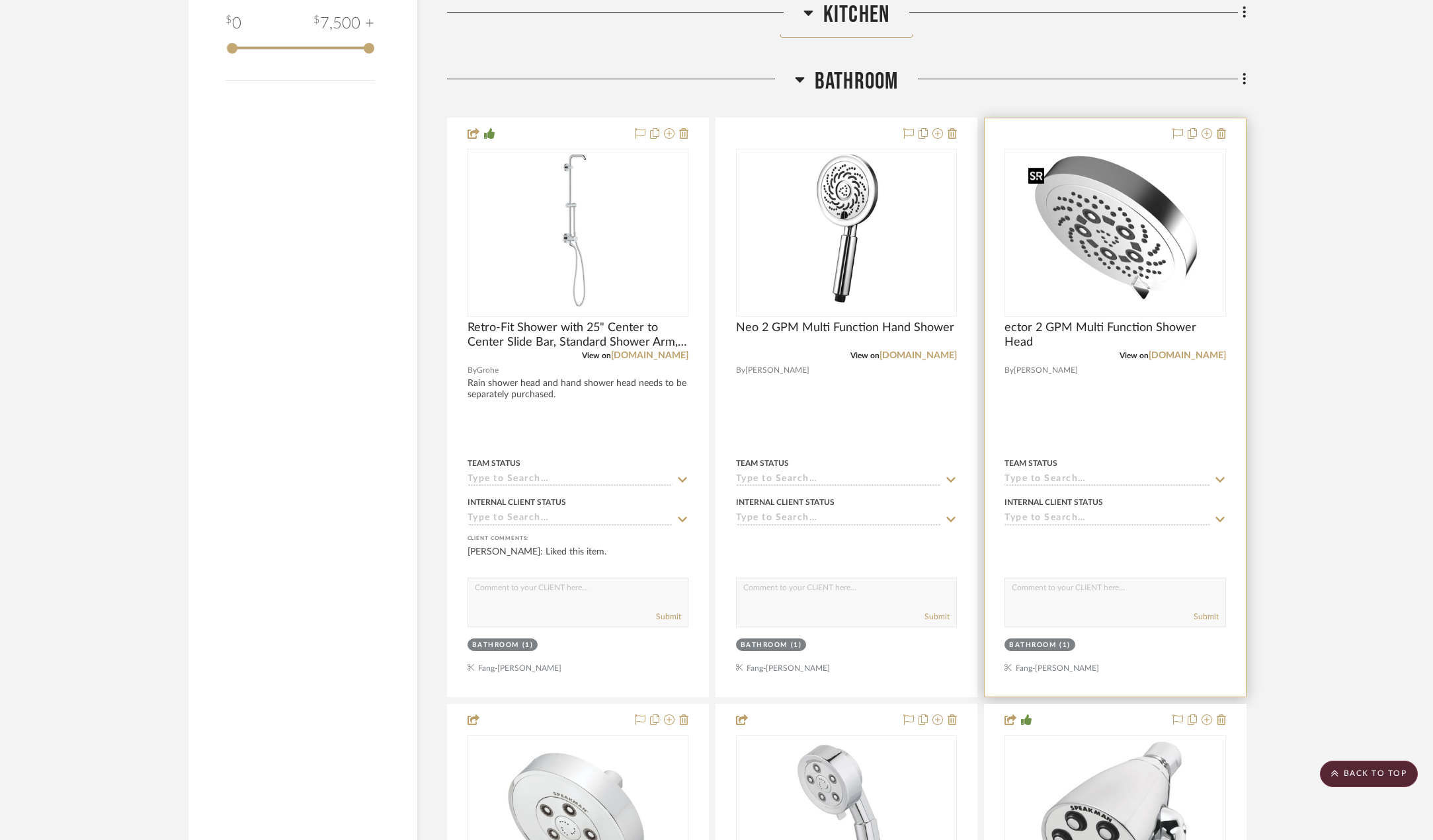
click at [1095, 260] on img "0" at bounding box center [1115, 232] width 184 height 165
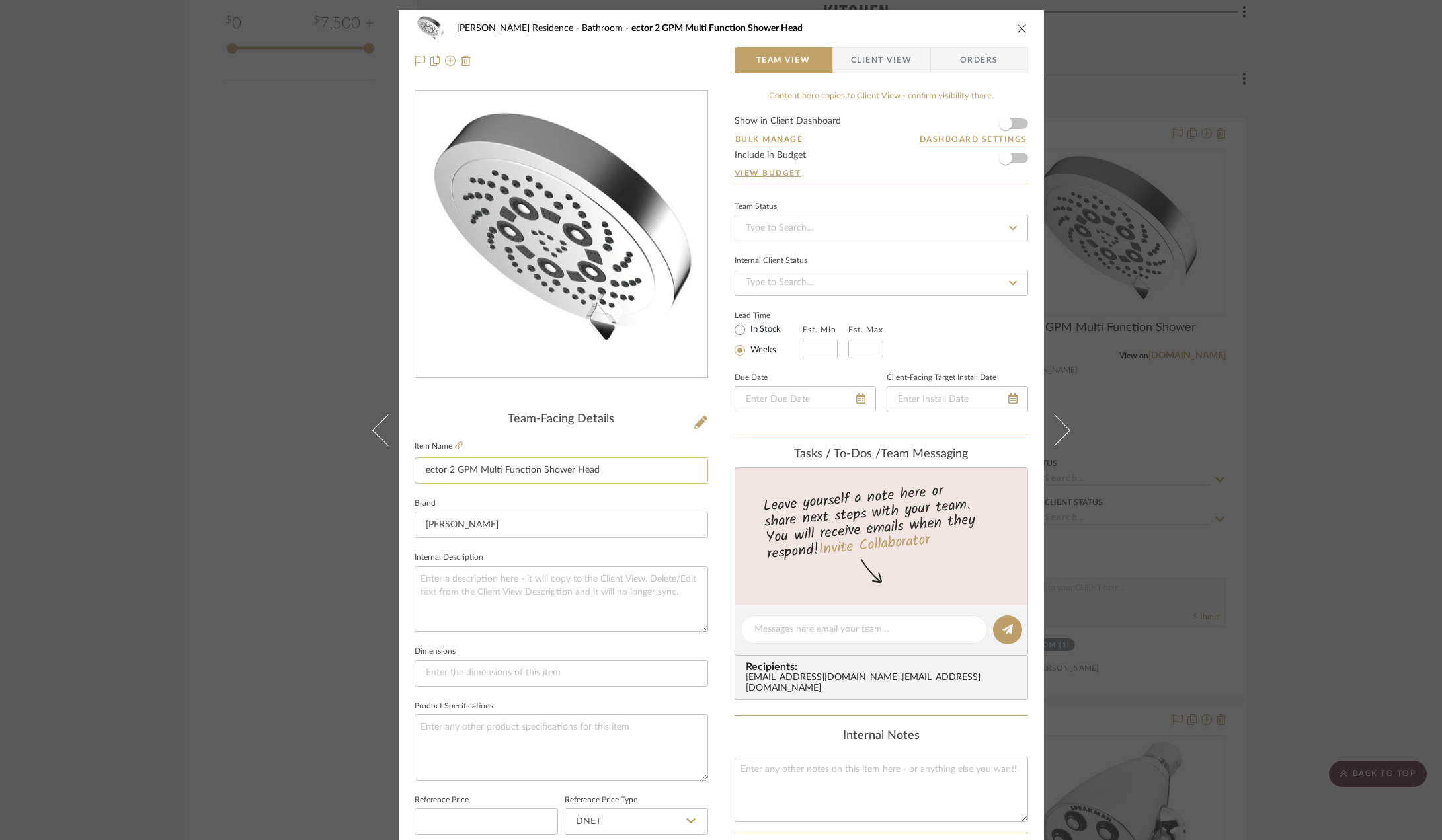
click at [421, 473] on input "ector 2 GPM Multi Function Shower Head" at bounding box center [561, 470] width 293 height 26
type input "Vector 2 GPM Multi Function Shower Head"
click at [708, 452] on div "[PERSON_NAME] Residence Bathroom ector 2 GPM Multi Function Shower Head Team Vi…" at bounding box center [721, 620] width 645 height 1221
click at [993, 121] on span "button" at bounding box center [1005, 123] width 29 height 29
click at [877, 54] on span "Client View" at bounding box center [881, 59] width 61 height 26
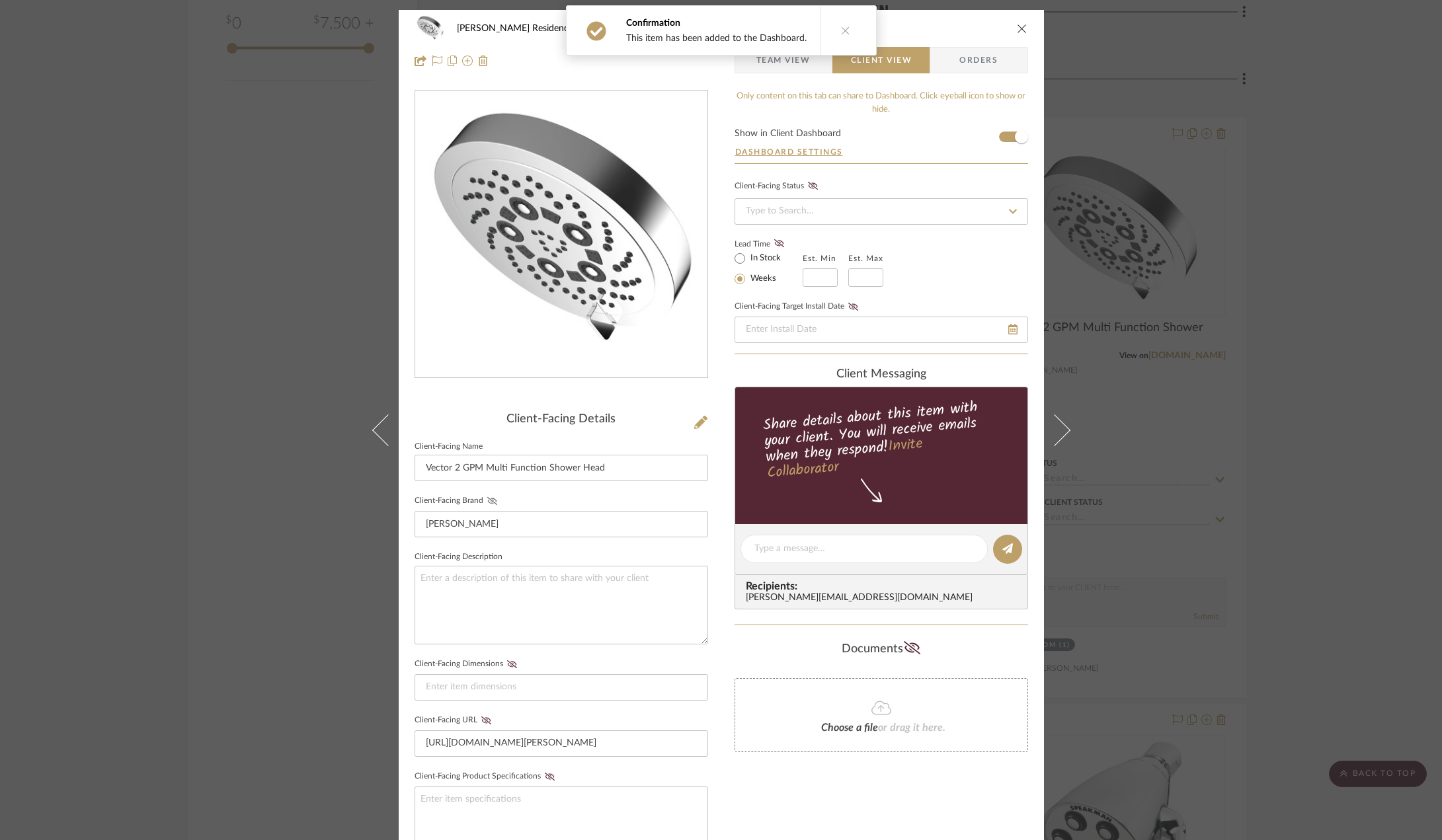
click at [487, 499] on icon at bounding box center [491, 500] width 10 height 8
click at [485, 721] on icon at bounding box center [486, 720] width 10 height 8
click at [1357, 351] on div "[PERSON_NAME] Residence Bathroom Vector 2 GPM Multi Function Shower Head Team V…" at bounding box center [721, 420] width 1442 height 840
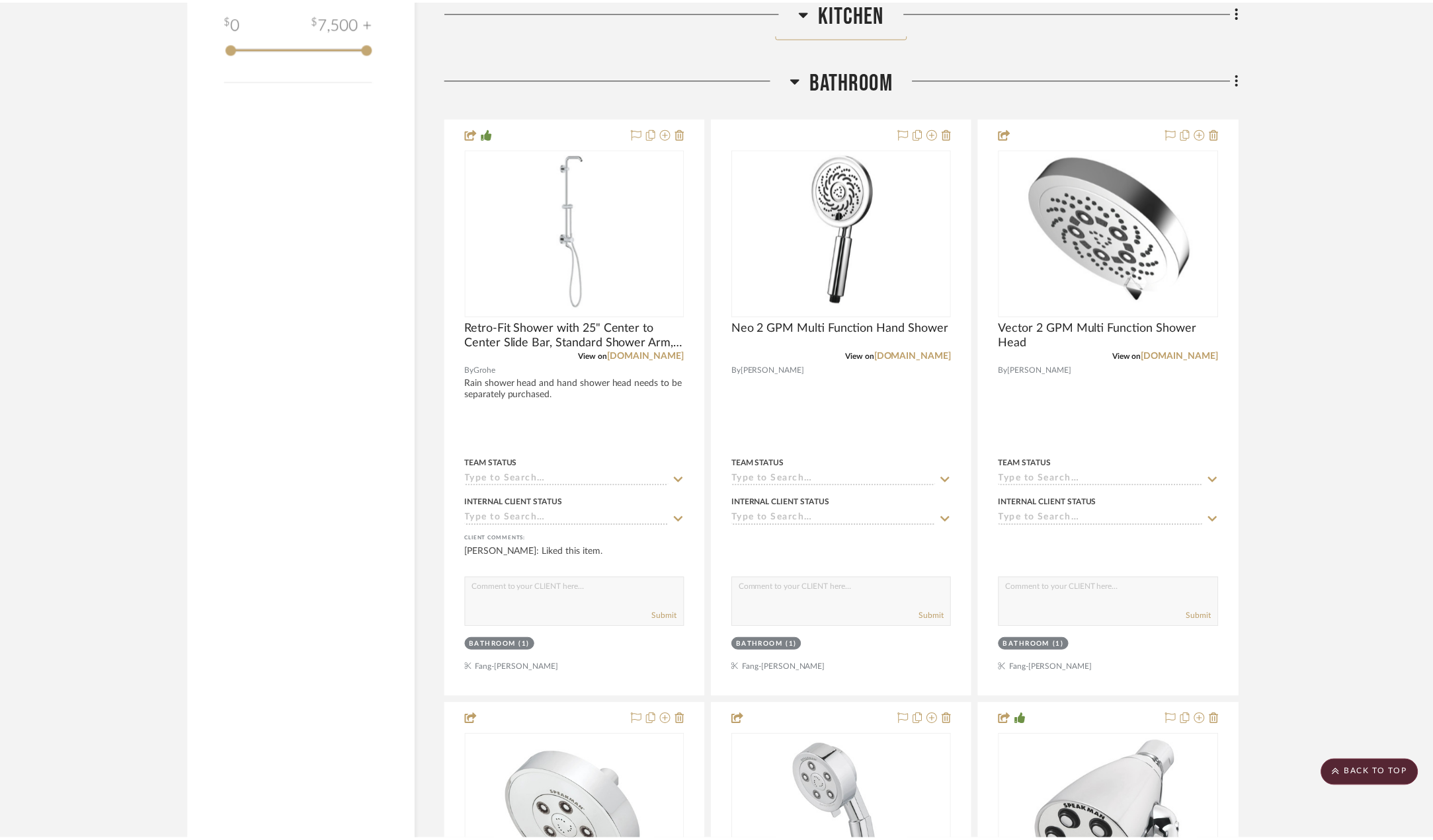
scroll to position [2115, 0]
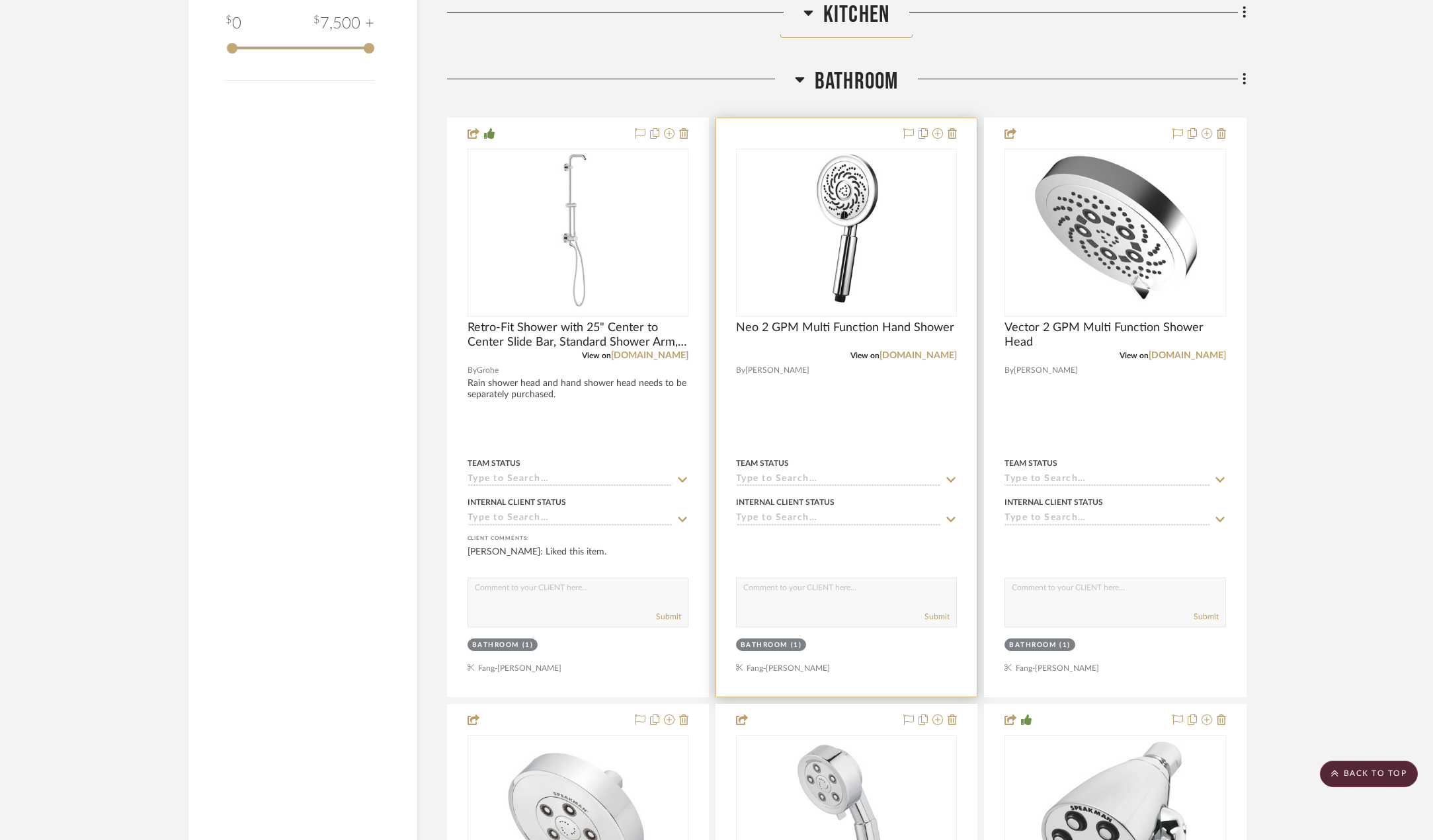
click at [887, 243] on img "0" at bounding box center [846, 232] width 84 height 165
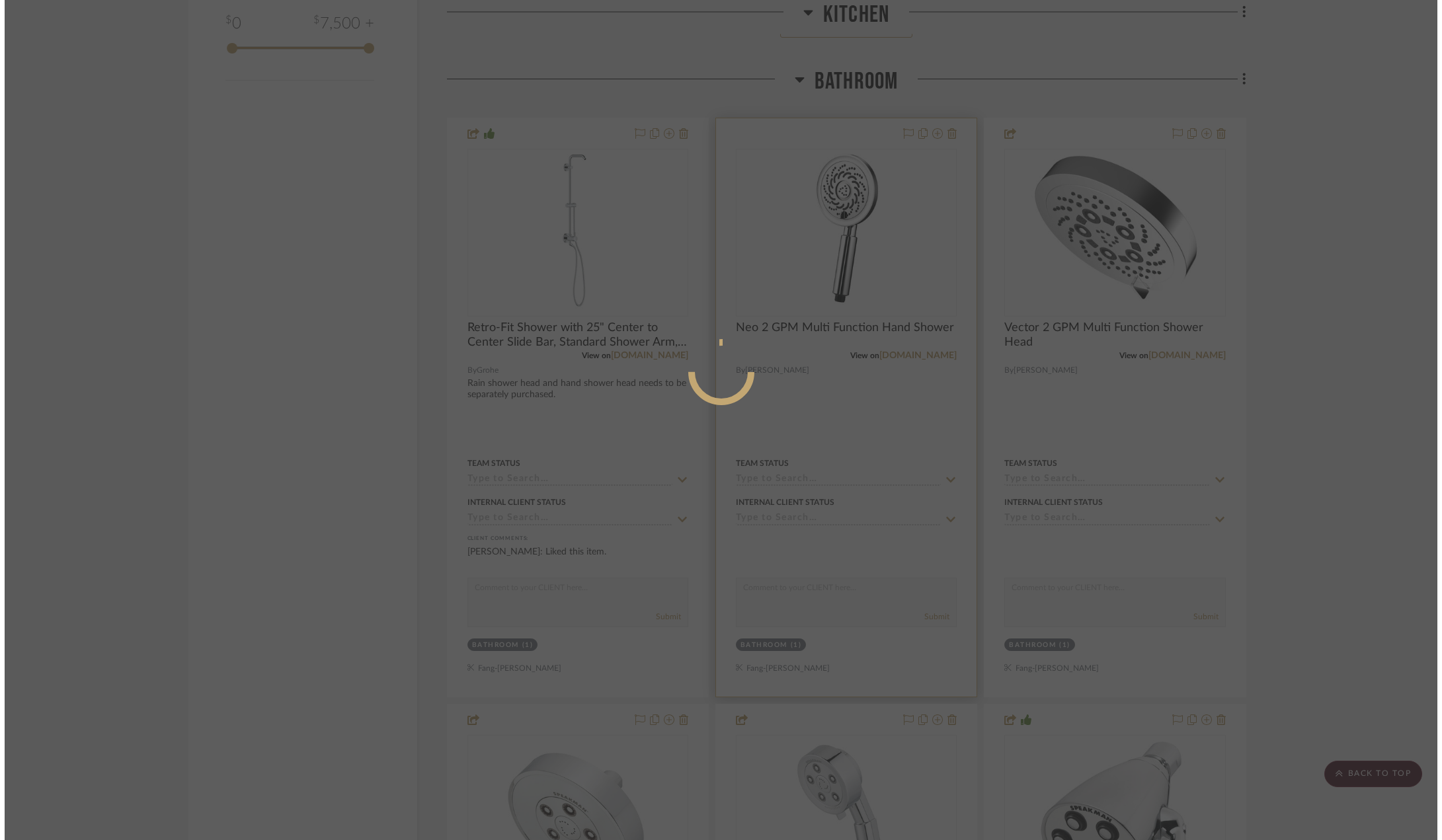
scroll to position [0, 0]
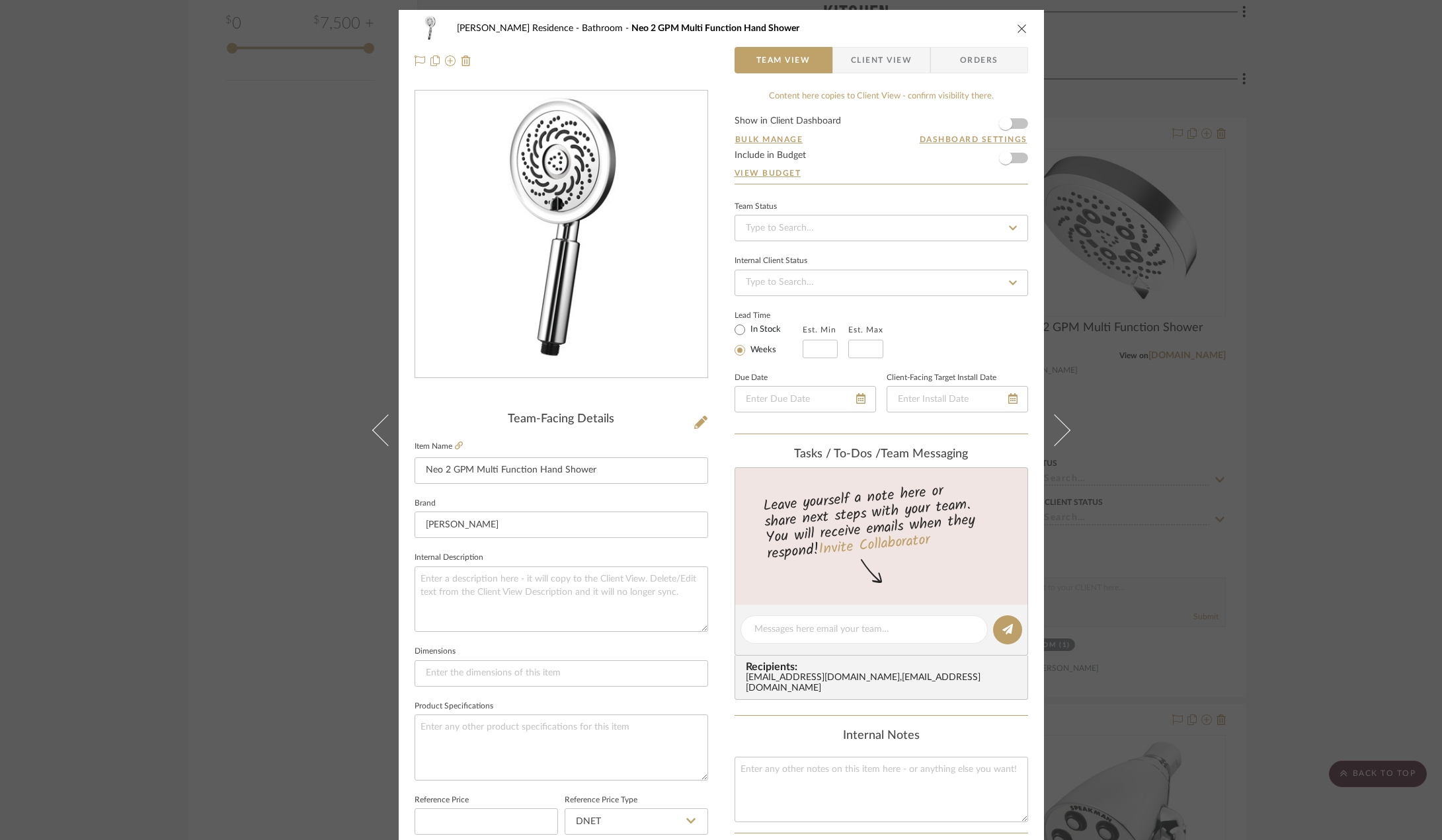
click at [867, 61] on span "Client View" at bounding box center [881, 59] width 61 height 26
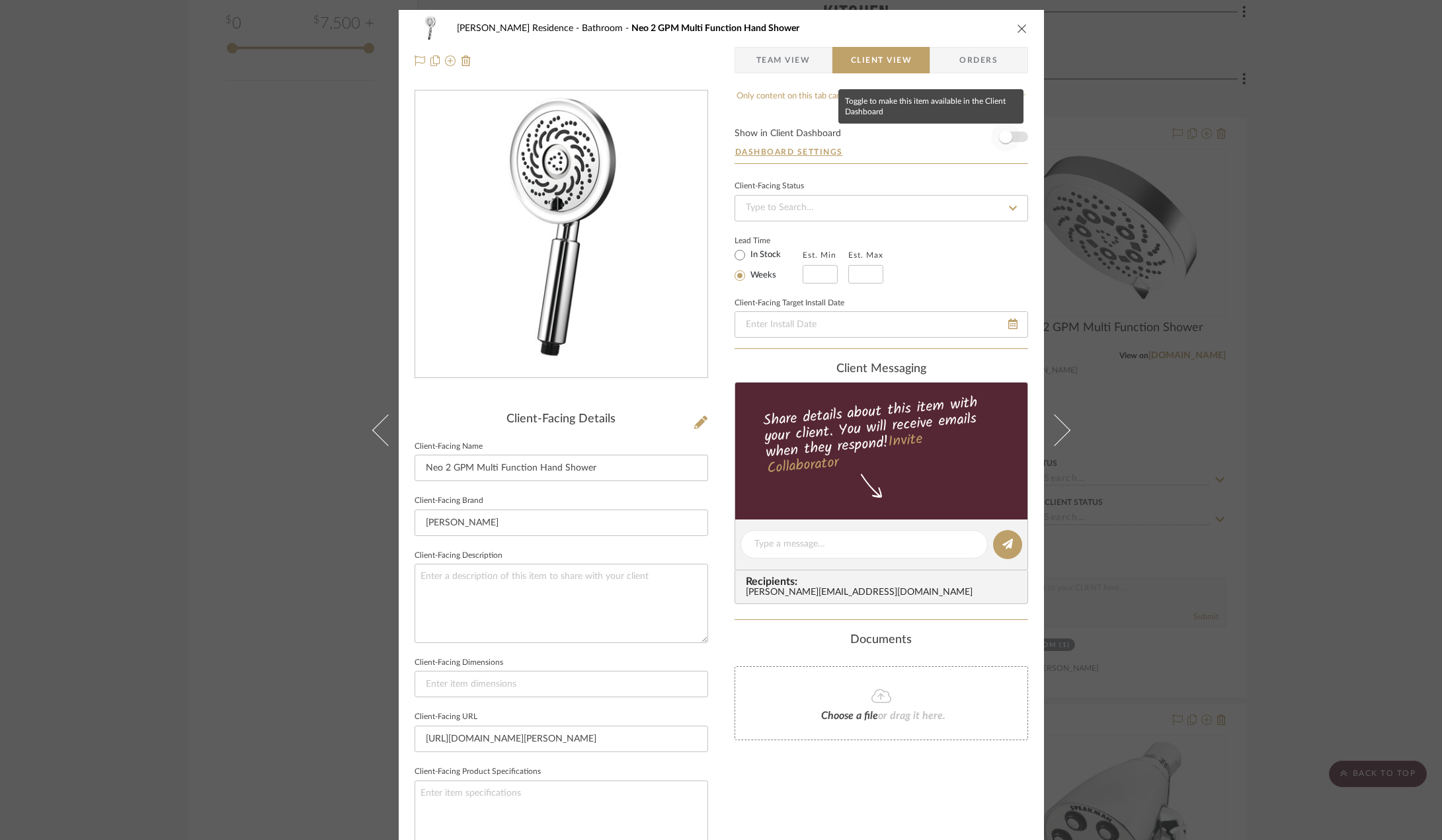
click at [1008, 140] on span "button" at bounding box center [1005, 137] width 29 height 29
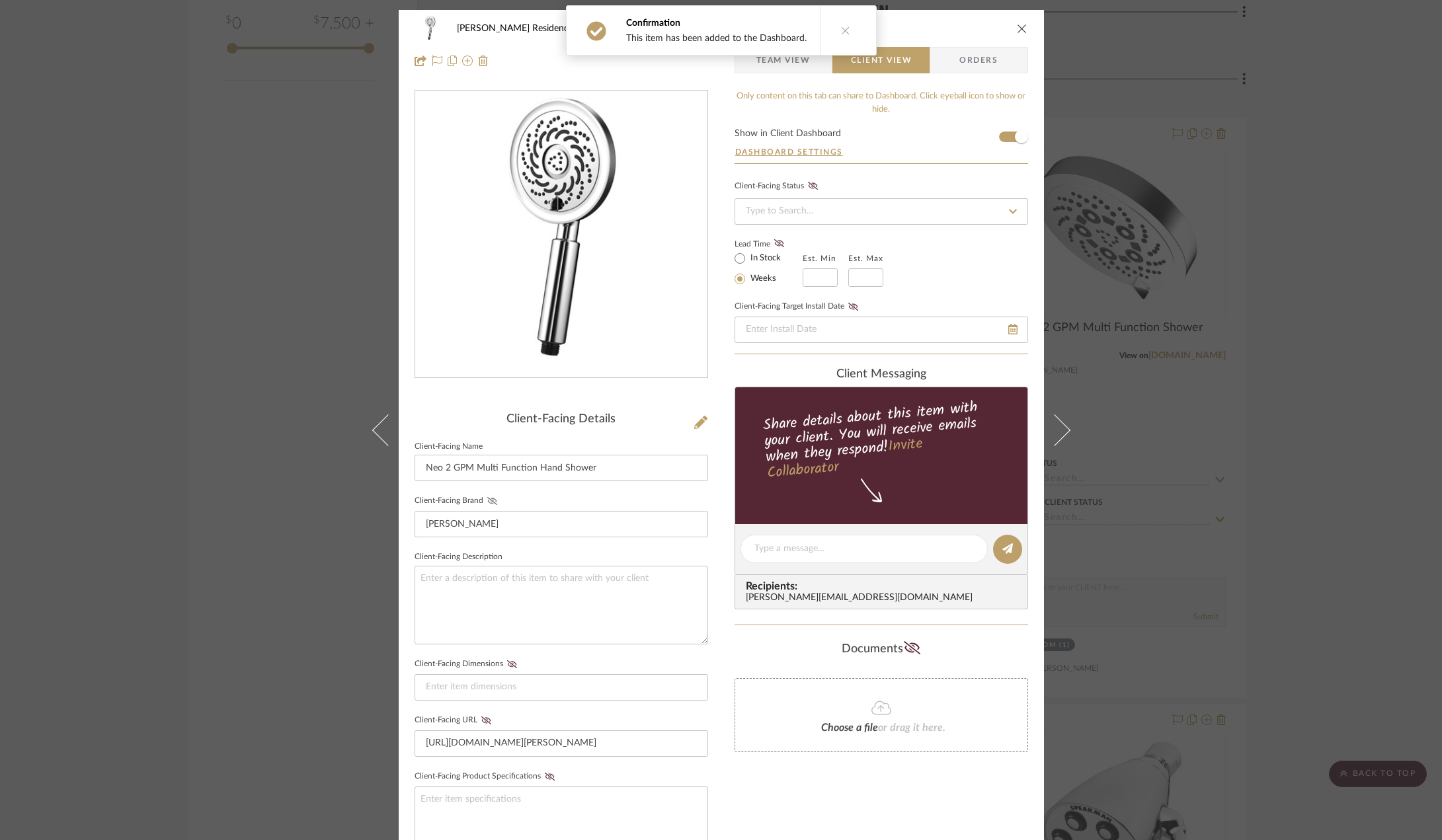
click at [487, 497] on icon at bounding box center [491, 500] width 10 height 8
click at [479, 727] on fieldset "Client-Facing URL [URL][DOMAIN_NAME][PERSON_NAME]" at bounding box center [561, 734] width 293 height 46
click at [481, 717] on icon at bounding box center [486, 720] width 10 height 8
click at [1275, 483] on div "[PERSON_NAME] Residence Bathroom Neo 2 GPM Multi Function Hand Shower Team View…" at bounding box center [721, 420] width 1442 height 840
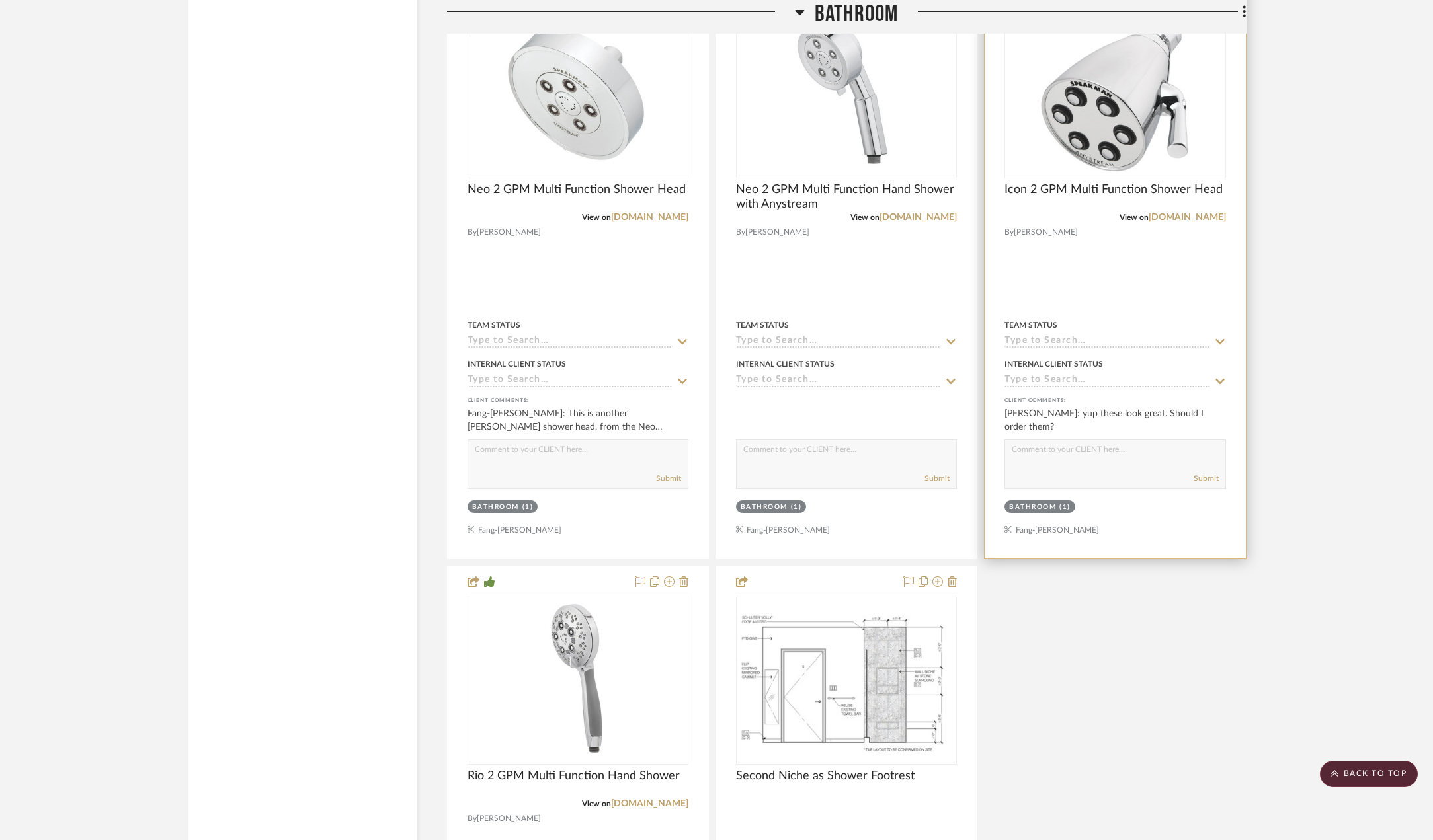
scroll to position [2842, 0]
click at [1081, 463] on textarea at bounding box center [1114, 450] width 219 height 26
type textarea "Y"
type textarea "H"
type textarea "Y"
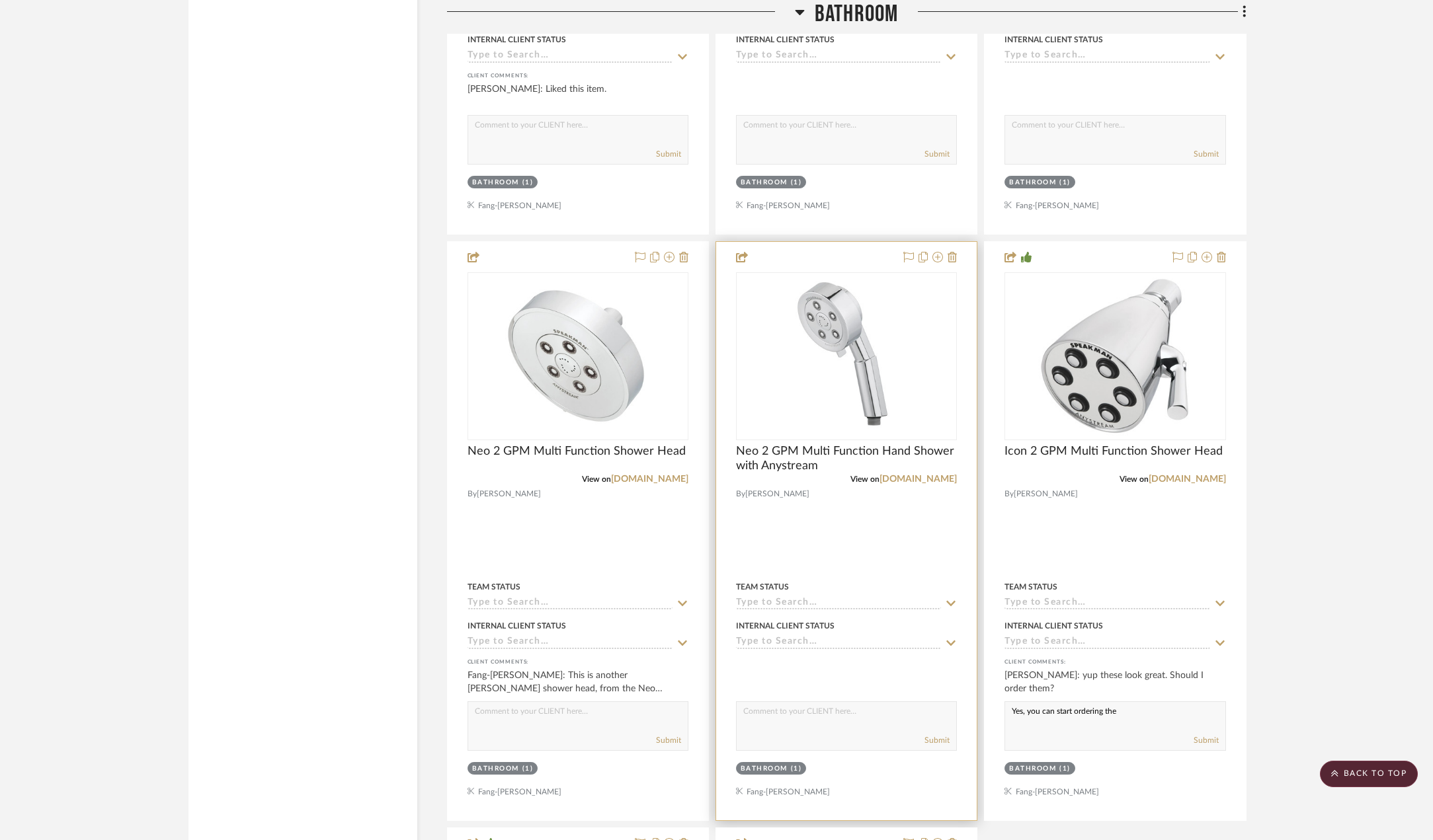
scroll to position [2710, 0]
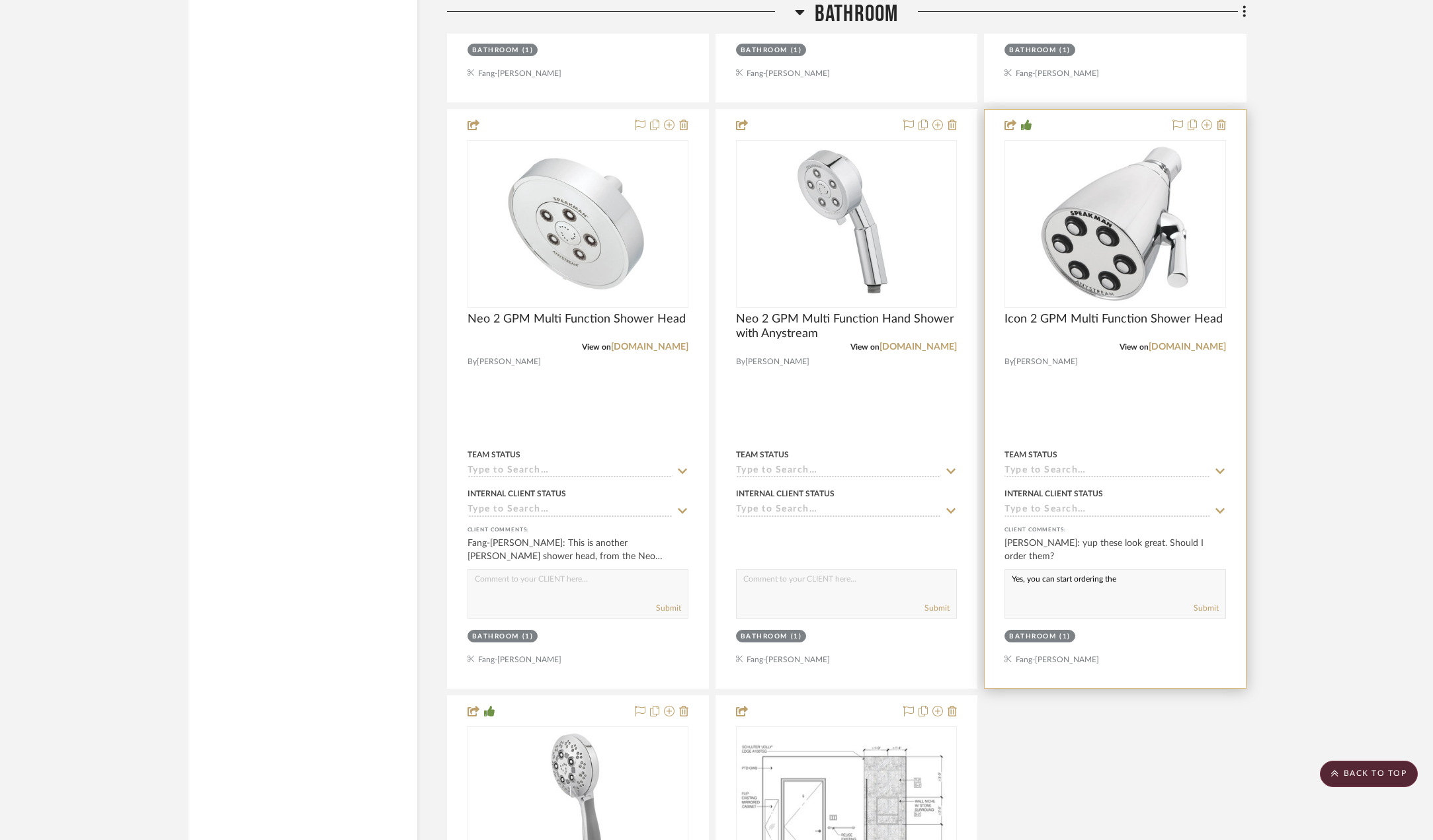
click at [1148, 594] on textarea "Yes, you can start ordering the" at bounding box center [1114, 583] width 219 height 26
click at [1166, 594] on textarea "Yes, you can start ordering the shower retrofit system + shower heads and fauce…" at bounding box center [1114, 583] width 219 height 26
click at [1067, 594] on textarea "Yes, you can start ordering the shower retrofit system + shower heads and fauce…" at bounding box center [1114, 583] width 219 height 26
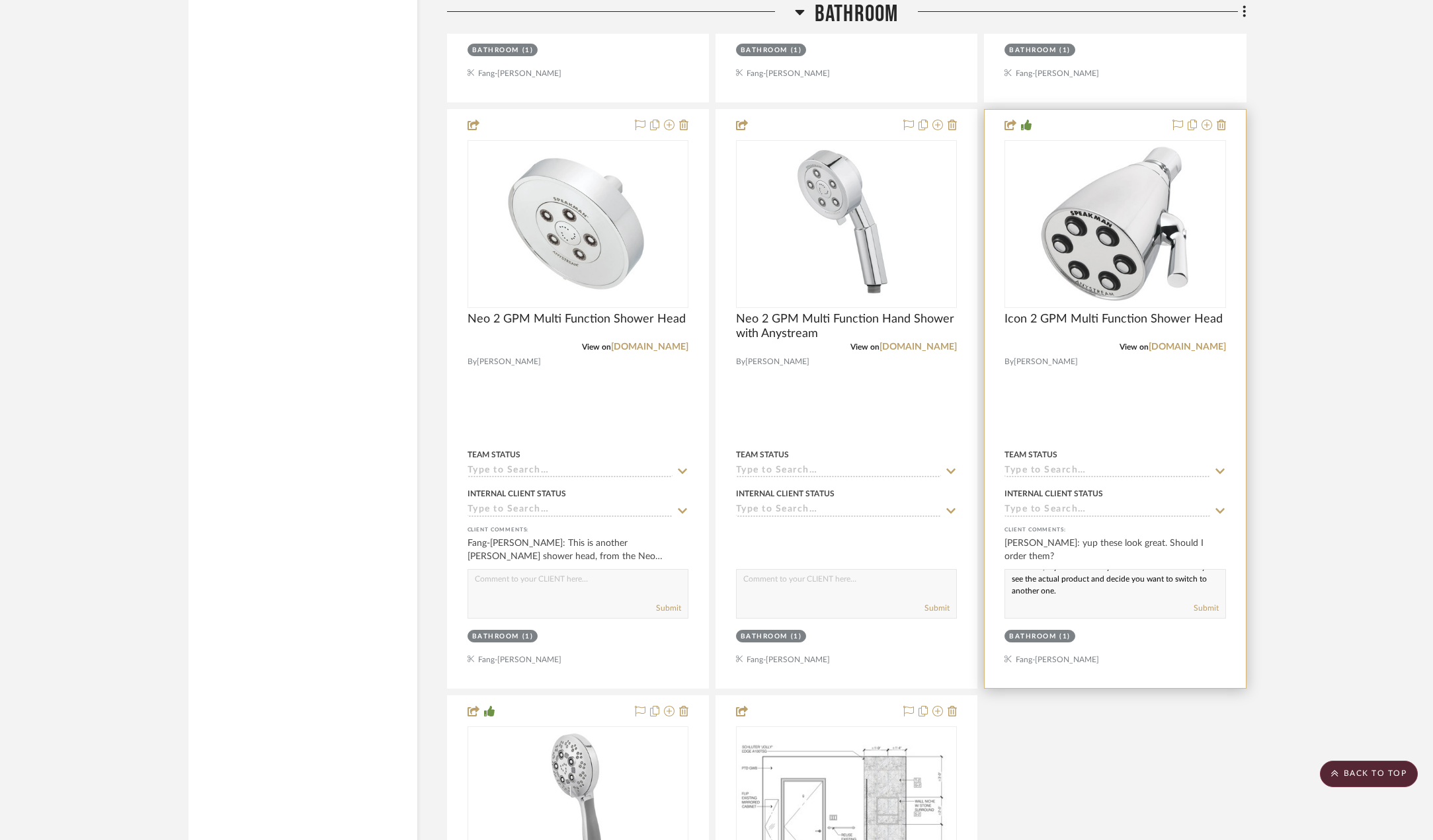
click at [1067, 594] on textarea "Yes, you can start ordering the shower retrofit system + shower heads and fauce…" at bounding box center [1114, 583] width 219 height 26
paste textarea "go ahead and start ordering the shower retrofit system, showerheads, and faucet…"
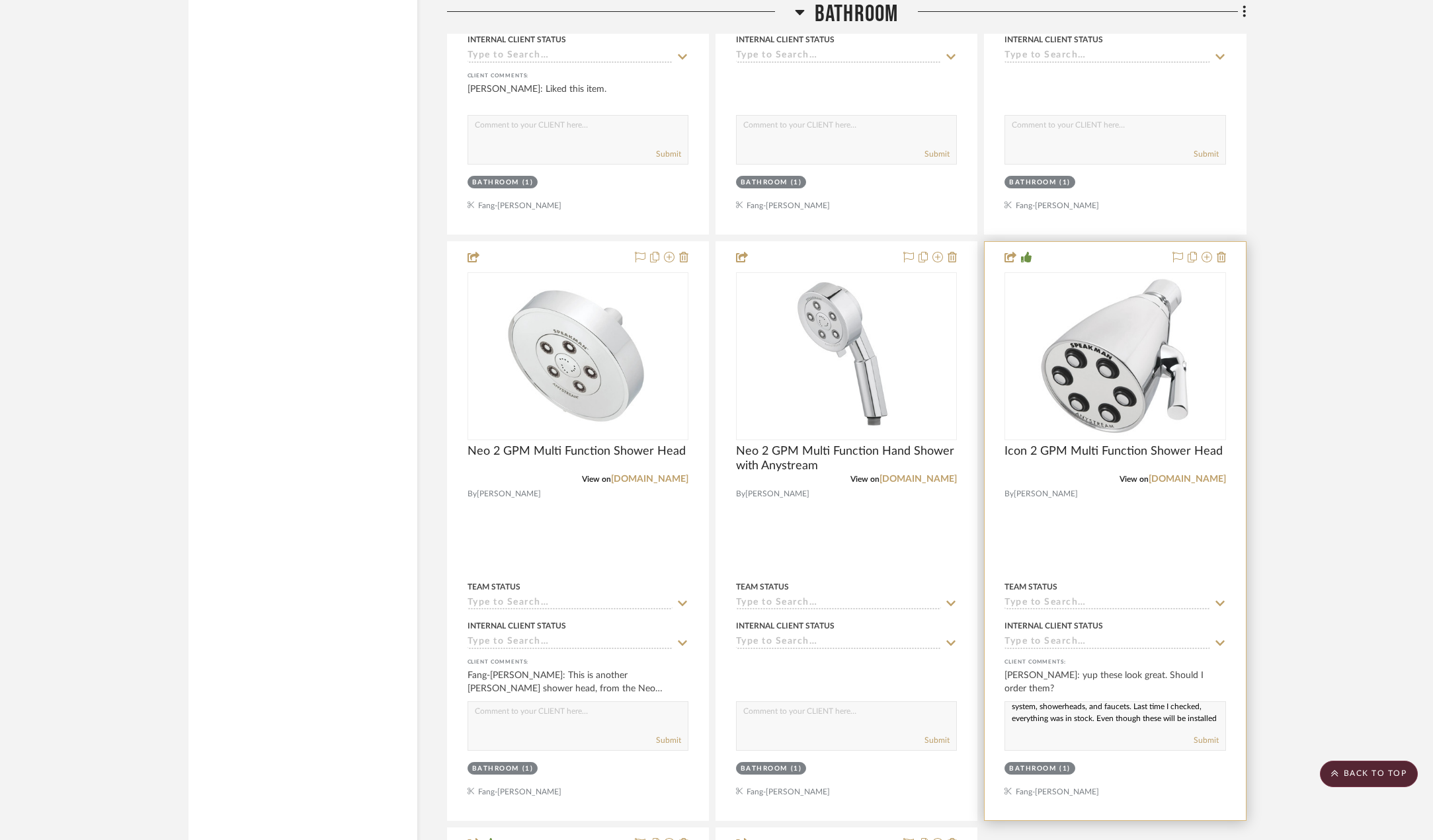
scroll to position [5, 0]
type textarea "Yes, you can go ahead and start ordering the shower retrofit system, showerhead…"
click at [1206, 746] on button "Submit" at bounding box center [1206, 740] width 26 height 12
click at [1157, 343] on img "0" at bounding box center [1114, 356] width 177 height 165
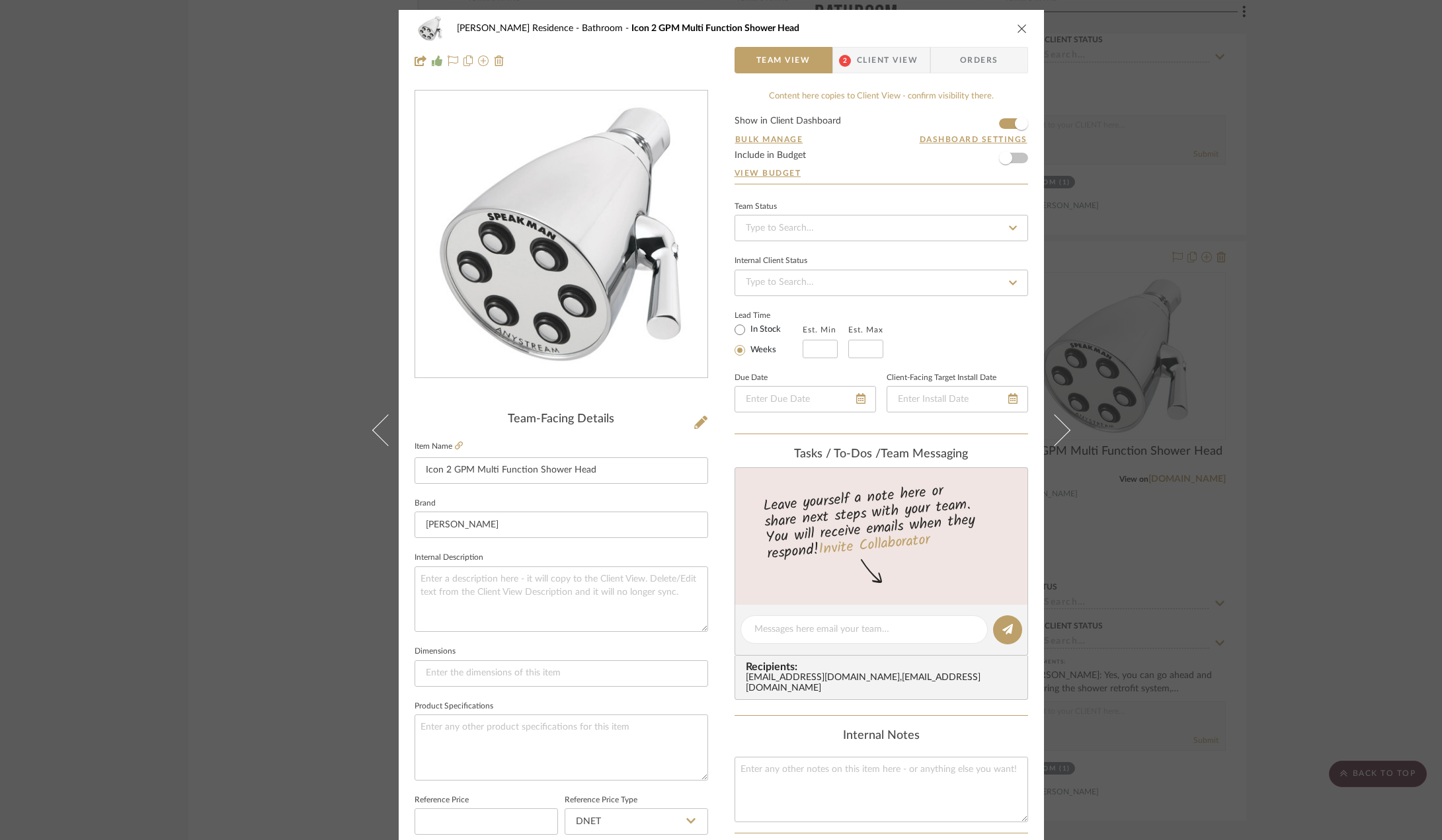
click at [881, 66] on span "Client View" at bounding box center [887, 59] width 61 height 26
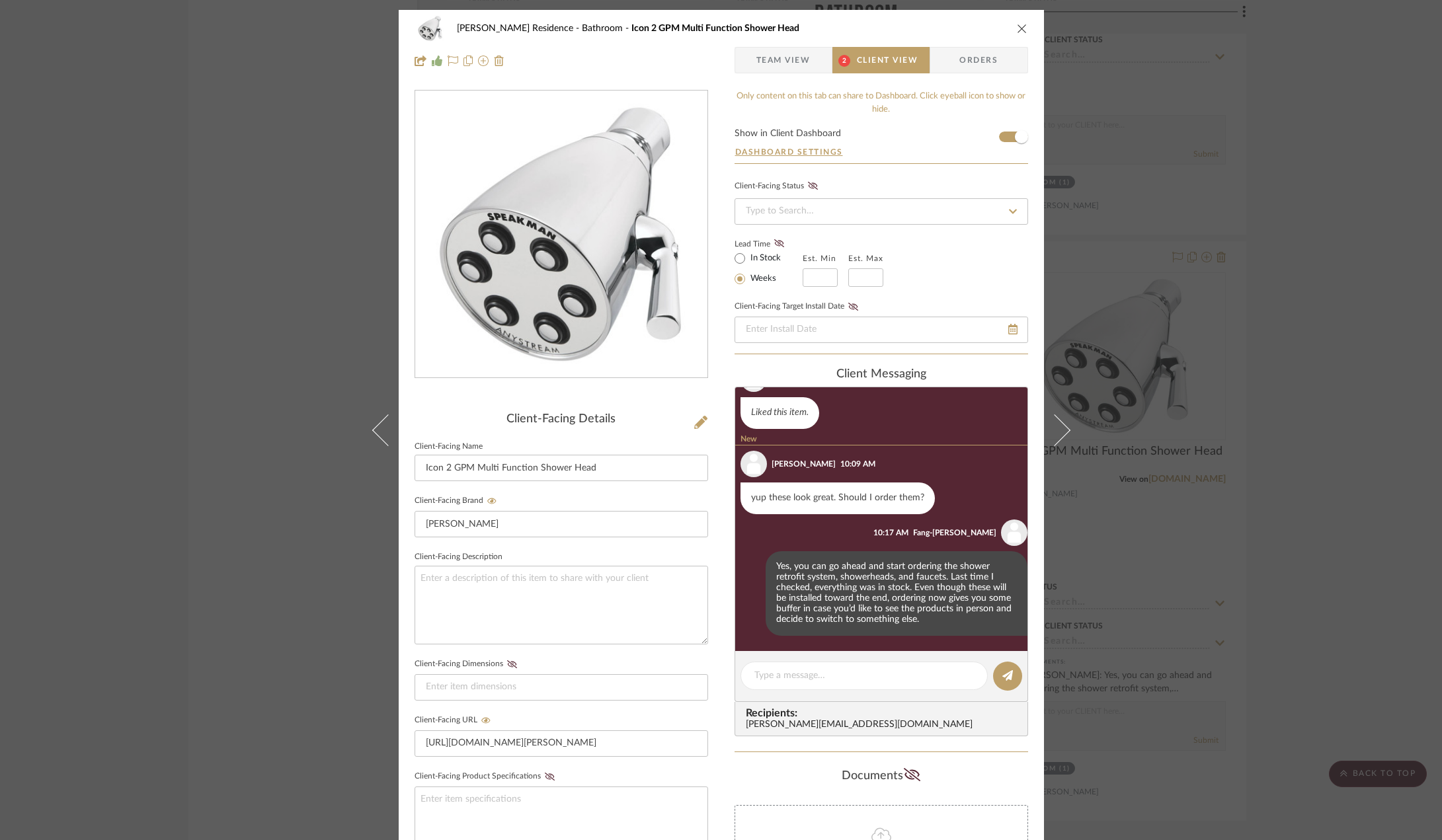
scroll to position [178, 0]
click at [1322, 524] on div "[PERSON_NAME] Residence Bathroom Icon 2 GPM Multi Function Shower Head Team Vie…" at bounding box center [721, 420] width 1442 height 840
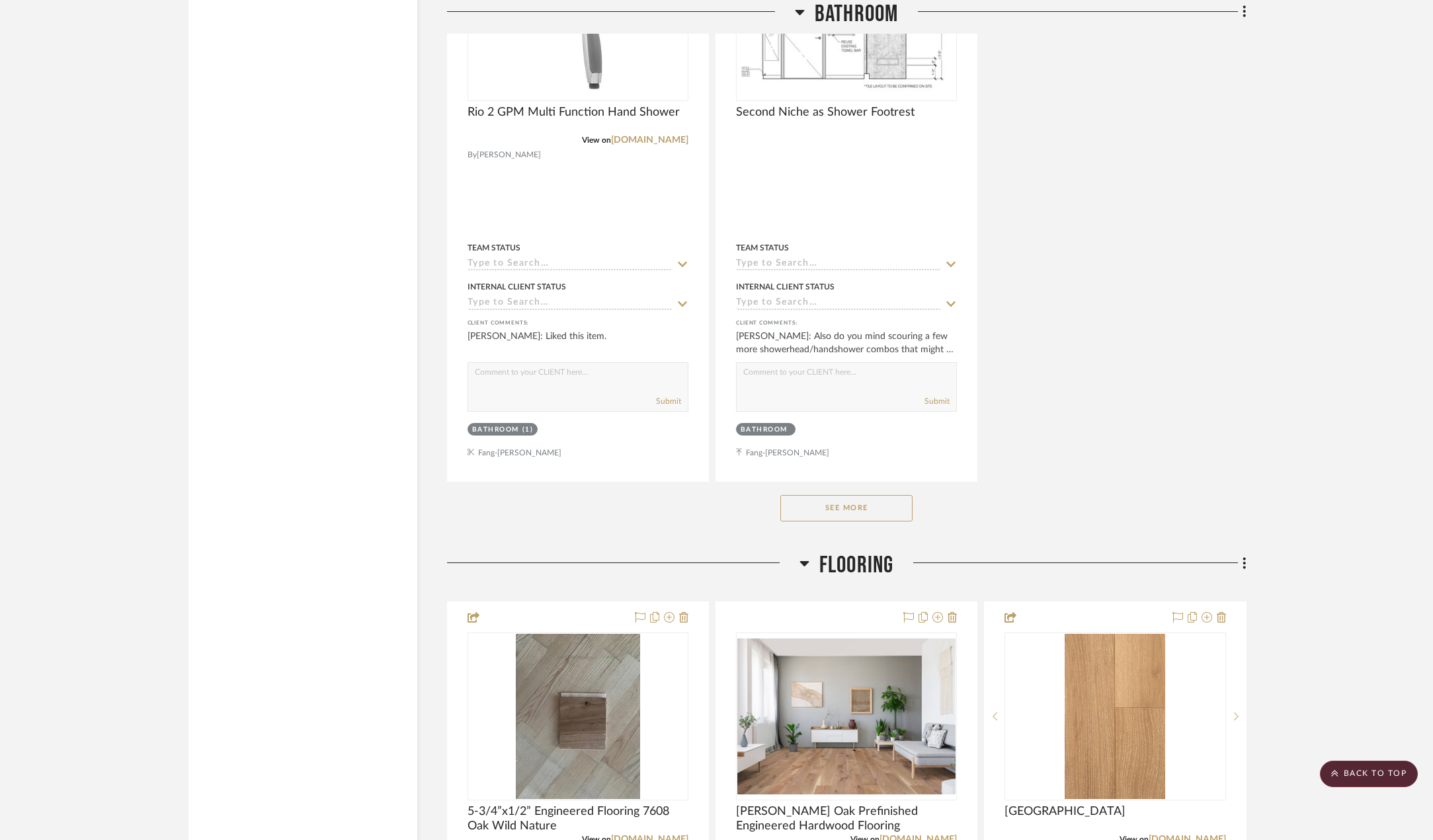
scroll to position [3569, 0]
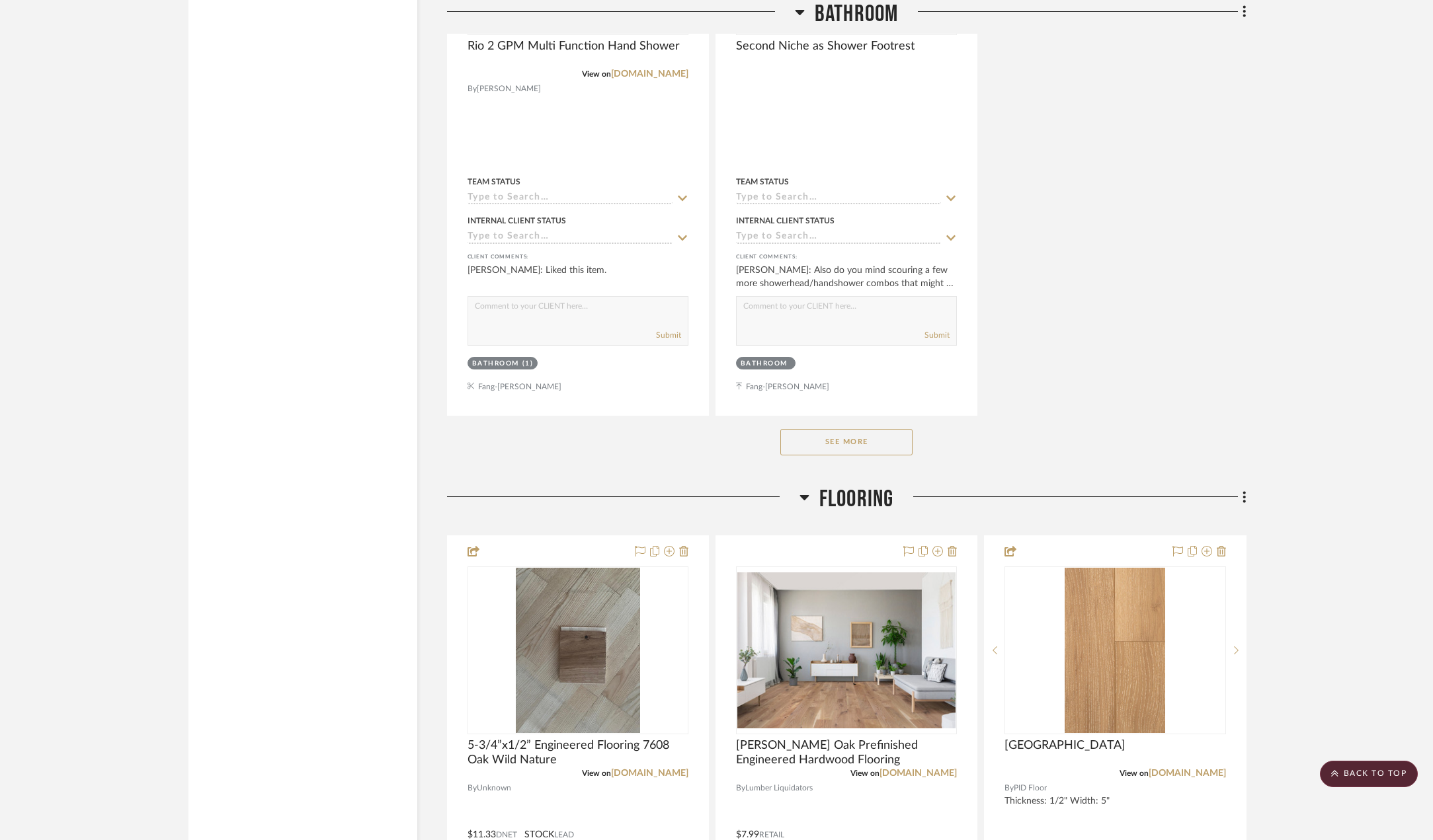
click at [875, 449] on button "See More" at bounding box center [846, 442] width 132 height 26
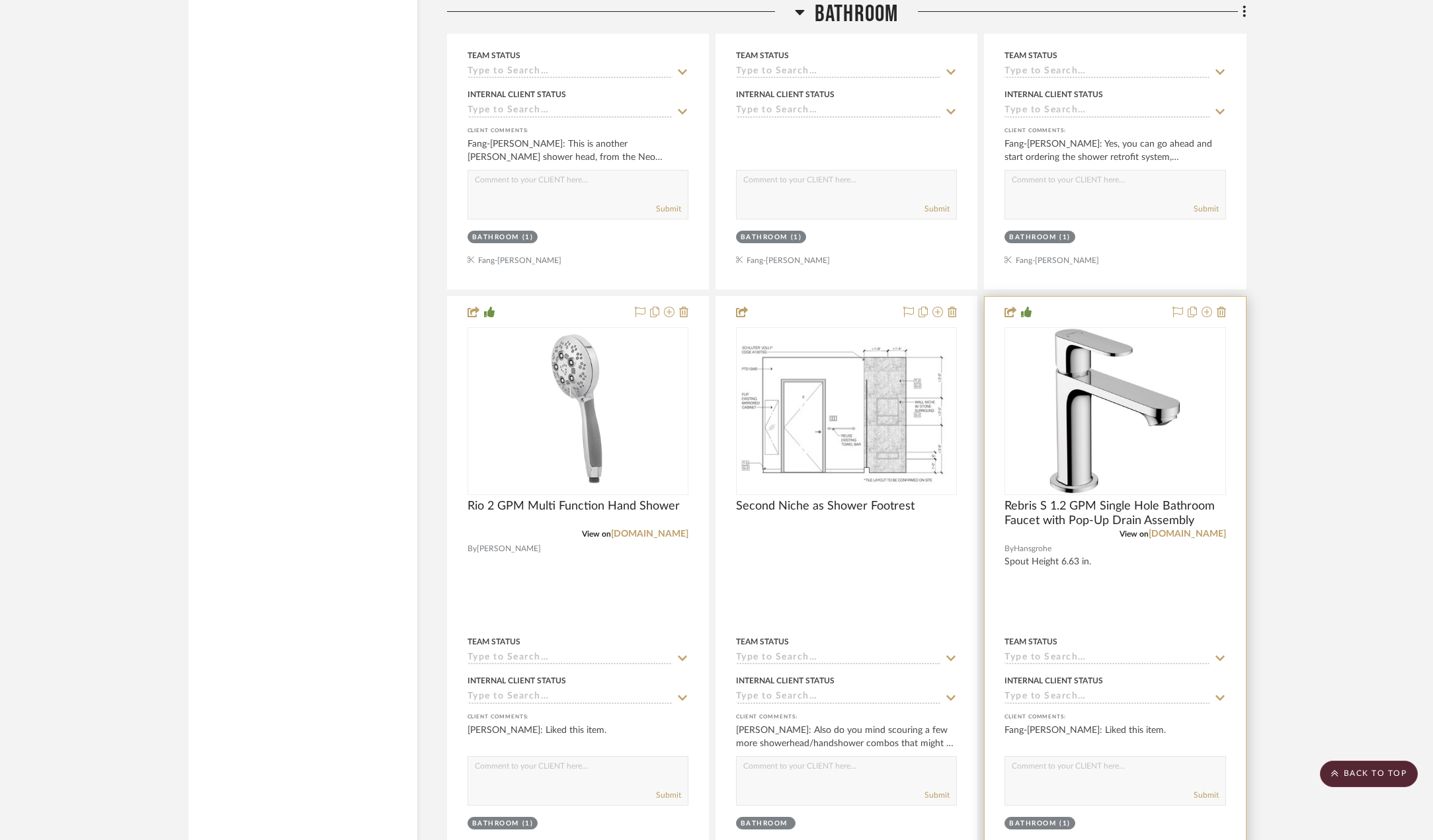
scroll to position [3106, 0]
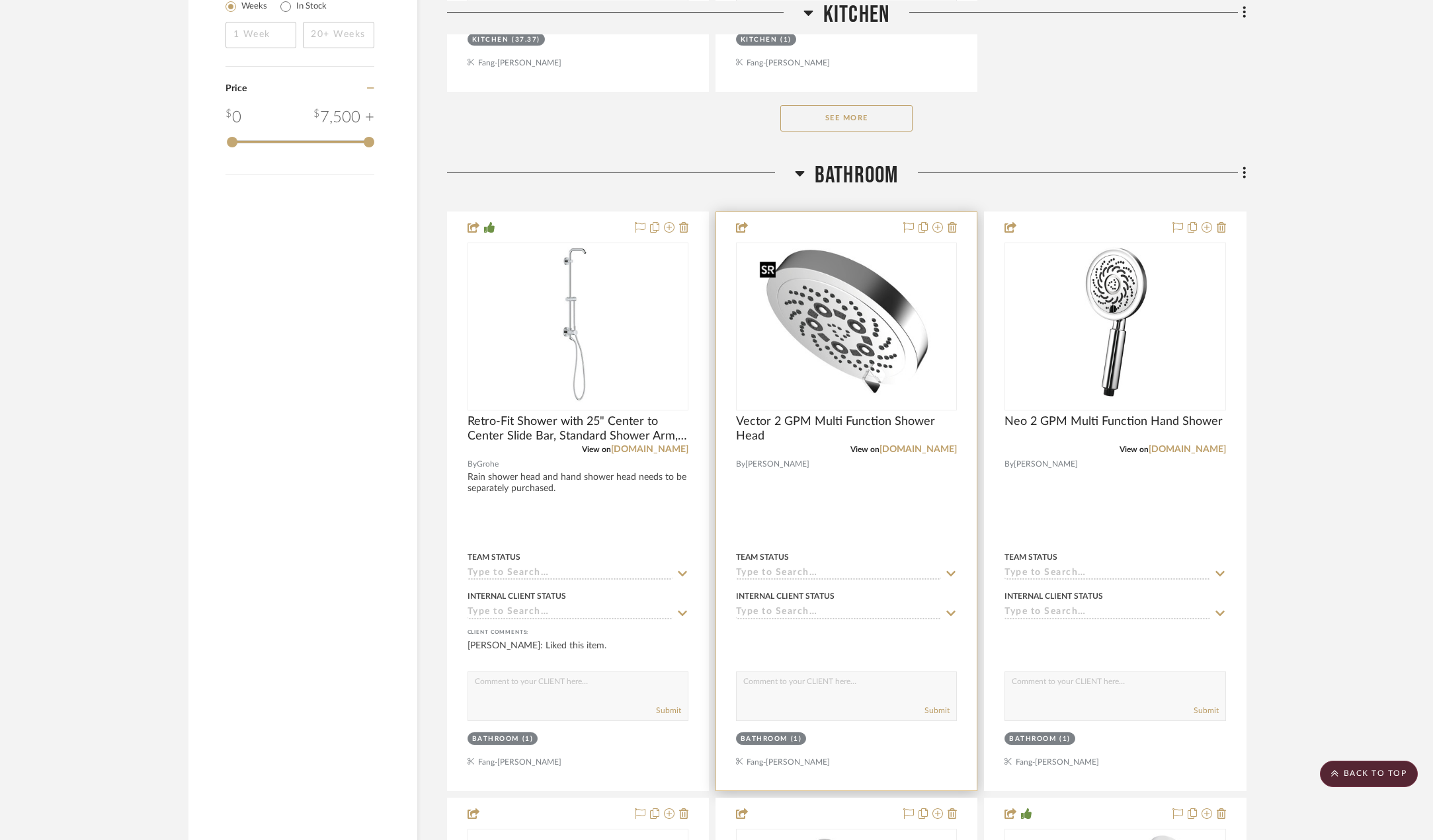
scroll to position [1983, 0]
